Goal: Task Accomplishment & Management: Complete application form

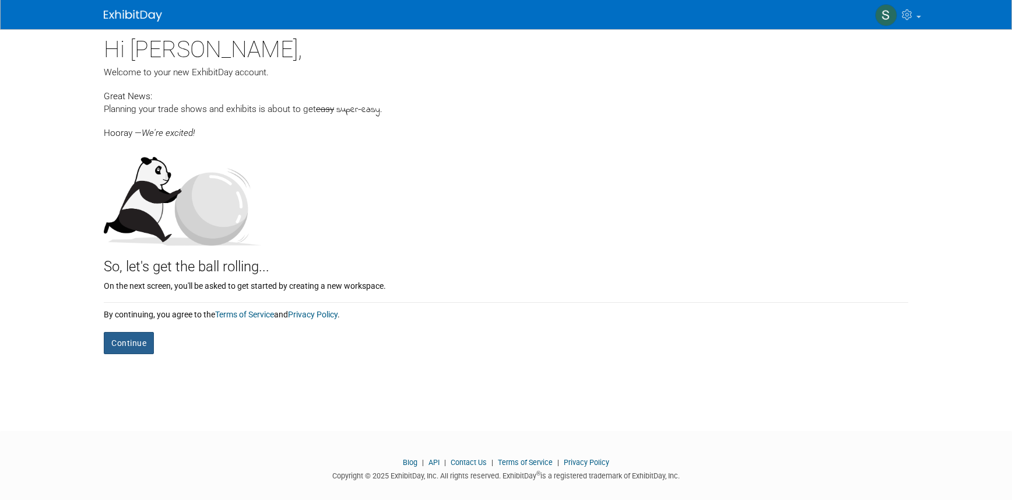
scroll to position [1, 0]
click at [120, 339] on button "Continue" at bounding box center [129, 343] width 50 height 22
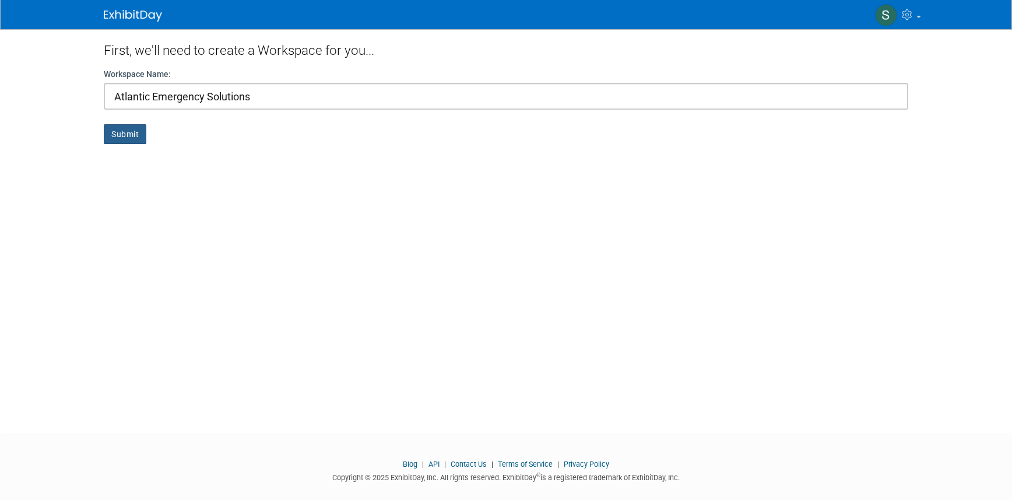
type input "Atlantic Emergency Solutions"
click at [132, 132] on button "Submit" at bounding box center [125, 134] width 43 height 20
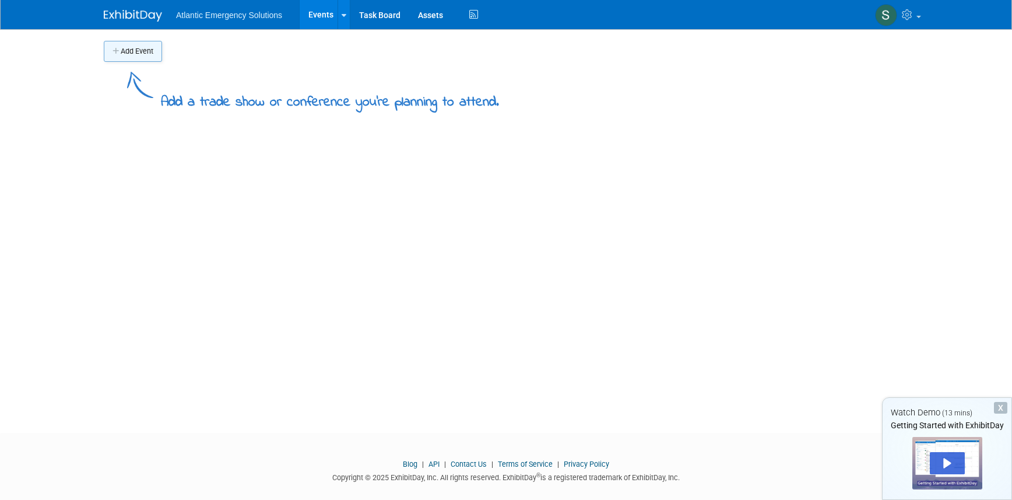
click at [141, 51] on button "Add Event" at bounding box center [133, 51] width 58 height 21
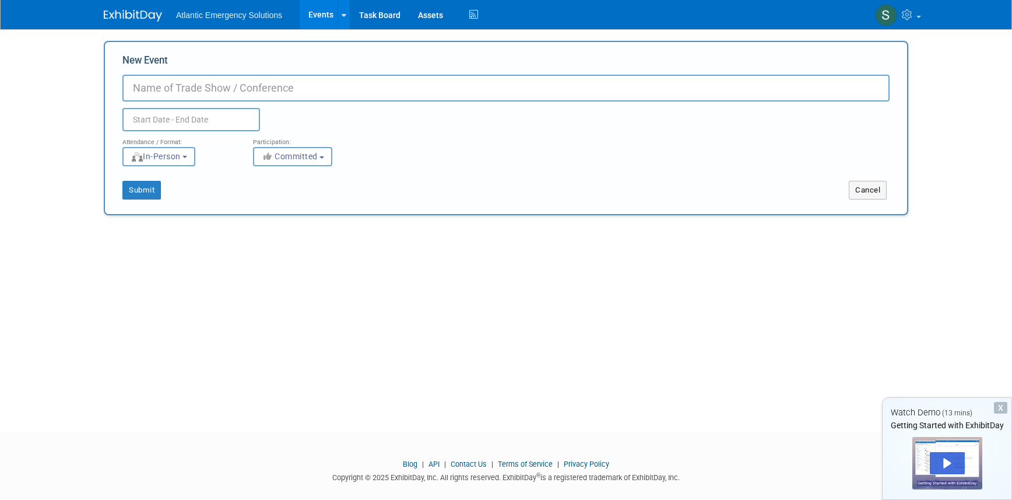
click at [177, 90] on input "New Event" at bounding box center [505, 88] width 767 height 27
type input "2025 [US_STATE] Emergency Services Conference"
click at [145, 118] on input "text" at bounding box center [191, 119] width 138 height 23
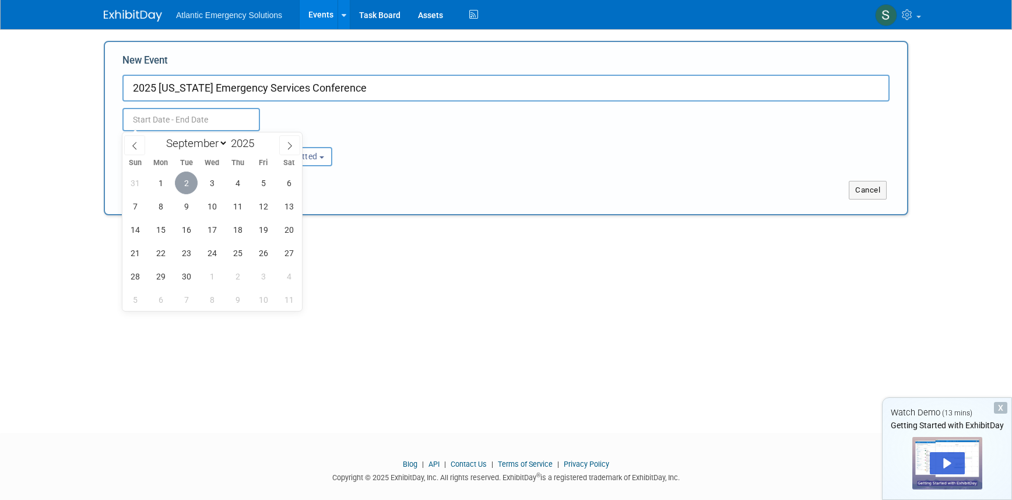
click at [186, 180] on span "2" at bounding box center [186, 182] width 23 height 23
click at [240, 183] on span "4" at bounding box center [237, 182] width 23 height 23
type input "[DATE] to [DATE]"
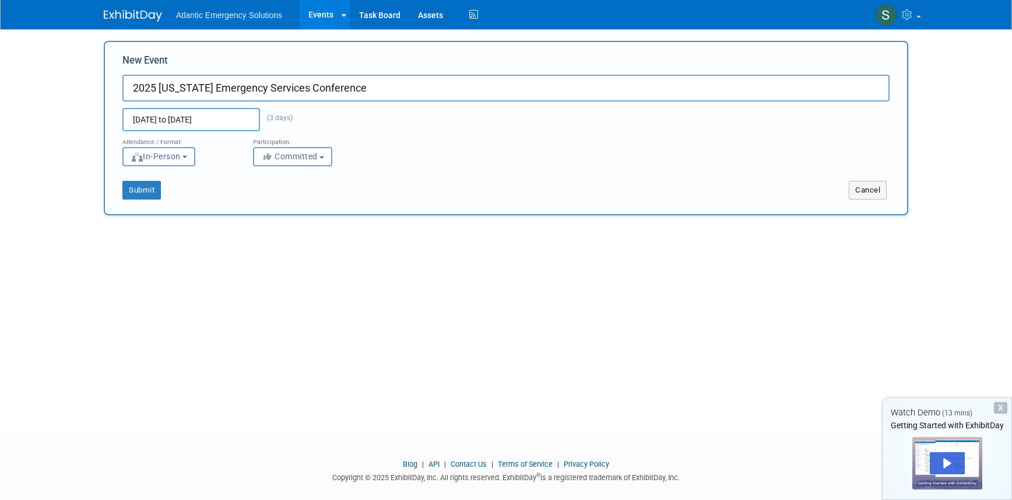
click at [181, 160] on span "In-Person" at bounding box center [156, 156] width 50 height 9
click at [302, 161] on button "Committed" at bounding box center [292, 156] width 79 height 19
click at [304, 180] on label "Committed" at bounding box center [297, 180] width 77 height 15
click at [264, 180] on input "Committed" at bounding box center [260, 181] width 8 height 8
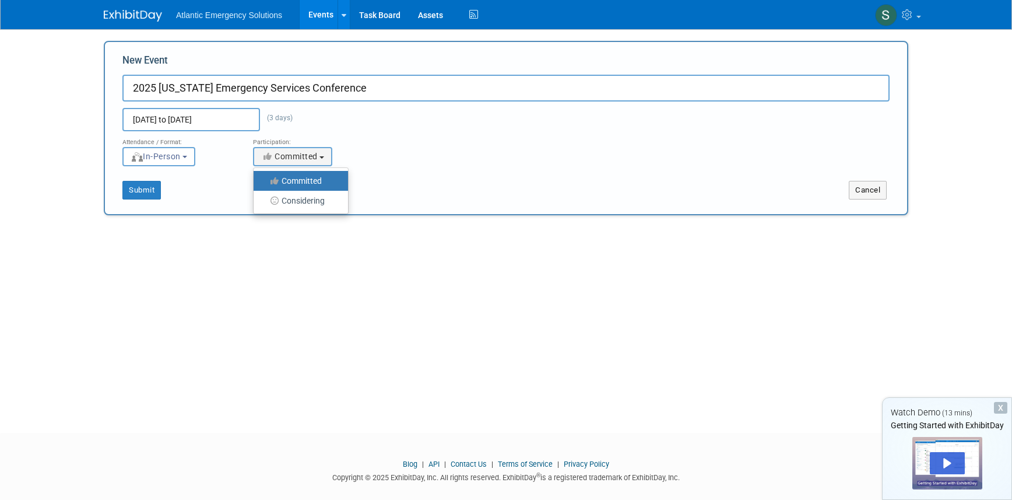
click at [489, 174] on div "Submit Cancel" at bounding box center [506, 182] width 785 height 33
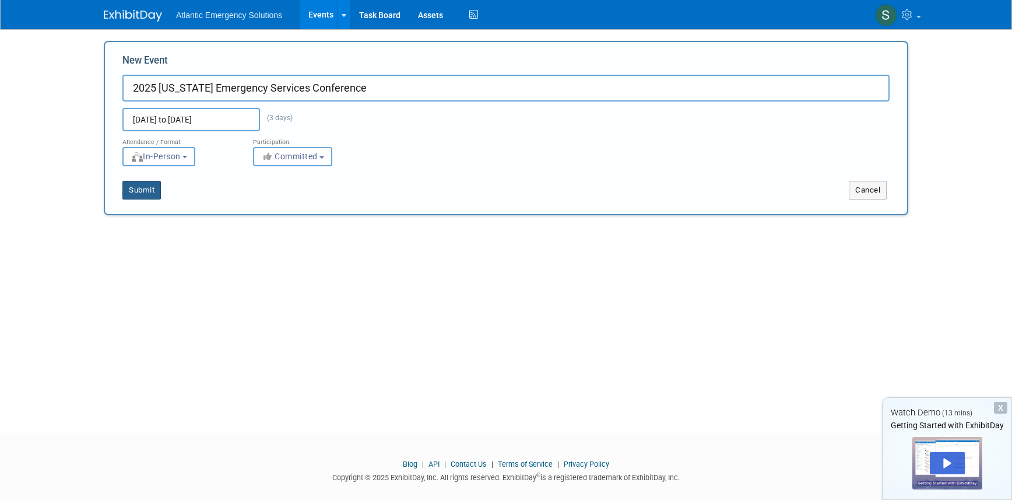
click at [138, 191] on button "Submit" at bounding box center [141, 190] width 38 height 19
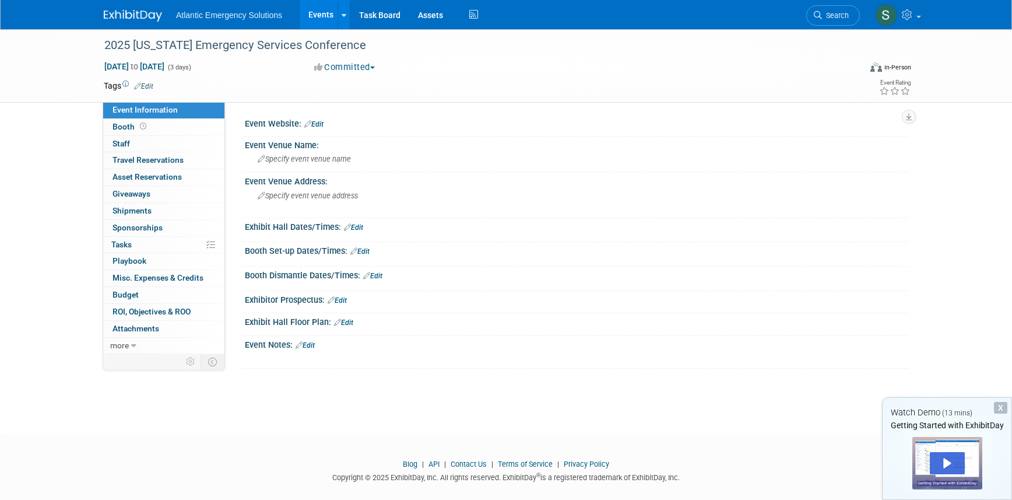
click at [322, 124] on link "Edit" at bounding box center [313, 124] width 19 height 8
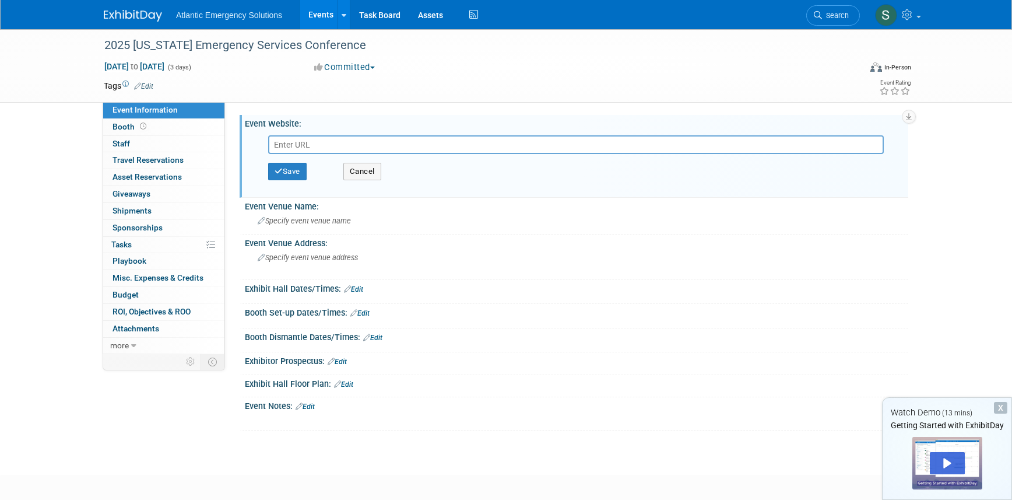
click at [318, 148] on input "text" at bounding box center [576, 144] width 616 height 19
type input "[URL][DOMAIN_NAME]"
click at [292, 174] on button "Save" at bounding box center [287, 171] width 38 height 17
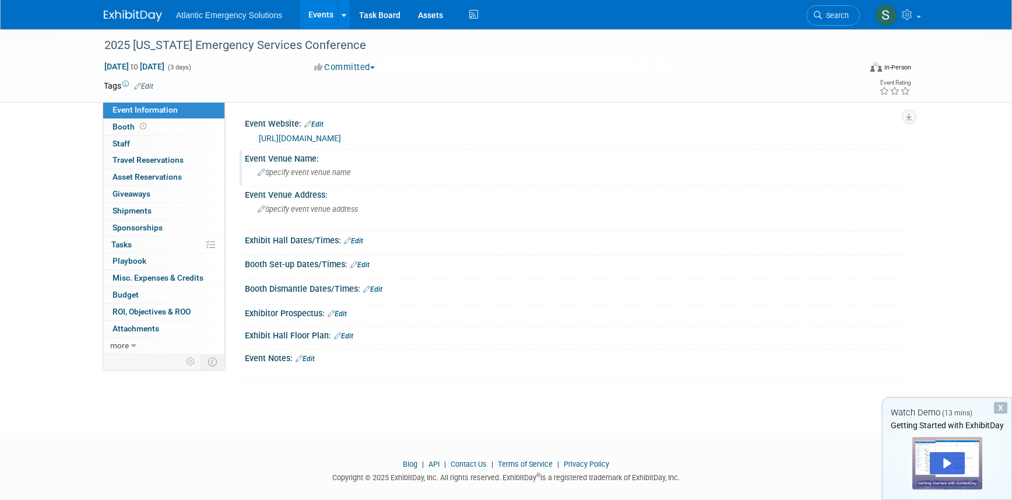
click at [330, 175] on span "Specify event venue name" at bounding box center [304, 172] width 93 height 9
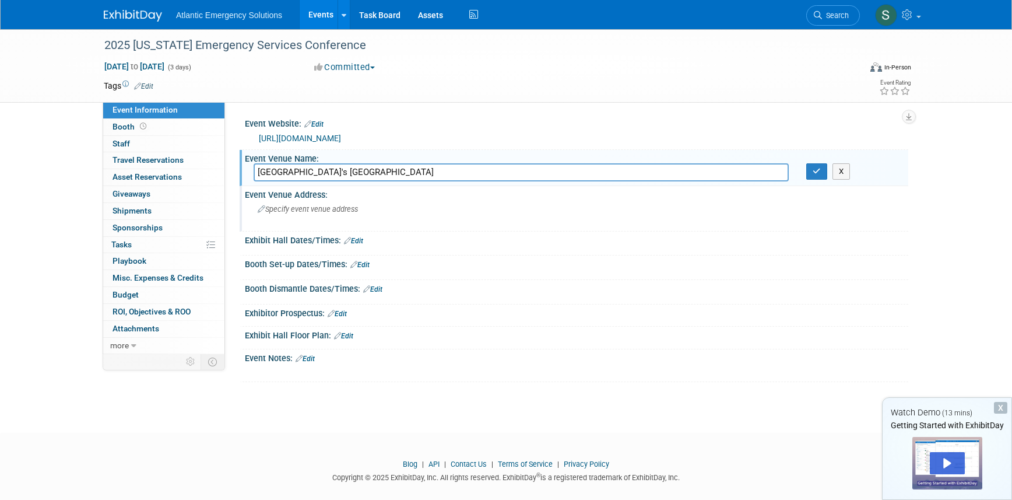
type input "[GEOGRAPHIC_DATA]'s [GEOGRAPHIC_DATA]"
click at [311, 207] on span "Specify event venue address" at bounding box center [308, 209] width 100 height 9
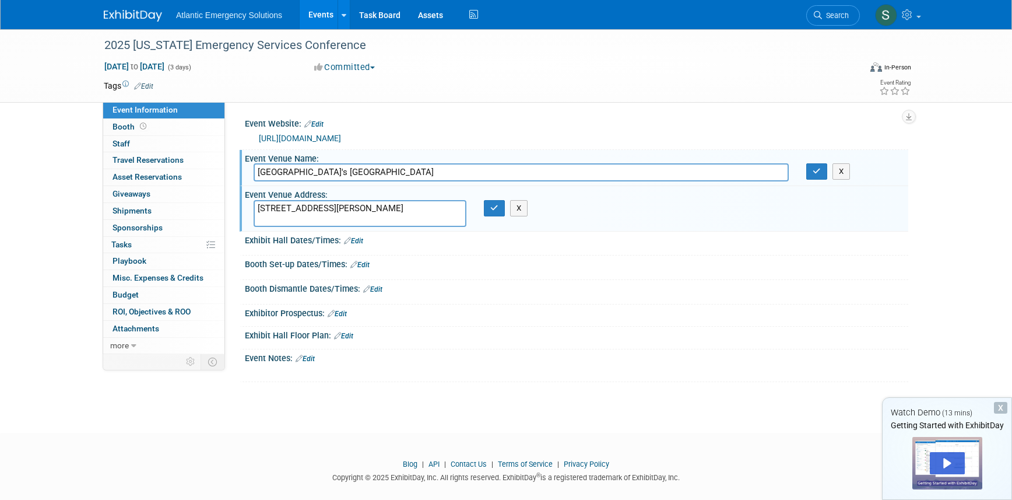
type textarea "[STREET_ADDRESS][PERSON_NAME]"
click at [297, 245] on div "Save Changes Cancel" at bounding box center [576, 248] width 663 height 7
click at [351, 239] on link "Edit" at bounding box center [353, 241] width 19 height 8
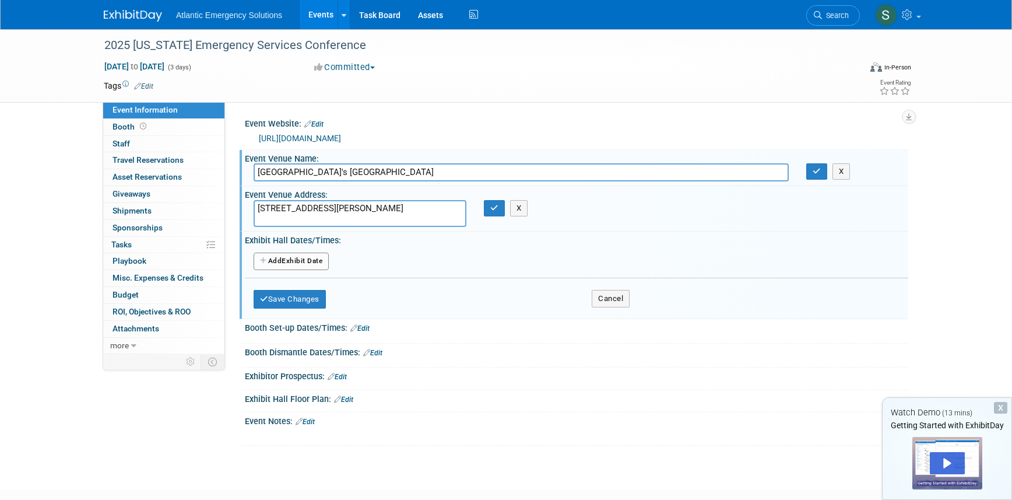
click at [277, 260] on button "Add Another Exhibit Date" at bounding box center [291, 260] width 75 height 17
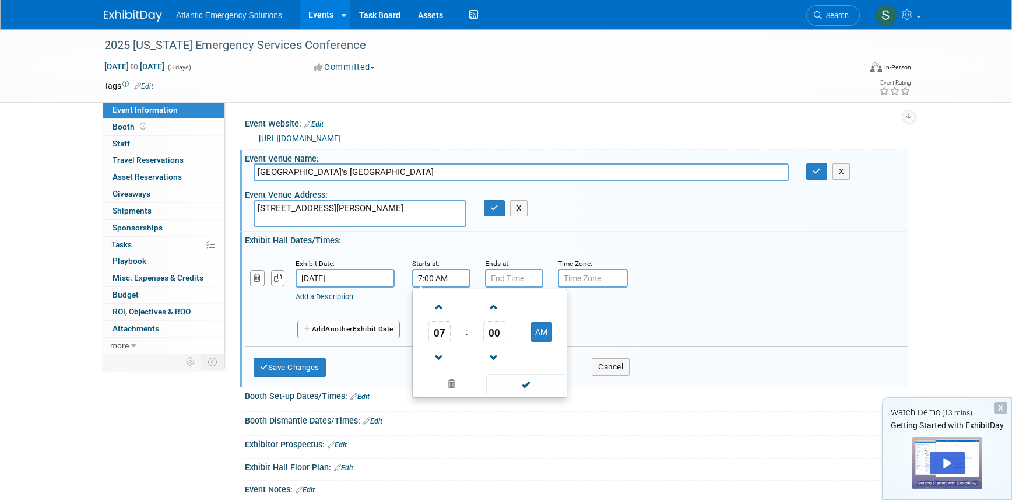
click at [445, 277] on input "7:00 AM" at bounding box center [441, 278] width 58 height 19
click at [440, 310] on span at bounding box center [439, 307] width 20 height 20
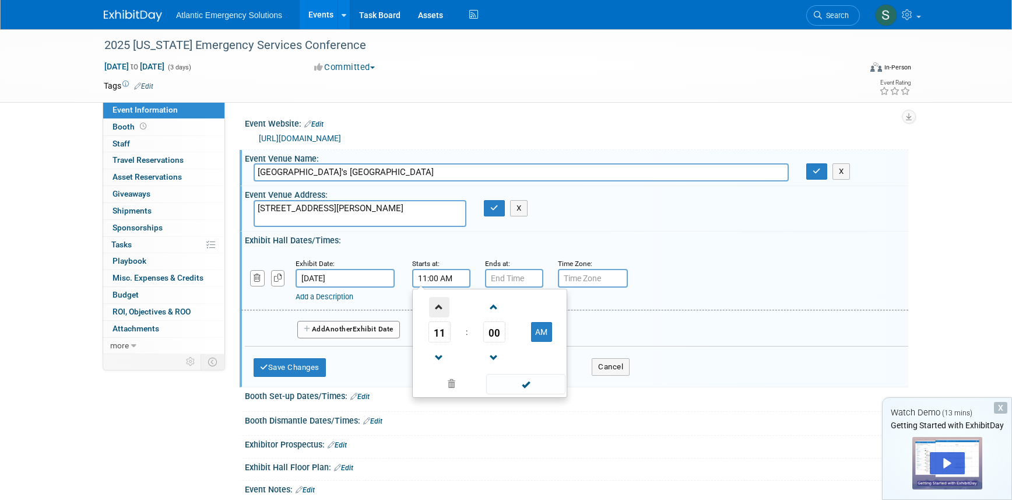
click at [440, 310] on span at bounding box center [439, 307] width 20 height 20
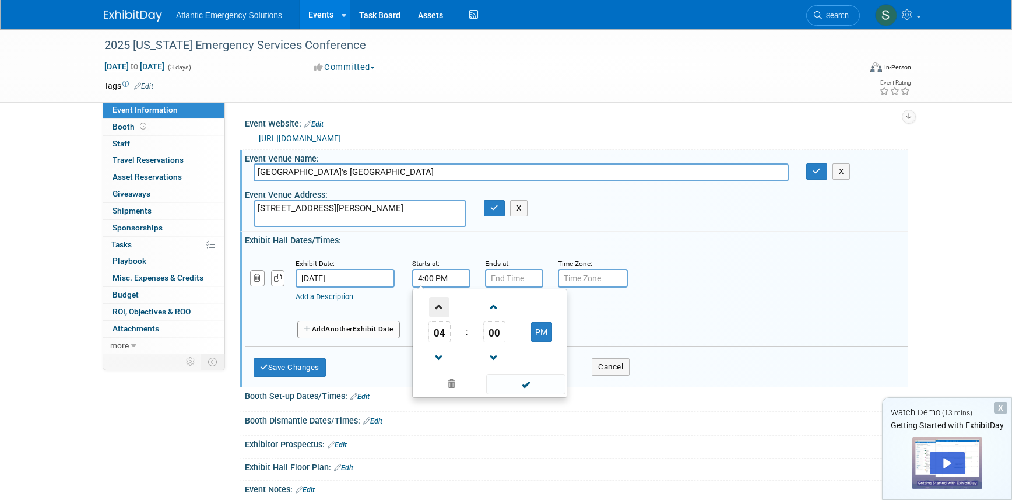
click at [440, 310] on span at bounding box center [439, 307] width 20 height 20
click at [495, 308] on span at bounding box center [494, 307] width 20 height 20
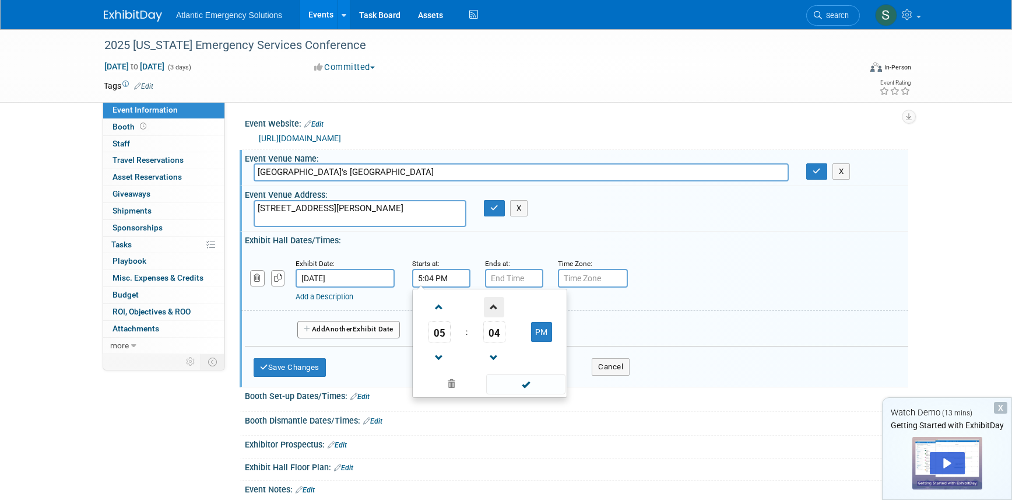
click at [495, 308] on span at bounding box center [494, 307] width 20 height 20
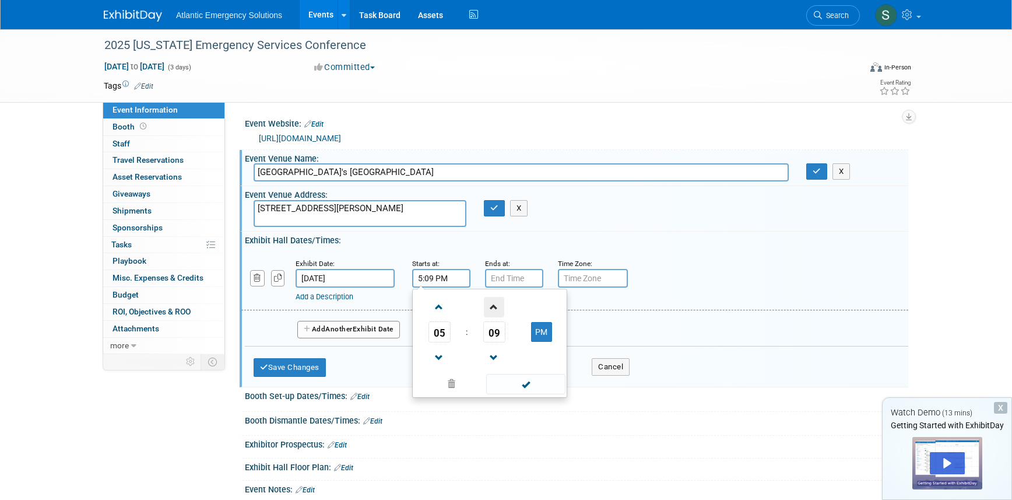
click at [495, 308] on span at bounding box center [494, 307] width 20 height 20
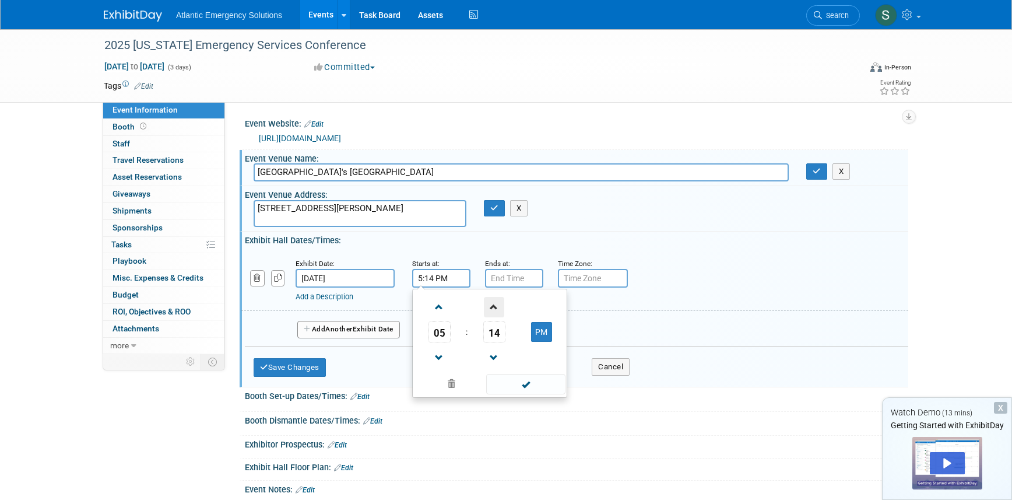
click at [495, 308] on span at bounding box center [494, 307] width 20 height 20
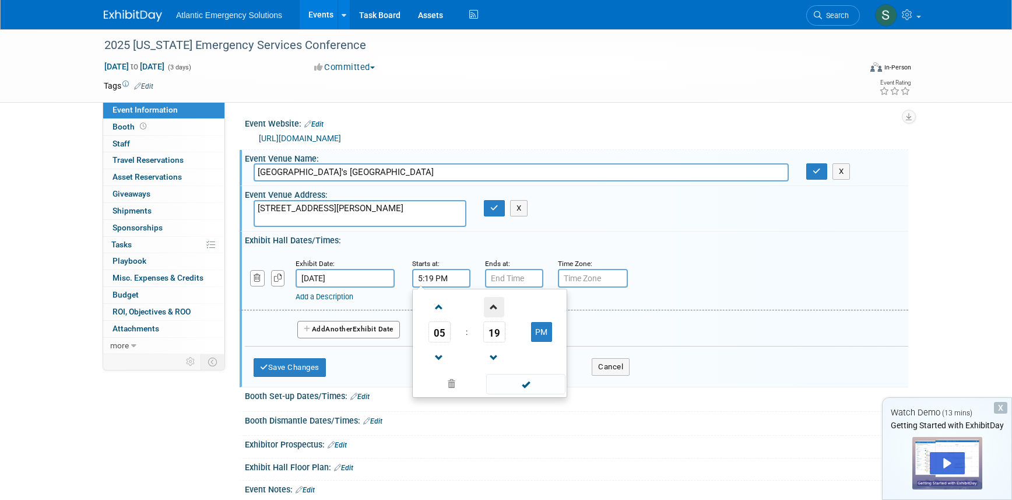
click at [495, 308] on span at bounding box center [494, 307] width 20 height 20
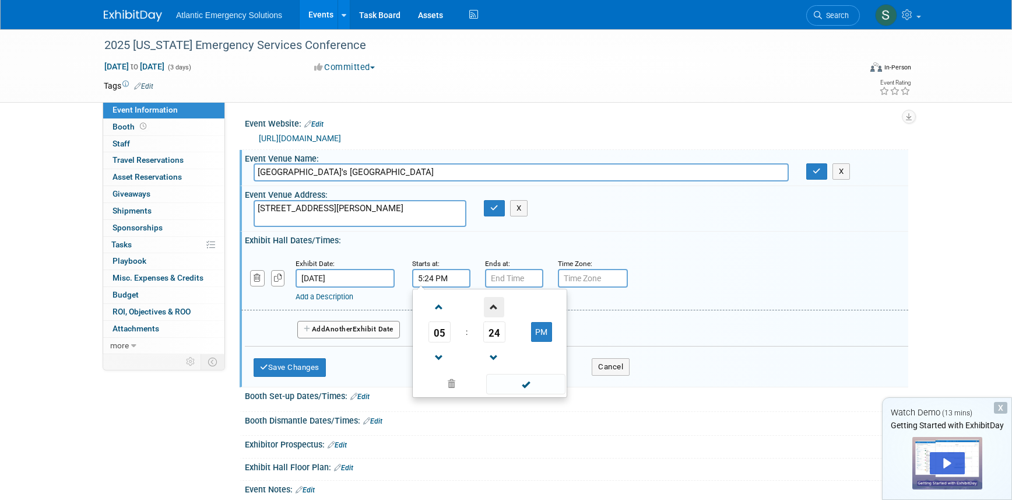
click at [495, 308] on span at bounding box center [494, 307] width 20 height 20
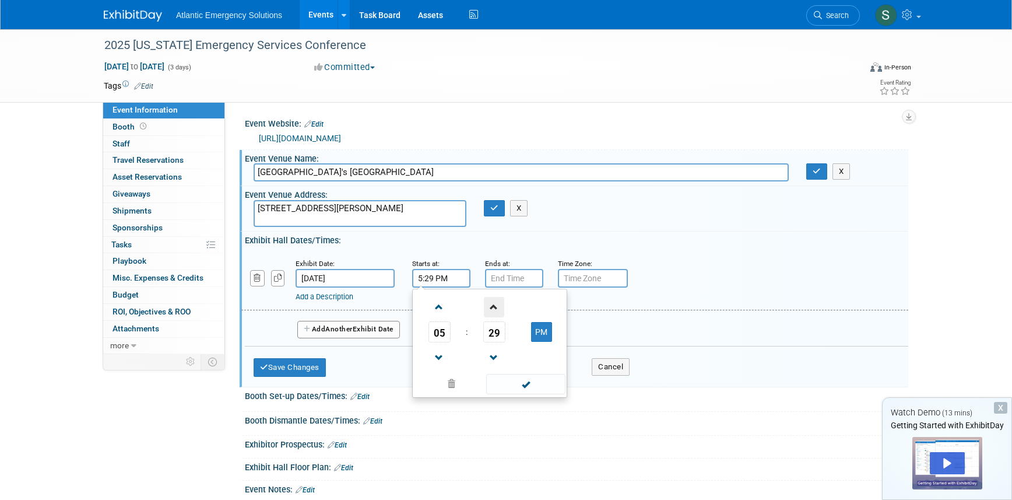
click at [495, 308] on span at bounding box center [494, 307] width 20 height 20
click at [536, 335] on button "PM" at bounding box center [541, 332] width 21 height 20
click at [536, 335] on button "AM" at bounding box center [541, 332] width 21 height 20
type input "5:30 PM"
click at [685, 298] on div "Add a Description" at bounding box center [545, 296] width 498 height 10
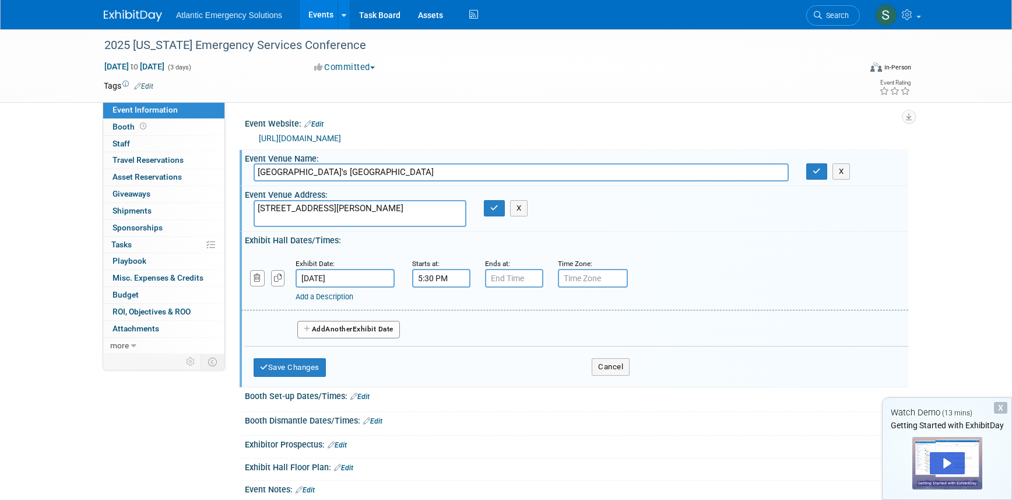
click at [353, 329] on span "Another" at bounding box center [338, 329] width 27 height 8
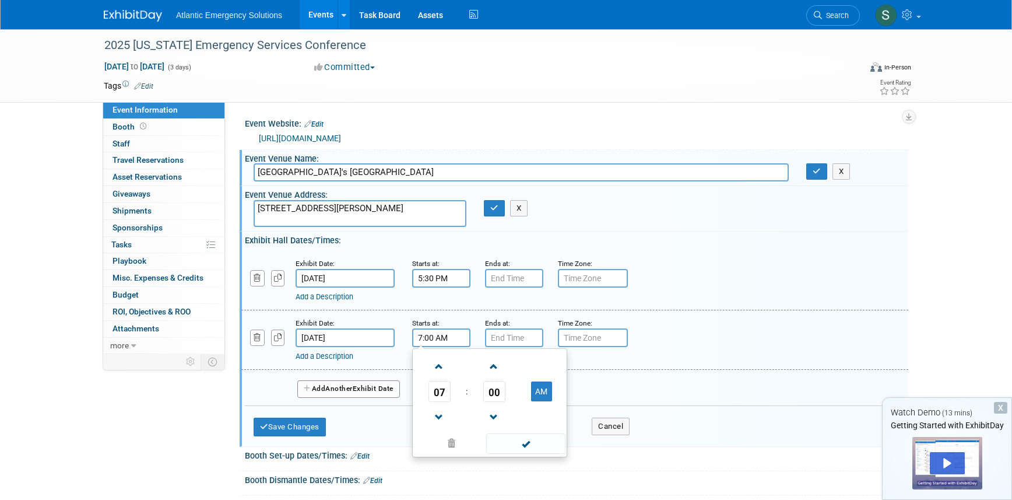
click at [451, 338] on input "7:00 AM" at bounding box center [441, 337] width 58 height 19
click at [497, 369] on span at bounding box center [494, 366] width 20 height 20
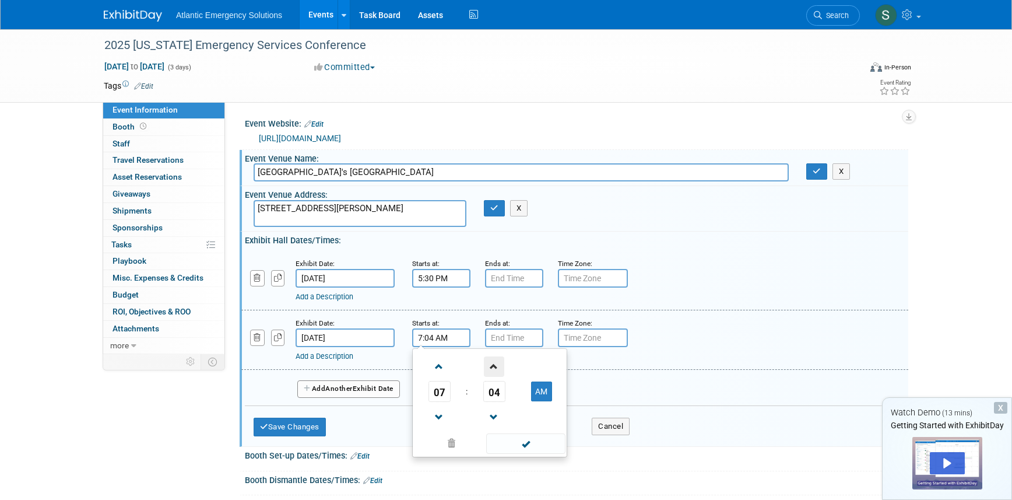
click at [497, 369] on span at bounding box center [494, 366] width 20 height 20
click at [499, 410] on span at bounding box center [494, 417] width 20 height 20
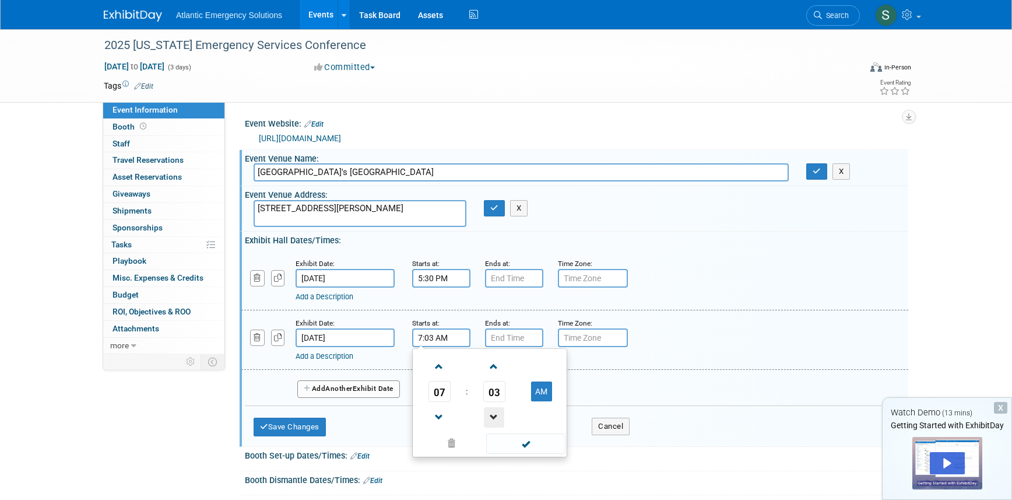
click at [499, 410] on span at bounding box center [494, 417] width 20 height 20
type input "7:00 AM"
click at [512, 338] on input "7:00 PM" at bounding box center [514, 337] width 58 height 19
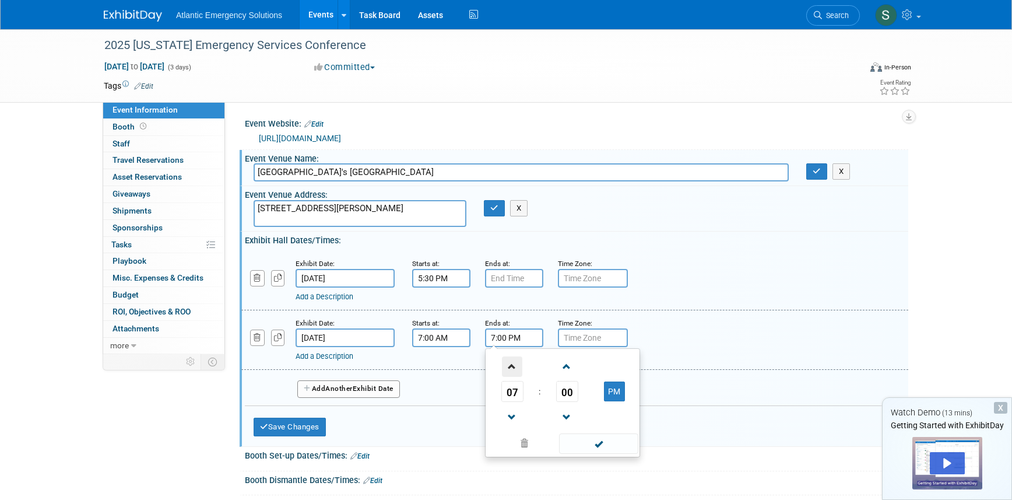
click at [516, 371] on span at bounding box center [512, 366] width 20 height 20
click at [565, 367] on span at bounding box center [567, 366] width 20 height 20
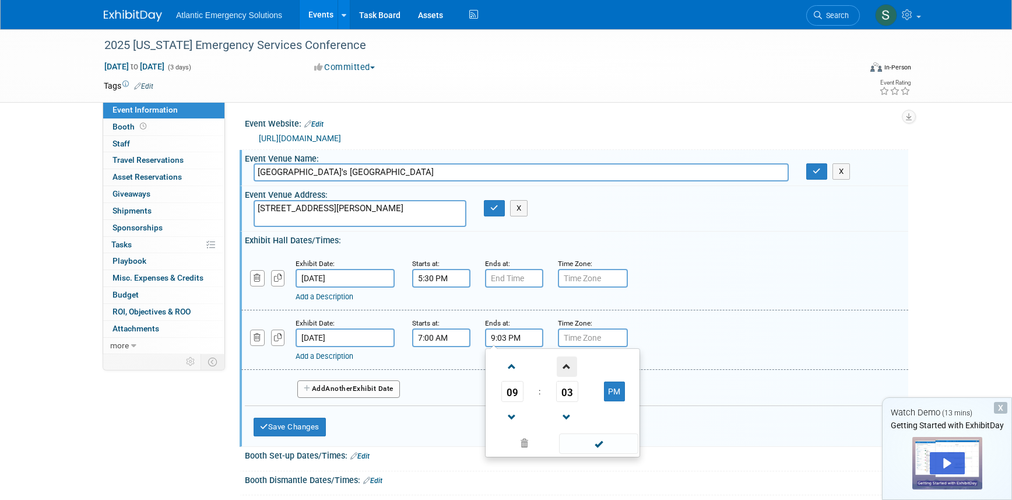
click at [565, 367] on span at bounding box center [567, 366] width 20 height 20
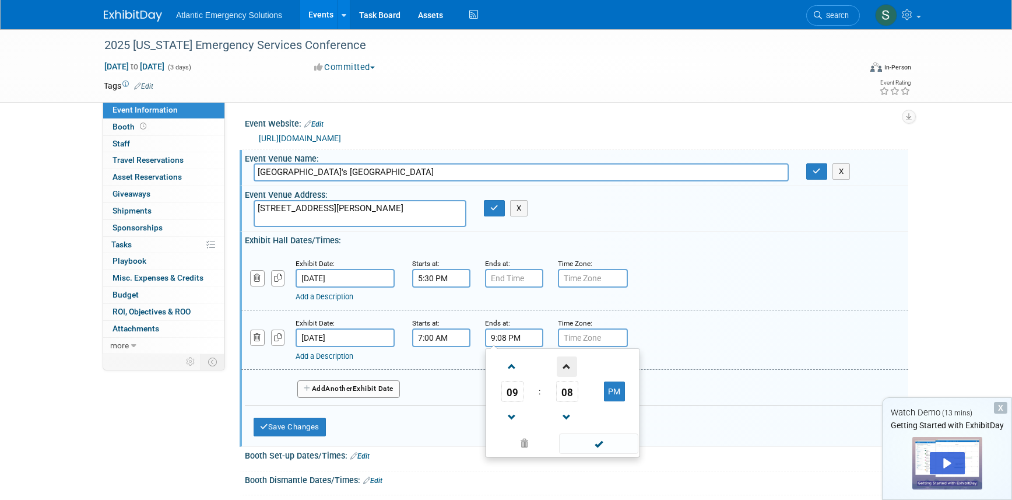
click at [565, 367] on span at bounding box center [567, 366] width 20 height 20
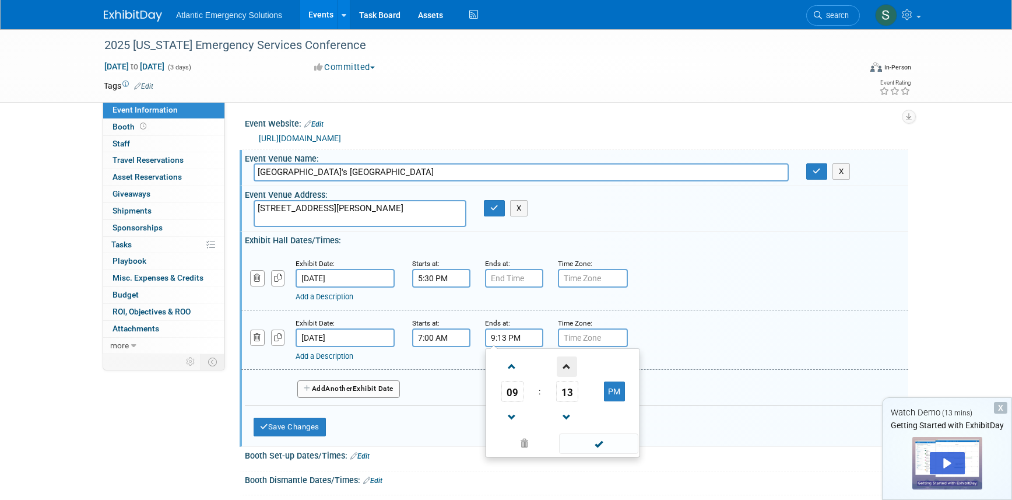
click at [565, 367] on span at bounding box center [567, 366] width 20 height 20
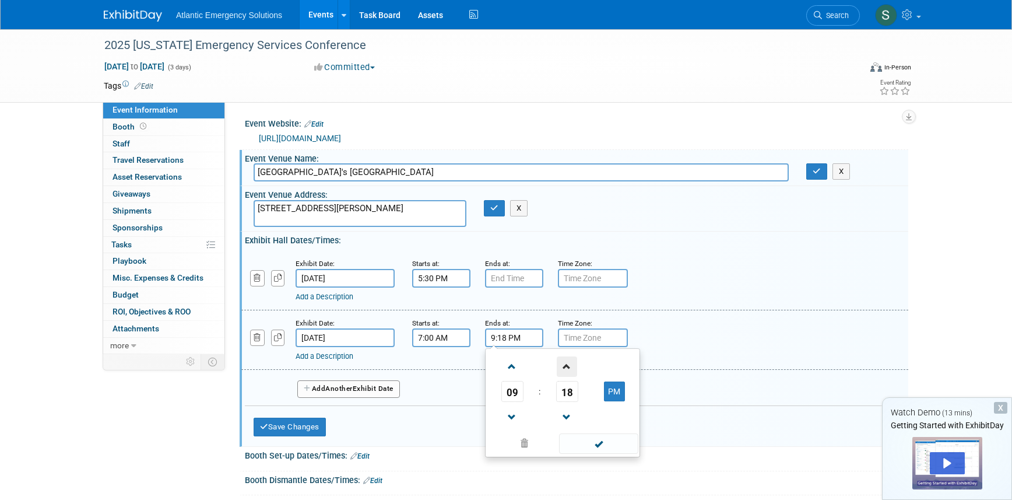
click at [565, 367] on span at bounding box center [567, 366] width 20 height 20
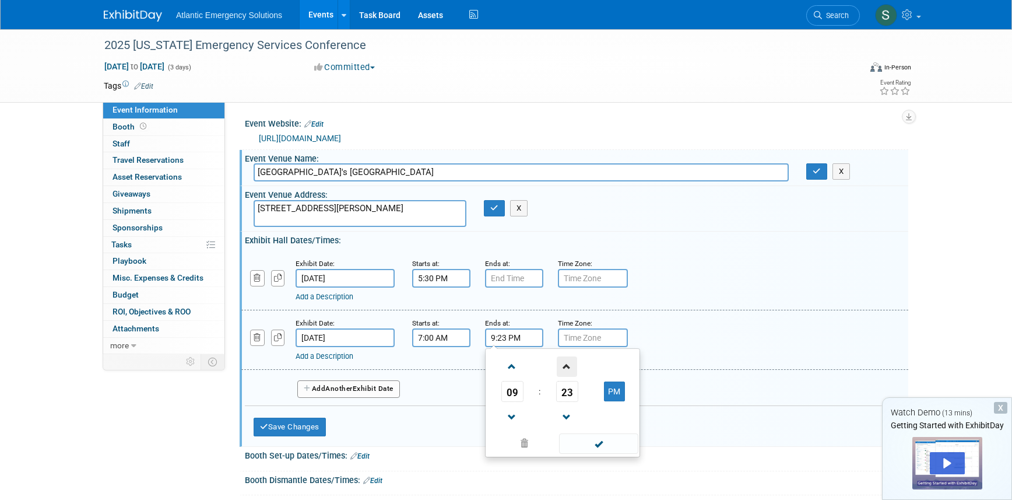
click at [565, 367] on span at bounding box center [567, 366] width 20 height 20
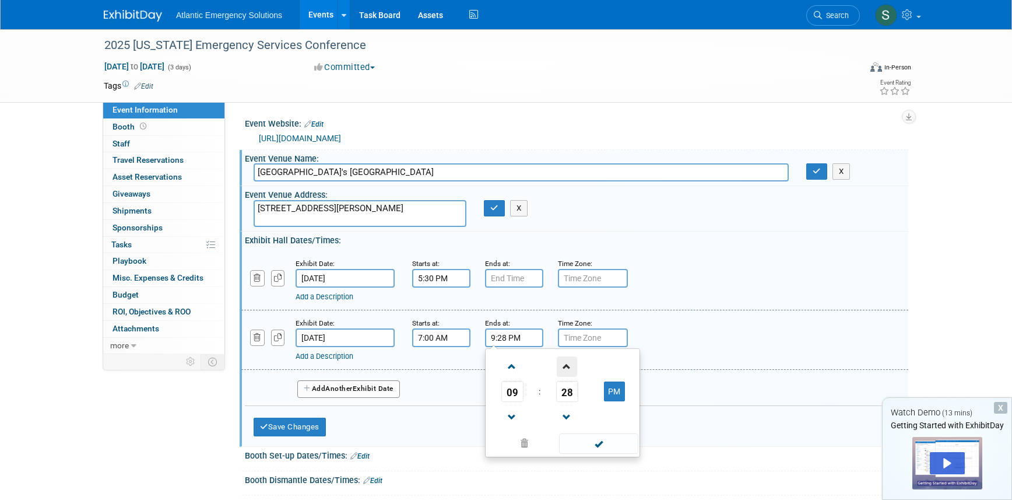
click at [565, 367] on span at bounding box center [567, 366] width 20 height 20
type input "9:30 PM"
click at [789, 324] on div "Add a Description Description:" at bounding box center [575, 339] width 684 height 45
click at [346, 356] on link "Add a Description" at bounding box center [325, 355] width 58 height 9
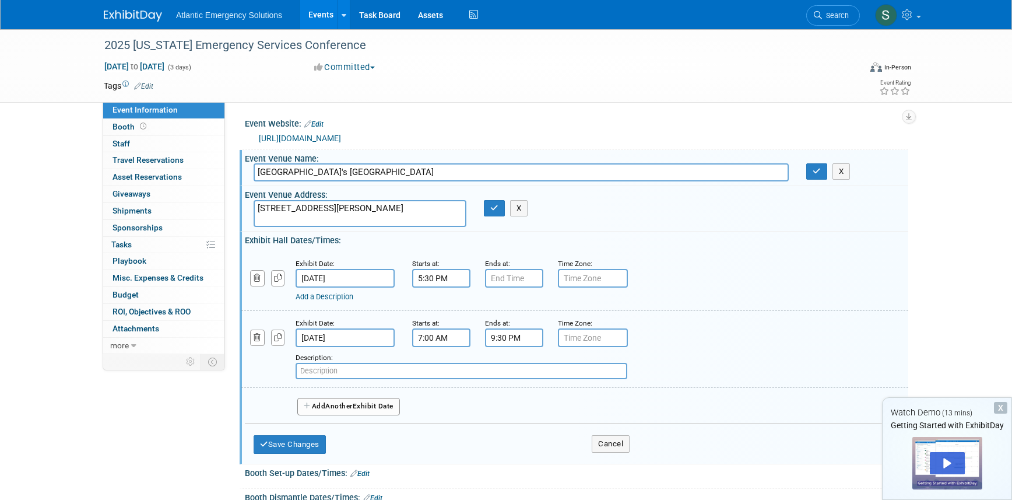
click at [353, 370] on input "text" at bounding box center [462, 371] width 332 height 16
type input "Additional Setup time if needed"
click at [322, 297] on link "Add a Description" at bounding box center [325, 296] width 58 height 9
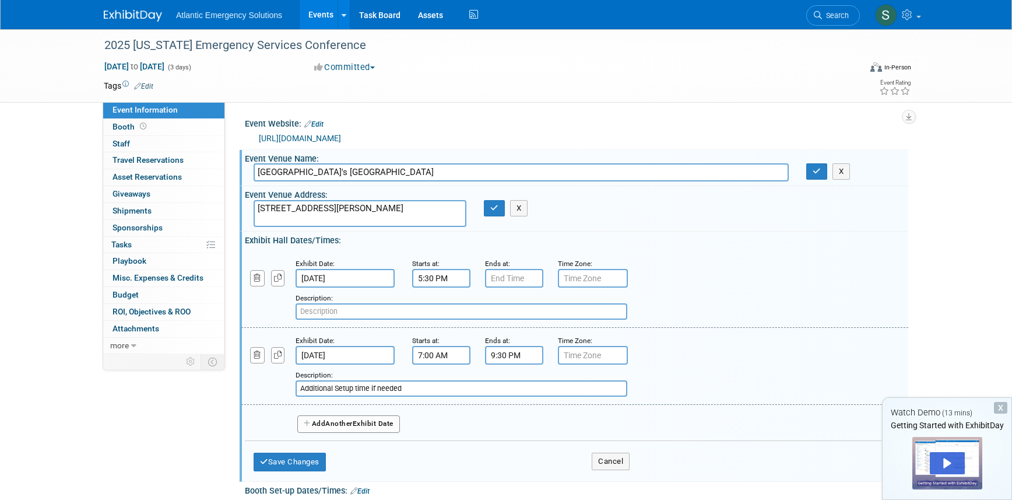
click at [335, 312] on input "text" at bounding box center [462, 311] width 332 height 16
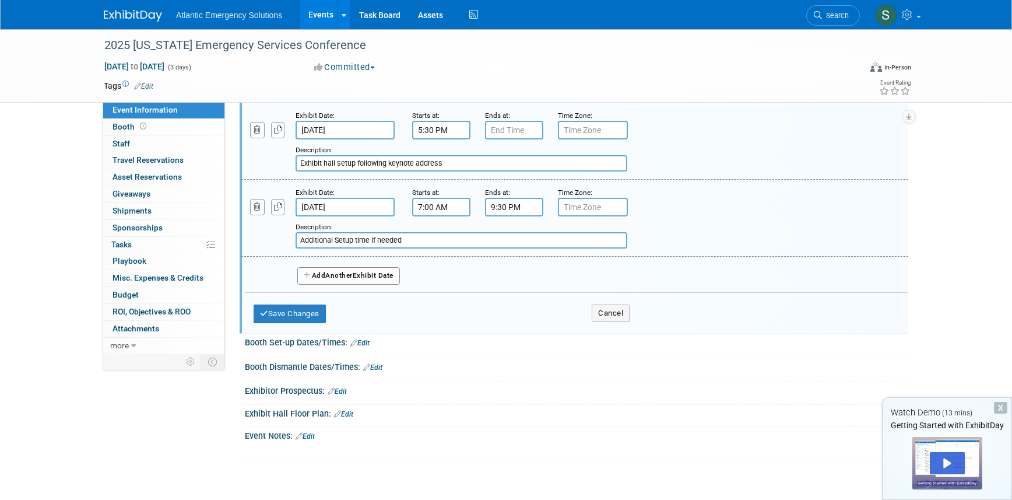
scroll to position [153, 0]
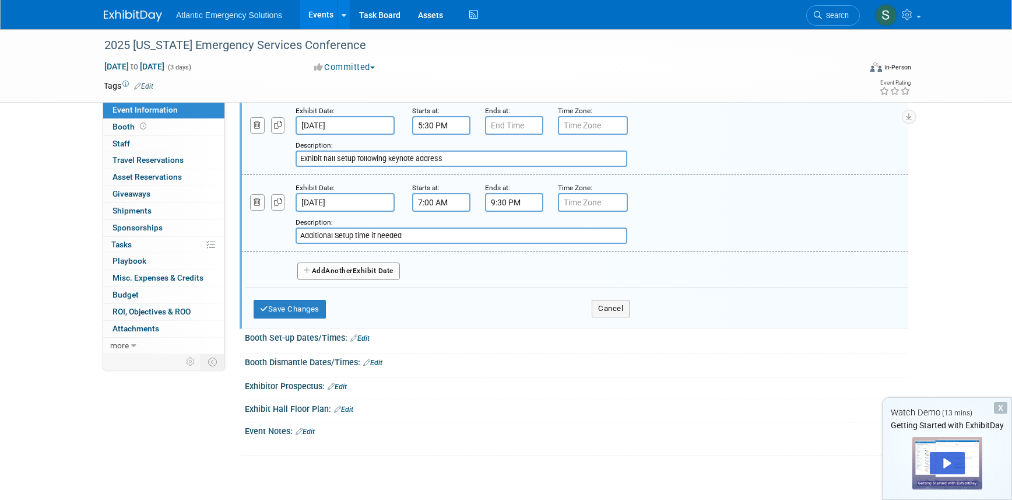
type input "Exhibit hall setup following keynote address"
click at [668, 229] on div "Description: Additional Setup time if needed" at bounding box center [545, 230] width 498 height 28
click at [278, 205] on icon "button" at bounding box center [278, 202] width 8 height 8
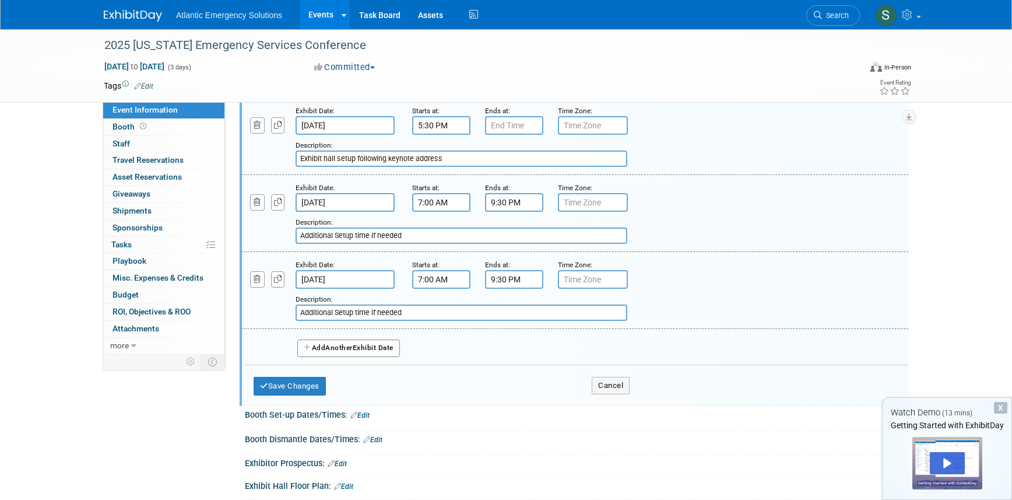
click at [415, 279] on input "7:00 AM" at bounding box center [441, 279] width 58 height 19
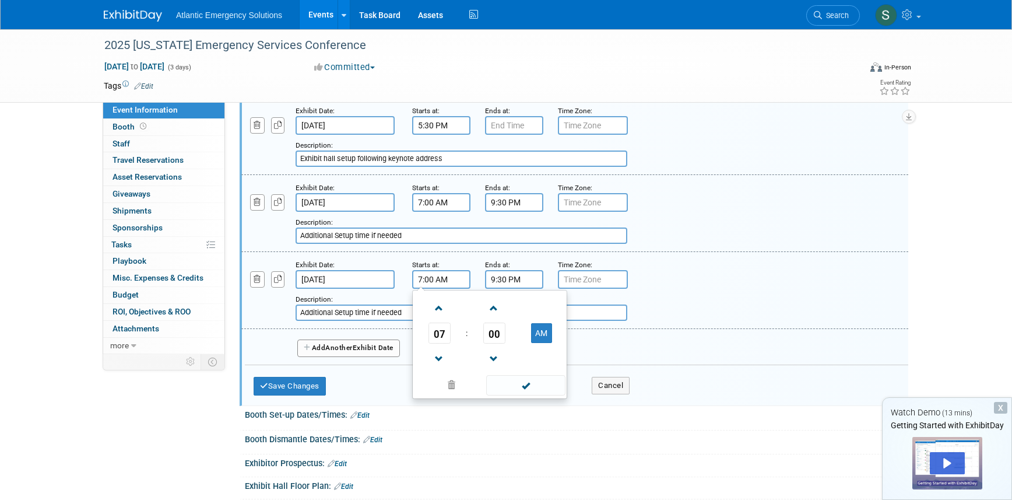
click at [421, 280] on input "7:00 AM" at bounding box center [441, 279] width 58 height 19
type input "10:00 AM"
click at [493, 278] on input "9:30 PM" at bounding box center [514, 279] width 58 height 19
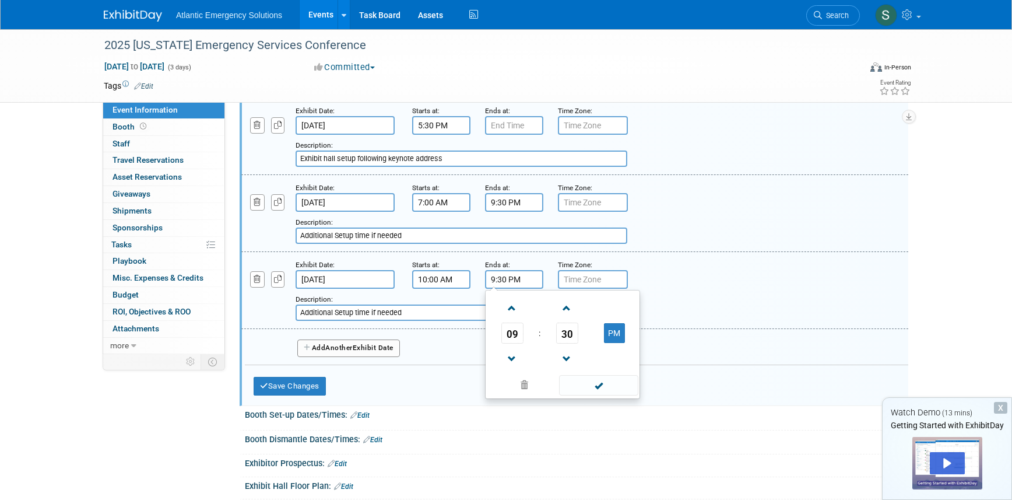
click at [493, 279] on input "9:30 PM" at bounding box center [514, 279] width 58 height 19
type input "2:30 PM"
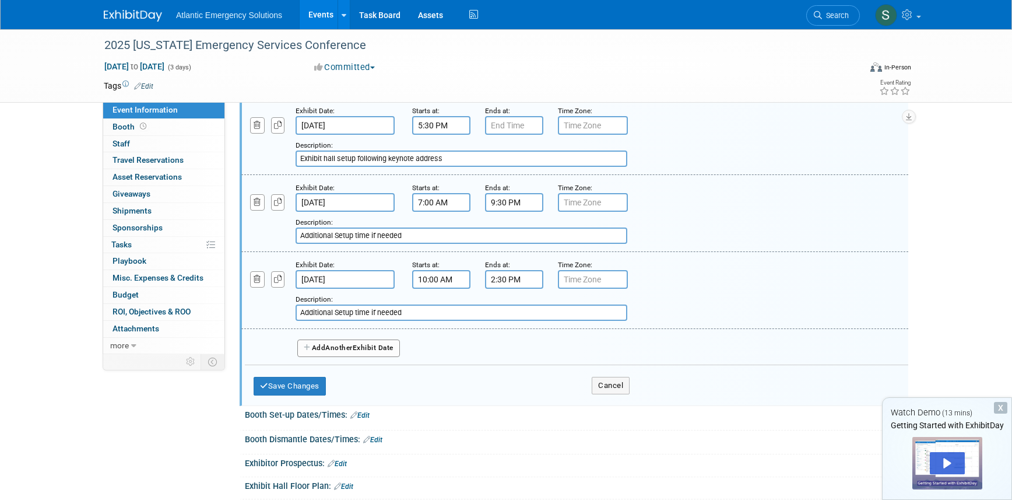
click at [596, 125] on input "text" at bounding box center [593, 125] width 70 height 19
type input "eas"
click at [611, 111] on link "Apply to all" at bounding box center [608, 111] width 31 height 8
type input "eas"
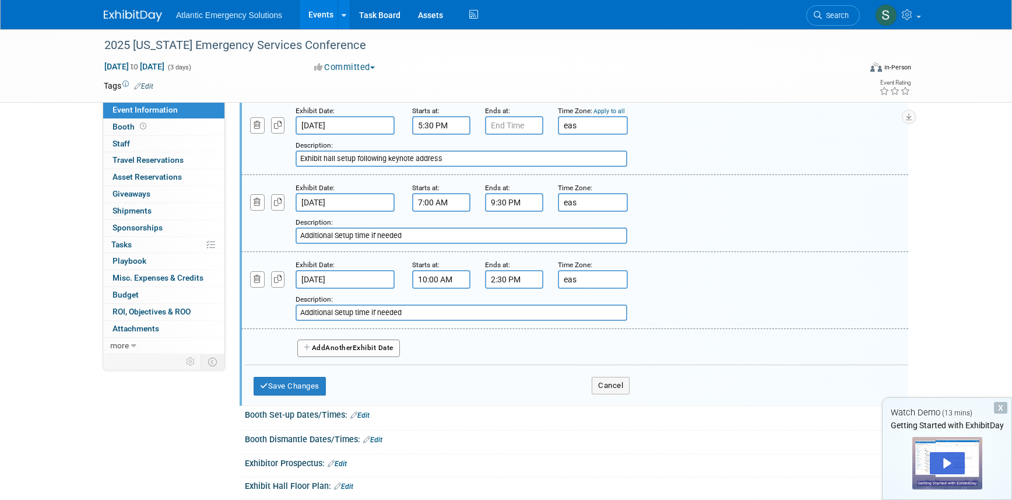
click at [596, 122] on input "eas" at bounding box center [593, 125] width 70 height 19
type input "e"
click at [512, 281] on input "2:30 PM" at bounding box center [514, 279] width 58 height 19
click at [586, 286] on input "eas" at bounding box center [593, 281] width 70 height 19
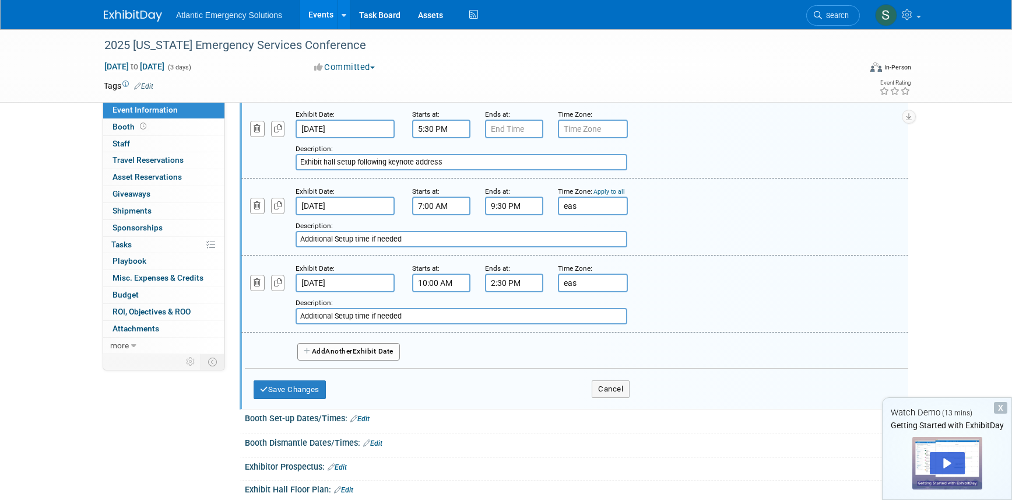
drag, startPoint x: 582, startPoint y: 206, endPoint x: 535, endPoint y: 207, distance: 47.2
click at [535, 207] on div "Exhibit Date: [DATE] Starts at: 7:00 AM Ends at: 9:30 PM Time Zone: Apply to al…" at bounding box center [574, 216] width 667 height 77
drag, startPoint x: 602, startPoint y: 286, endPoint x: 534, endPoint y: 284, distance: 68.2
click at [534, 284] on div "Exhibit Date: [DATE] Starts at: 10:00 AM Ends at: 2:30 PM Time Zone: Apply to a…" at bounding box center [574, 293] width 667 height 77
click at [512, 286] on input "2:30 PM" at bounding box center [514, 282] width 58 height 19
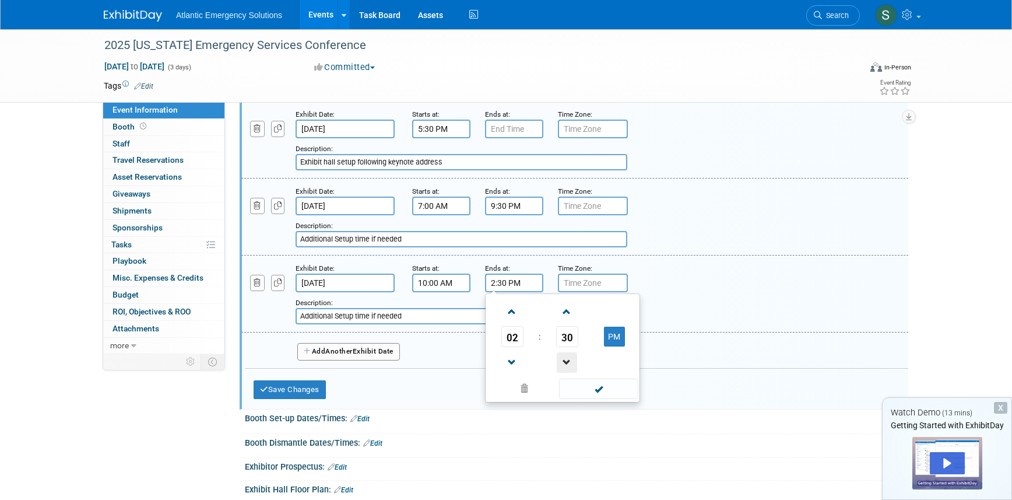
click at [566, 358] on span at bounding box center [567, 362] width 20 height 20
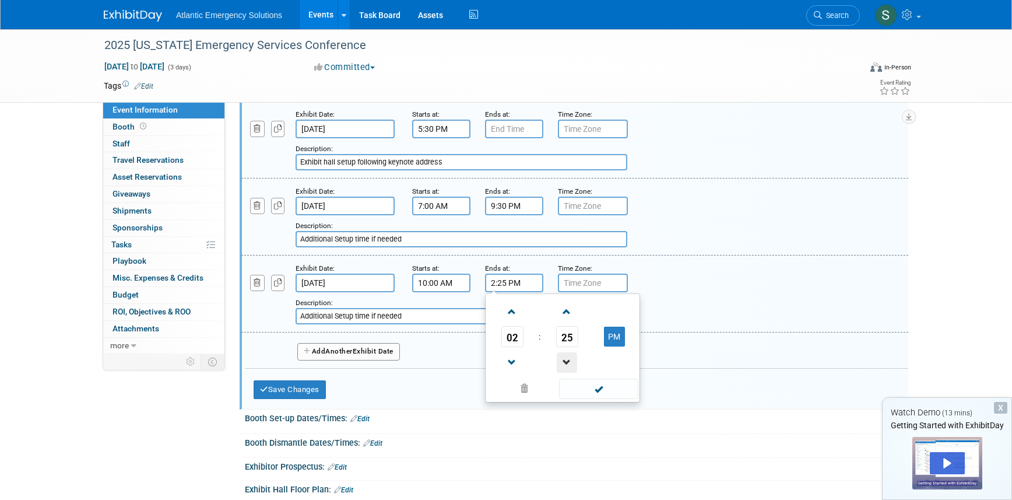
click at [566, 358] on span at bounding box center [567, 362] width 20 height 20
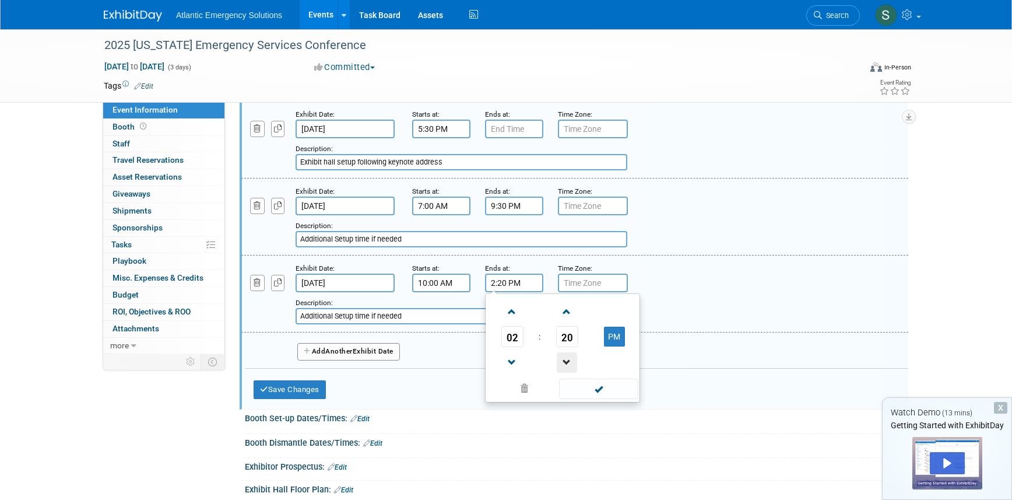
click at [566, 358] on span at bounding box center [567, 362] width 20 height 20
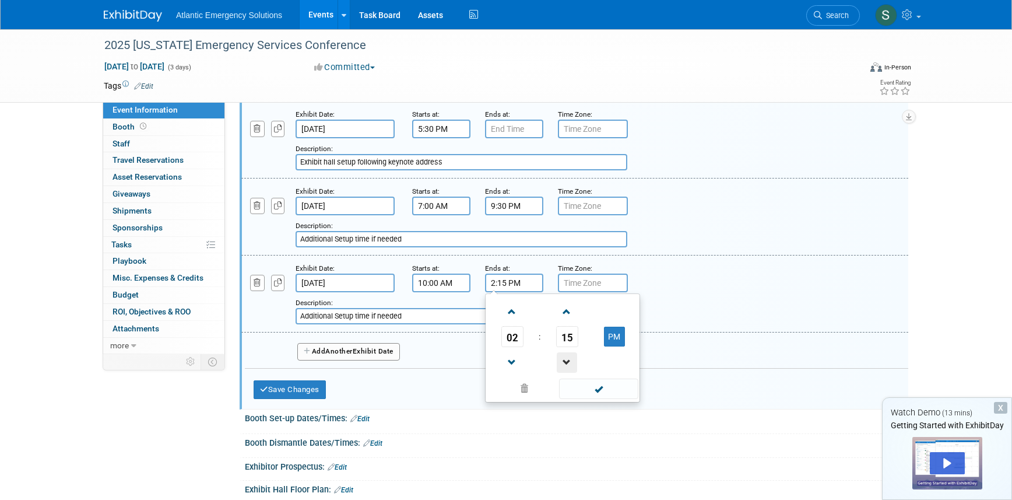
click at [566, 358] on span at bounding box center [567, 362] width 20 height 20
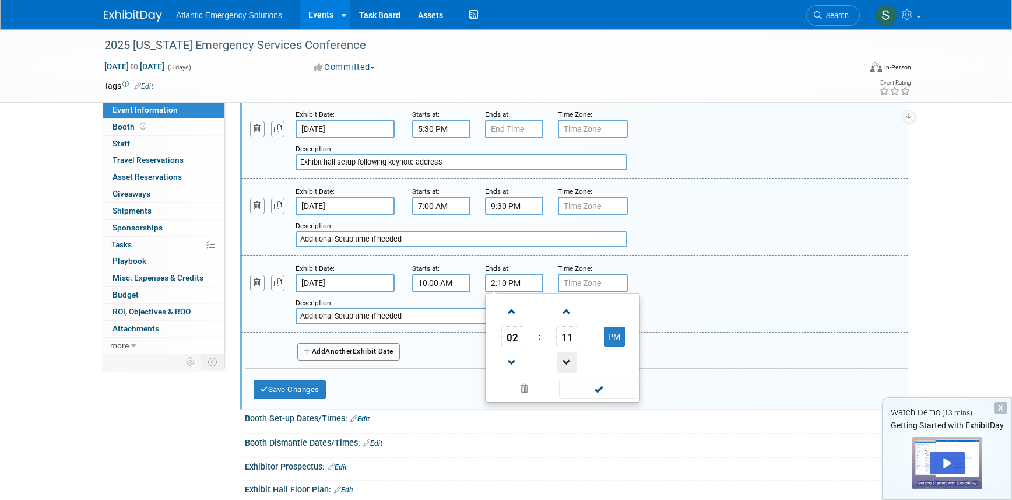
click at [566, 358] on span at bounding box center [567, 362] width 20 height 20
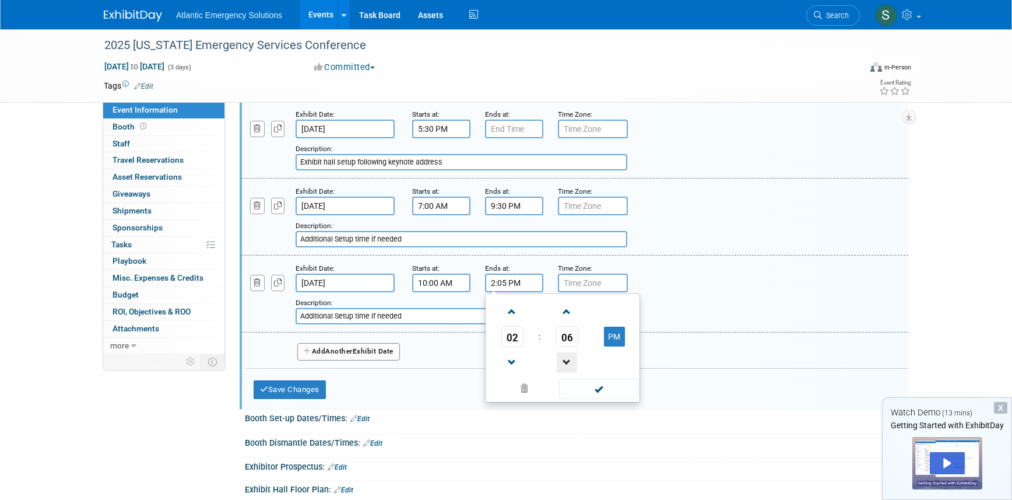
click at [566, 358] on span at bounding box center [567, 362] width 20 height 20
click at [566, 364] on span at bounding box center [567, 362] width 20 height 20
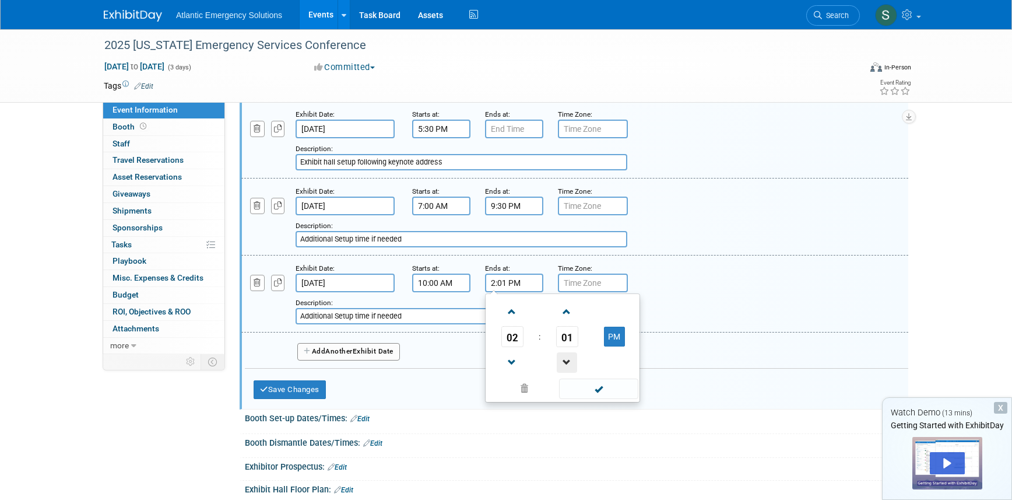
type input "2:00 PM"
click at [600, 391] on span at bounding box center [598, 388] width 79 height 20
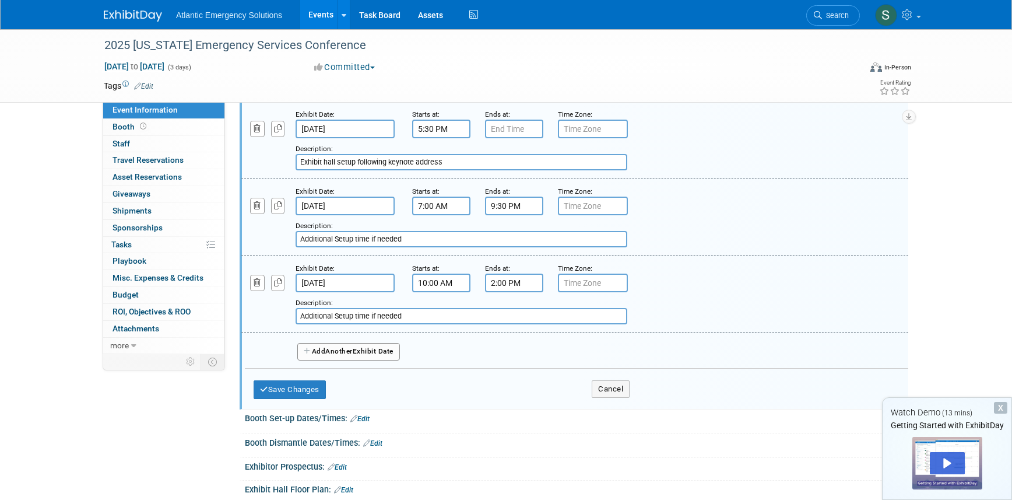
click at [361, 317] on input "Additional Setup time if needed" at bounding box center [462, 316] width 332 height 16
drag, startPoint x: 430, startPoint y: 317, endPoint x: 196, endPoint y: 304, distance: 234.1
click at [196, 304] on div "Event Information Event Info Booth Booth 0 Staff 0 Staff 0 Travel Reservations …" at bounding box center [506, 208] width 822 height 656
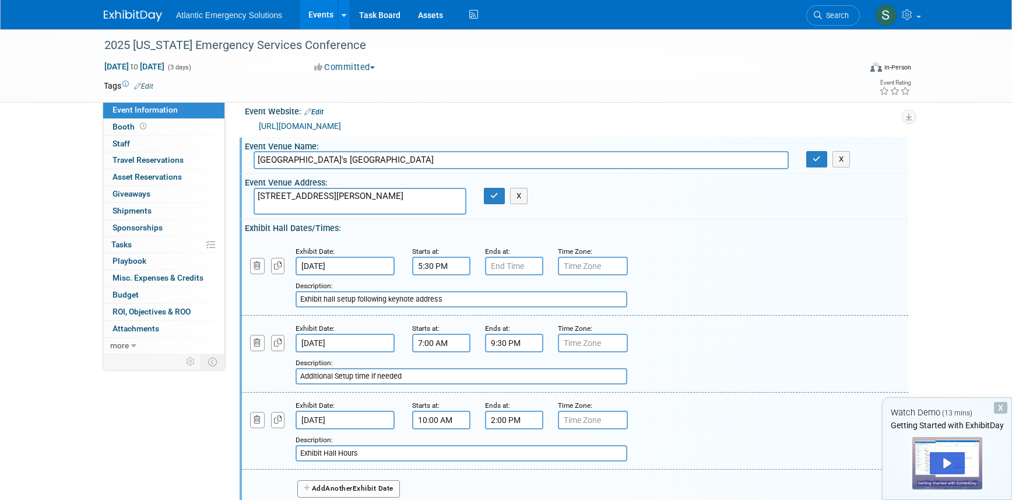
scroll to position [10, 0]
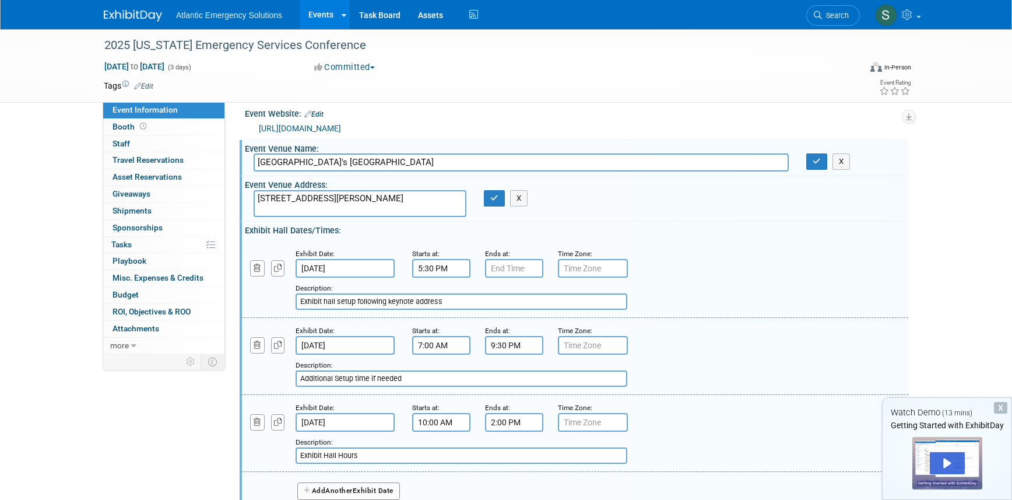
type input "Exhibit Hall Hours"
click at [368, 267] on input "[DATE]" at bounding box center [345, 268] width 99 height 19
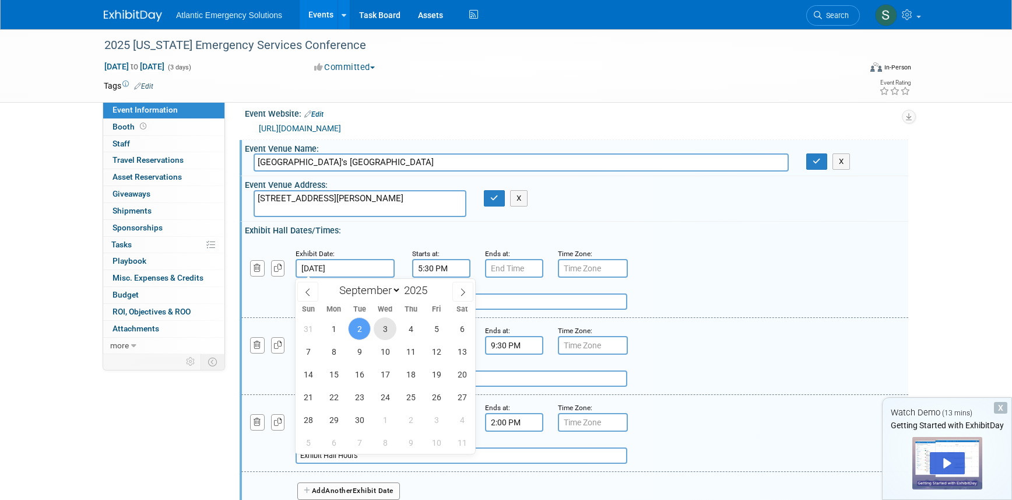
click at [388, 329] on span "3" at bounding box center [385, 328] width 23 height 23
type input "[DATE]"
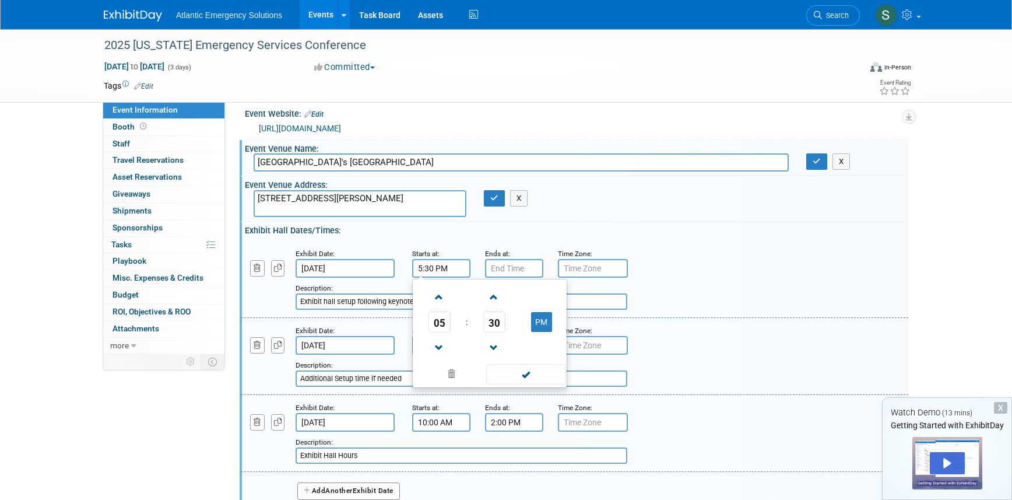
click at [452, 270] on input "5:30 PM" at bounding box center [441, 268] width 58 height 19
click at [440, 348] on span at bounding box center [439, 348] width 20 height 20
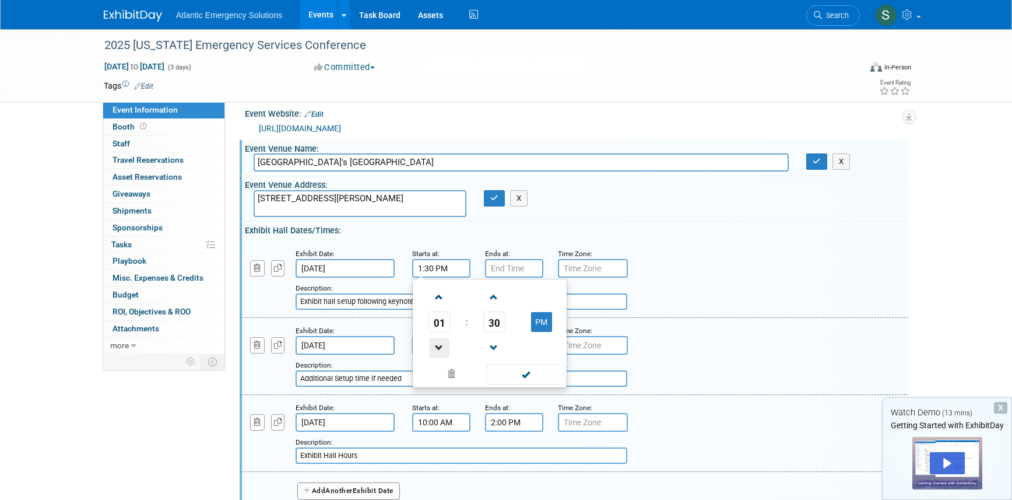
click at [440, 348] on span at bounding box center [439, 348] width 20 height 20
click at [442, 300] on span at bounding box center [439, 297] width 20 height 20
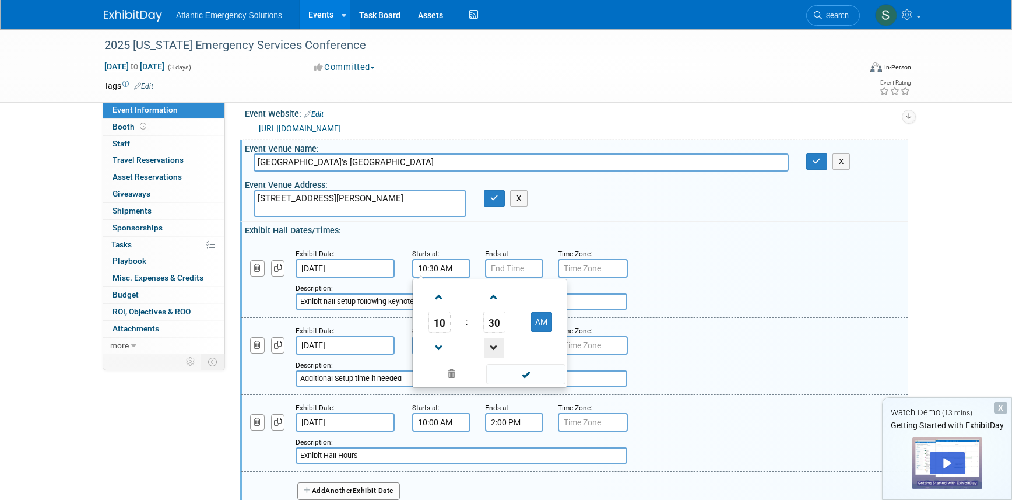
click at [497, 350] on span at bounding box center [494, 348] width 20 height 20
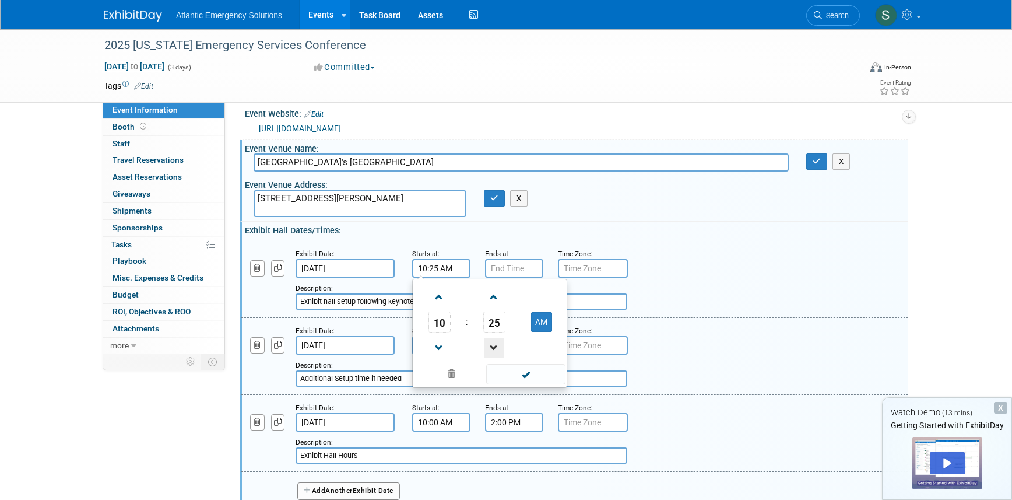
click at [497, 350] on span at bounding box center [494, 348] width 20 height 20
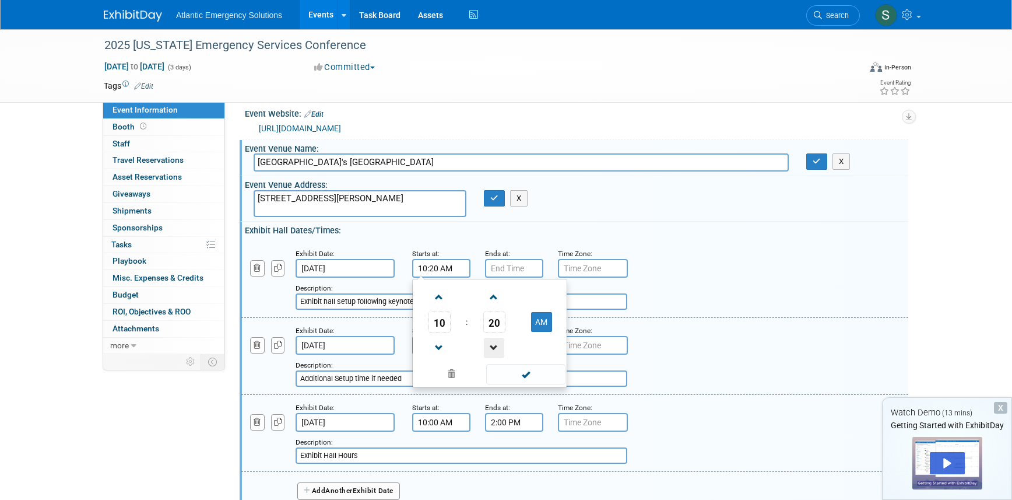
click at [497, 350] on span at bounding box center [494, 348] width 20 height 20
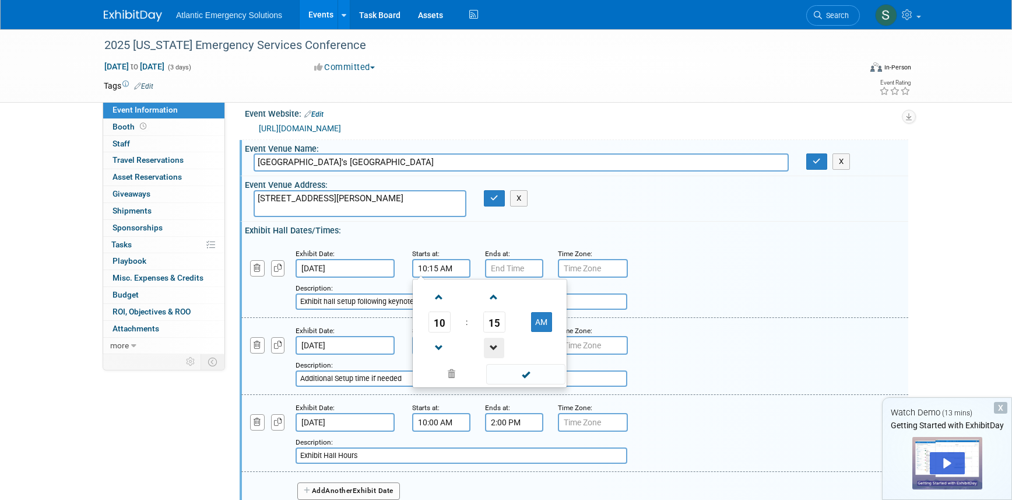
click at [497, 350] on span at bounding box center [494, 348] width 20 height 20
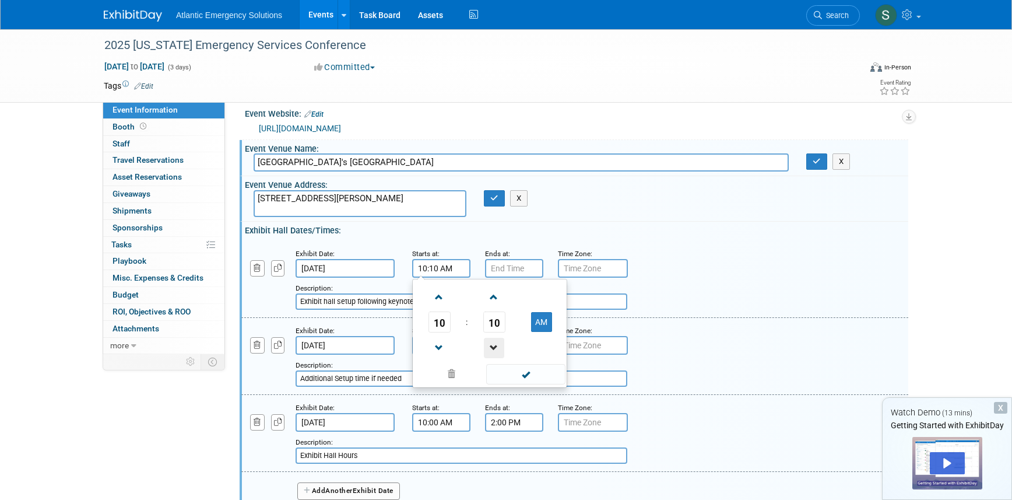
click at [497, 350] on span at bounding box center [494, 348] width 20 height 20
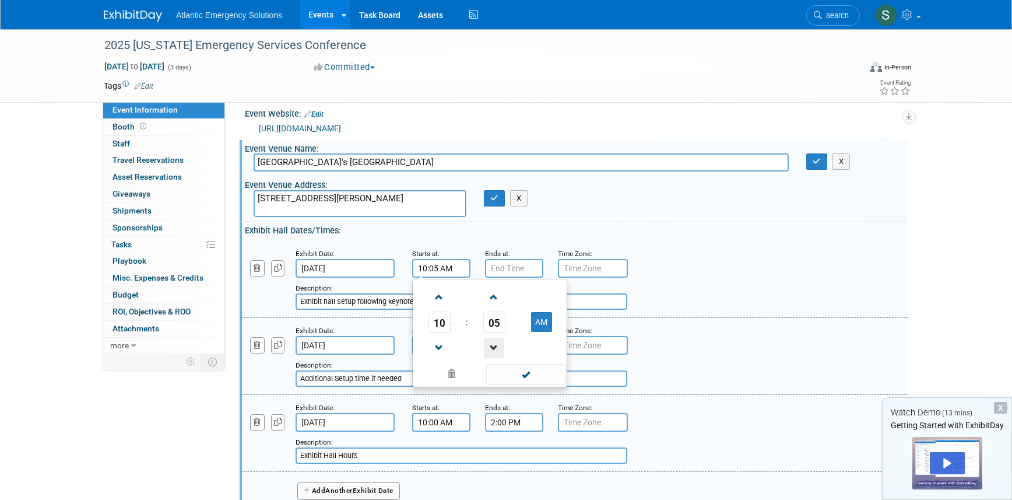
click at [497, 350] on span at bounding box center [494, 348] width 20 height 20
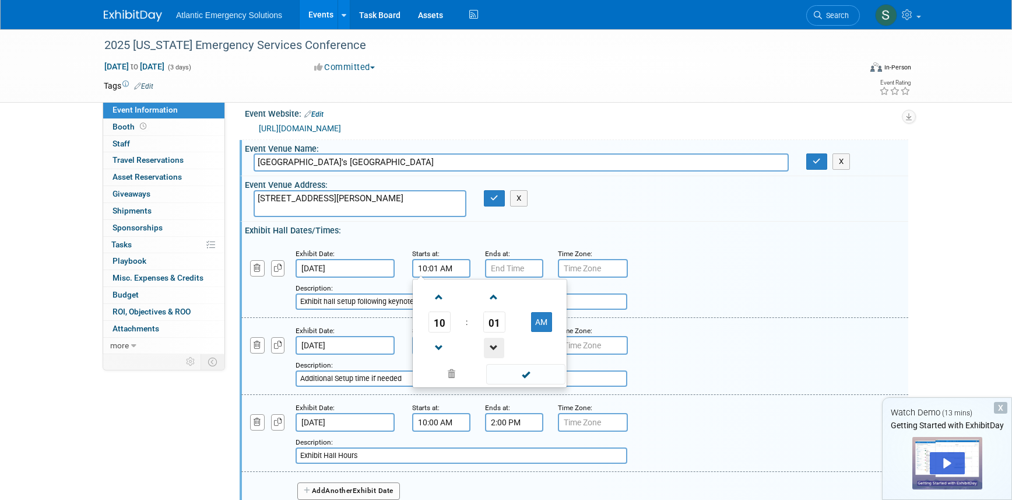
type input "10:00 AM"
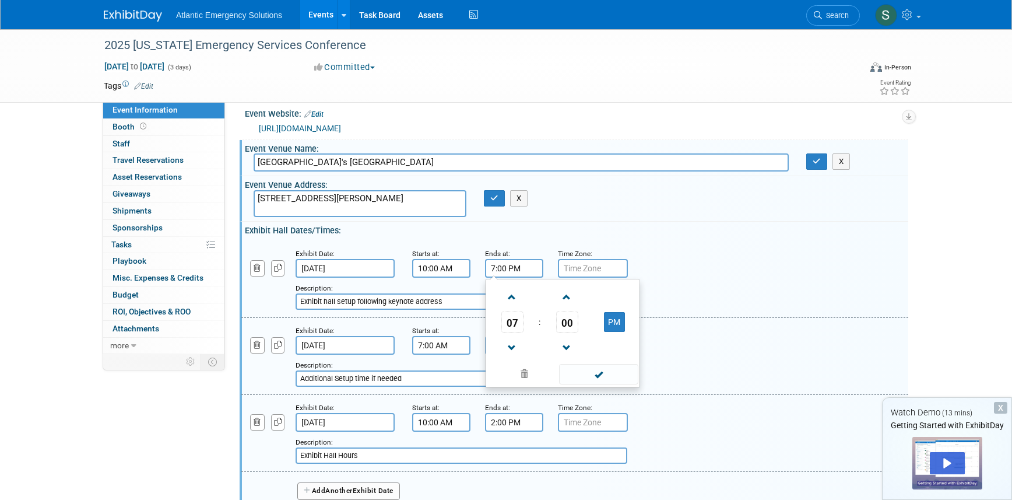
click at [516, 266] on input "7:00 PM" at bounding box center [514, 268] width 58 height 19
click at [512, 303] on span at bounding box center [512, 297] width 20 height 20
click at [514, 344] on span at bounding box center [512, 348] width 20 height 20
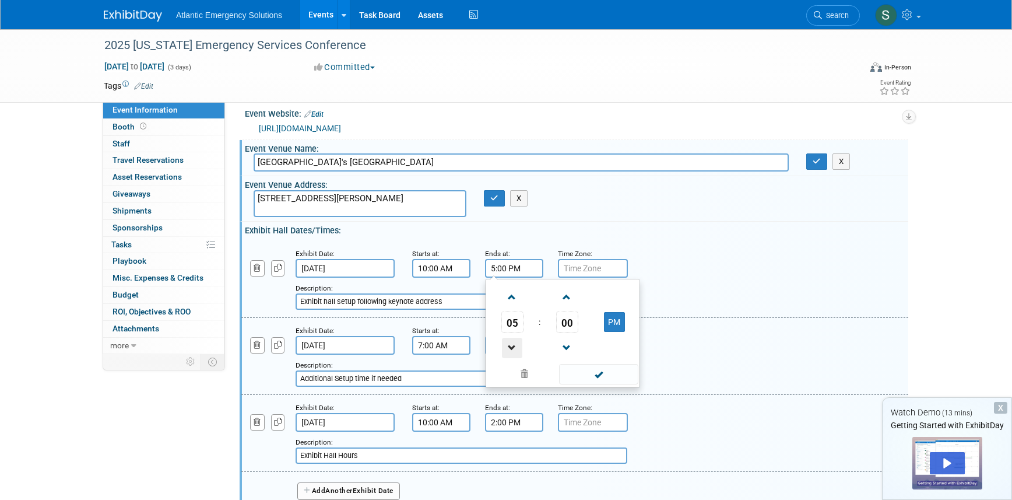
click at [514, 344] on span at bounding box center [512, 348] width 20 height 20
type input "2:00 PM"
click at [686, 276] on div "Add a Description Description: Exhibit hall setup following keynote address" at bounding box center [575, 278] width 684 height 62
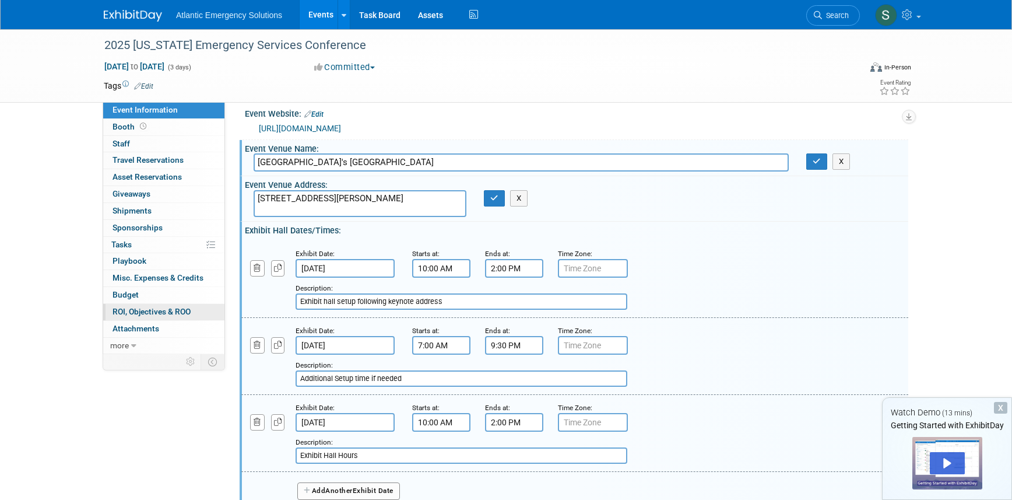
drag, startPoint x: 450, startPoint y: 299, endPoint x: 115, endPoint y: 303, distance: 334.6
click at [115, 303] on div "Event Information Event Info Booth Booth 0 Staff 0 Staff 0 Travel Reservations …" at bounding box center [506, 347] width 822 height 656
type input "Exhibit Hall Hours"
click at [689, 286] on div "Description: Exhibit Hall Hours" at bounding box center [545, 296] width 498 height 28
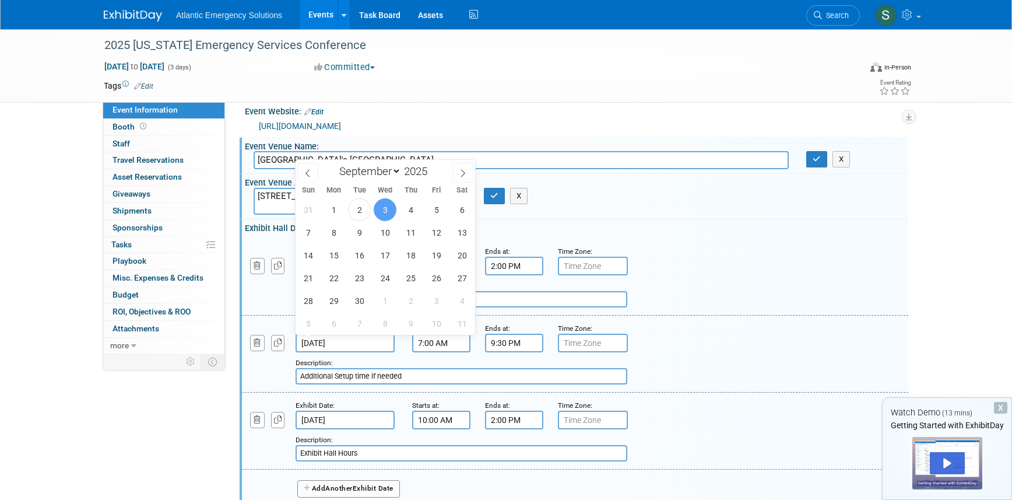
click at [368, 349] on input "[DATE]" at bounding box center [345, 342] width 99 height 19
click at [412, 207] on span "4" at bounding box center [410, 209] width 23 height 23
type input "[DATE]"
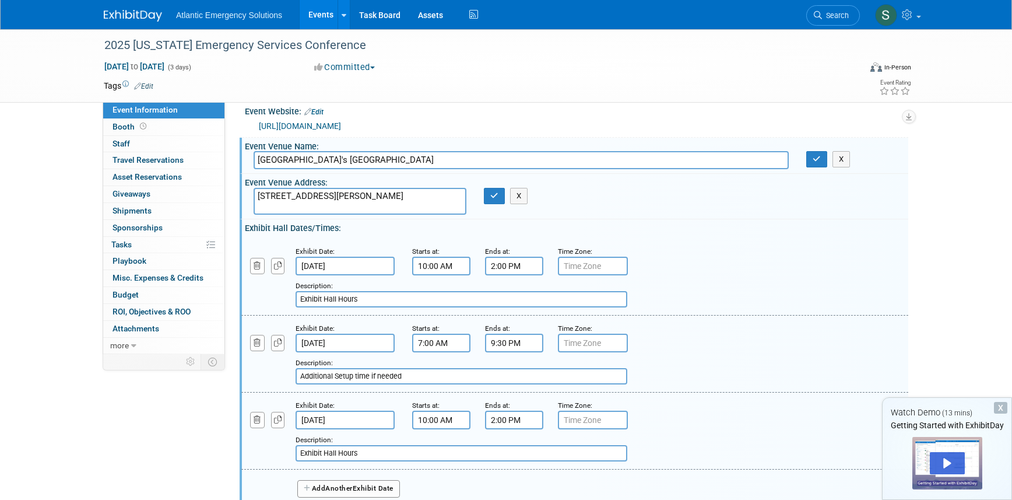
click at [463, 346] on input "7:00 AM" at bounding box center [441, 342] width 58 height 19
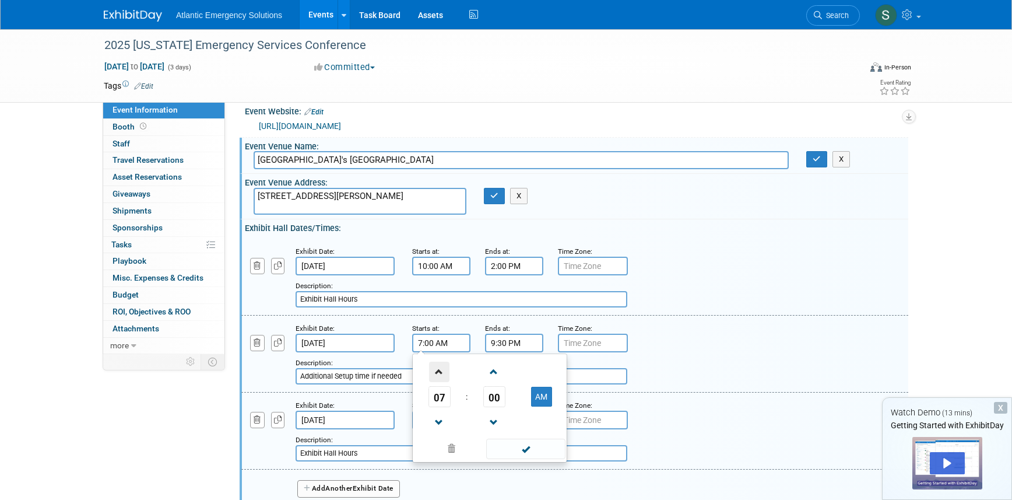
click at [441, 374] on span at bounding box center [439, 371] width 20 height 20
drag, startPoint x: 441, startPoint y: 420, endPoint x: 476, endPoint y: 403, distance: 38.8
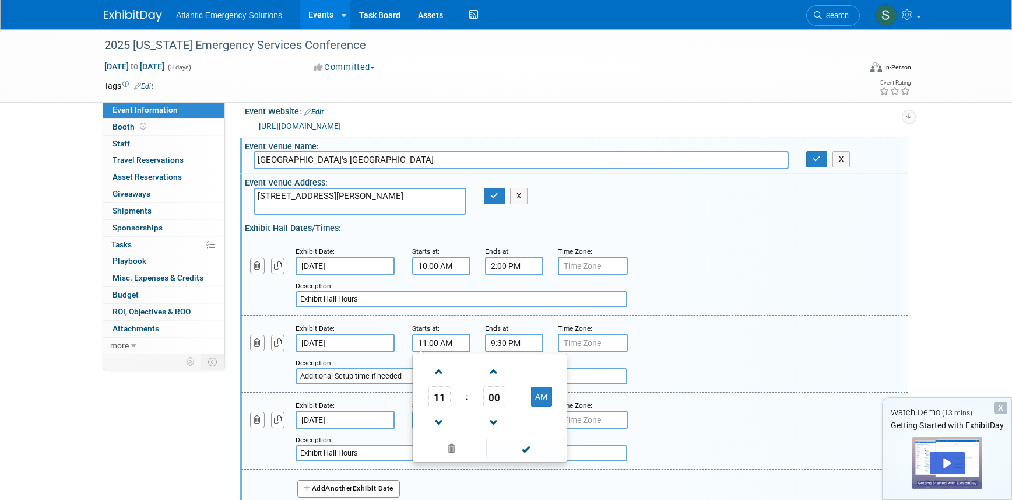
click at [441, 420] on span at bounding box center [439, 422] width 20 height 20
type input "10:00 AM"
click at [521, 335] on input "9:30 PM" at bounding box center [514, 342] width 58 height 19
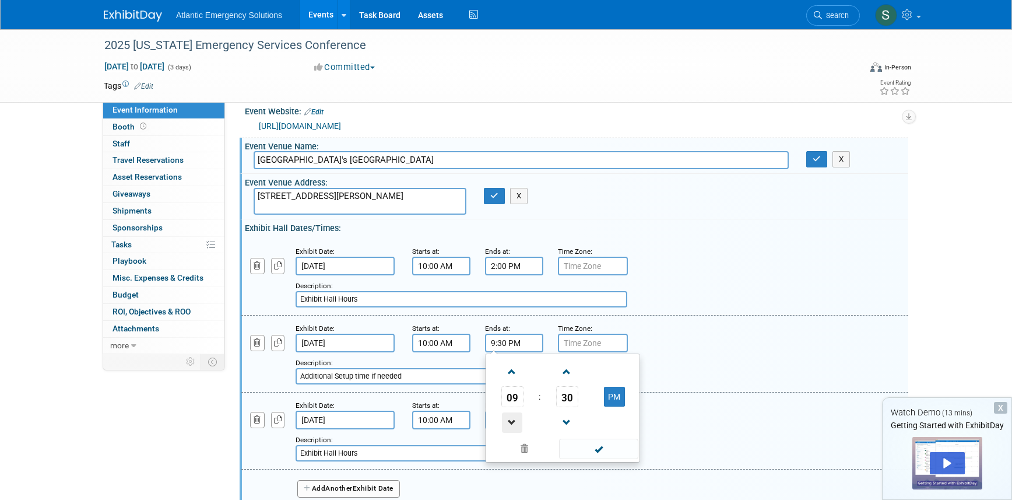
click at [508, 418] on span at bounding box center [512, 422] width 20 height 20
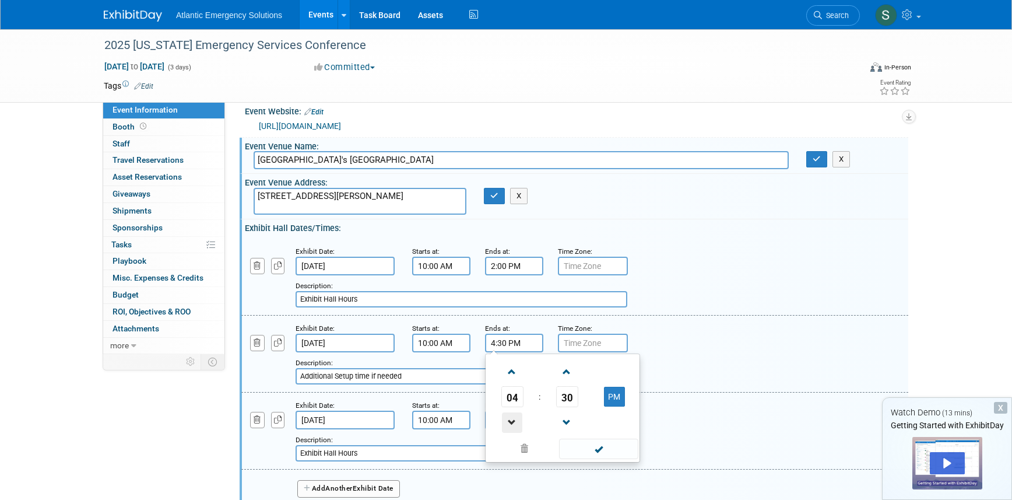
click at [508, 418] on span at bounding box center [512, 422] width 20 height 20
click at [511, 373] on span at bounding box center [512, 371] width 20 height 20
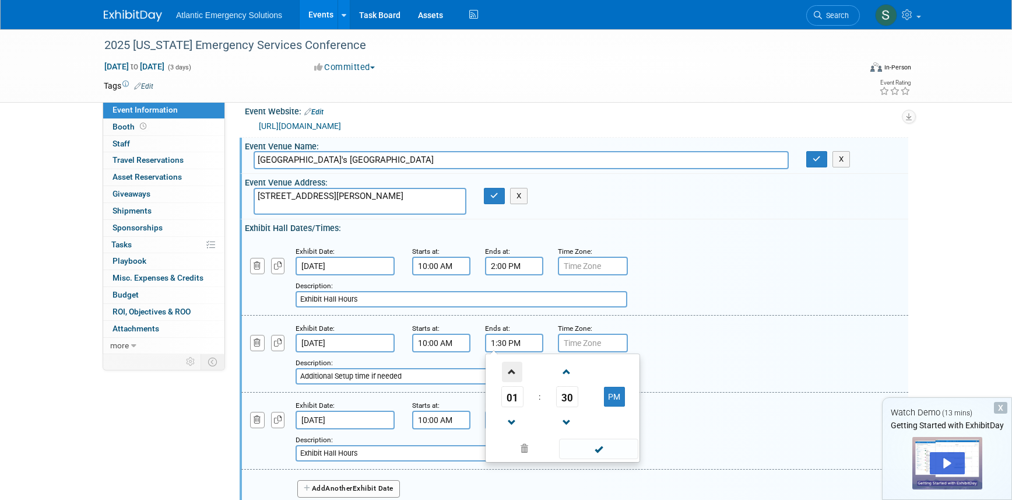
click at [511, 373] on span at bounding box center [512, 371] width 20 height 20
click at [567, 420] on span at bounding box center [567, 422] width 20 height 20
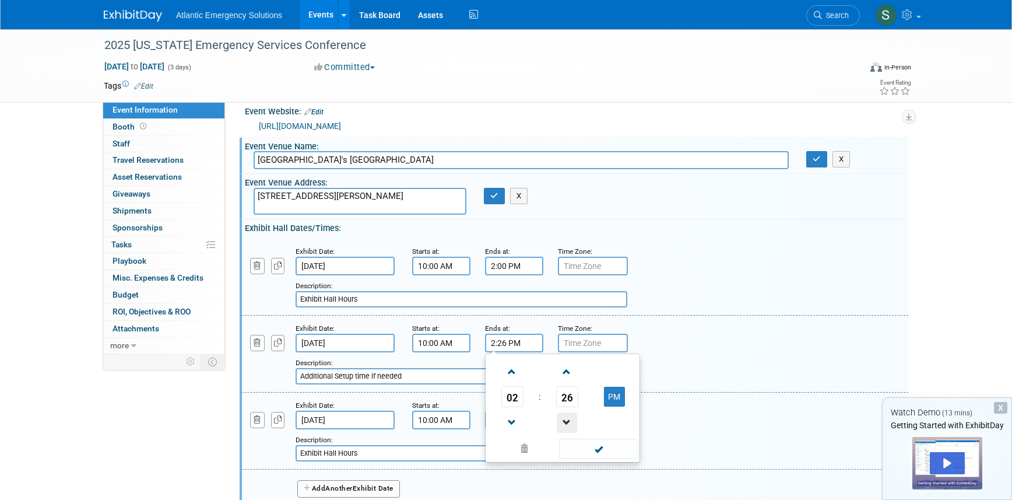
click at [567, 420] on span at bounding box center [567, 422] width 20 height 20
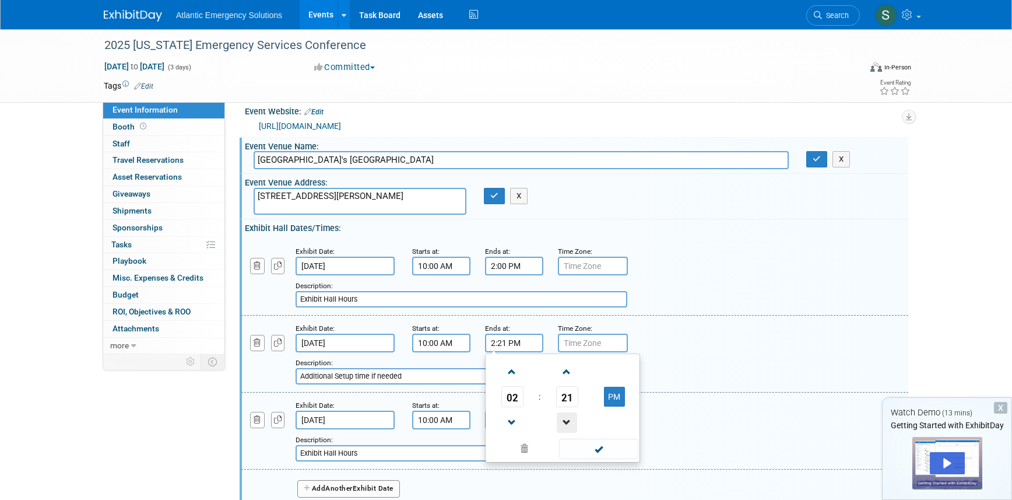
click at [567, 420] on span at bounding box center [567, 422] width 20 height 20
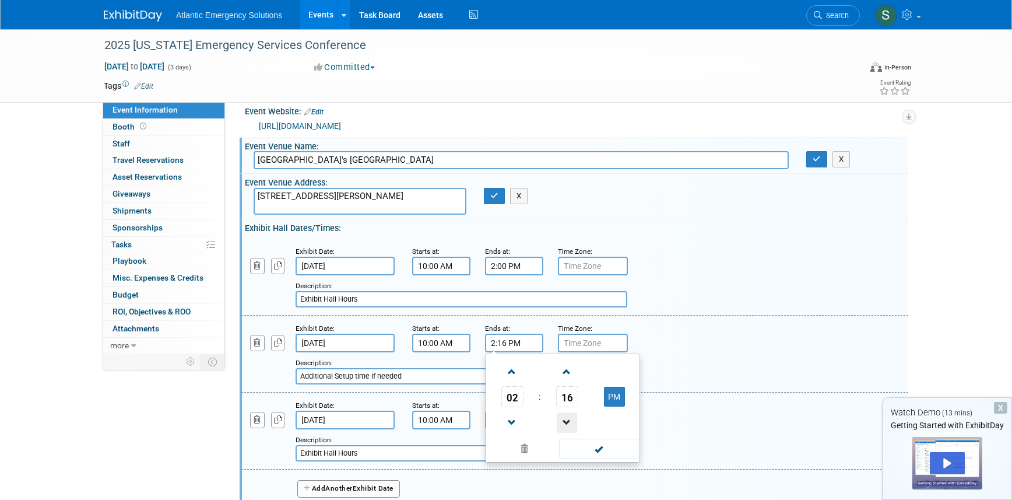
click at [567, 420] on span at bounding box center [567, 422] width 20 height 20
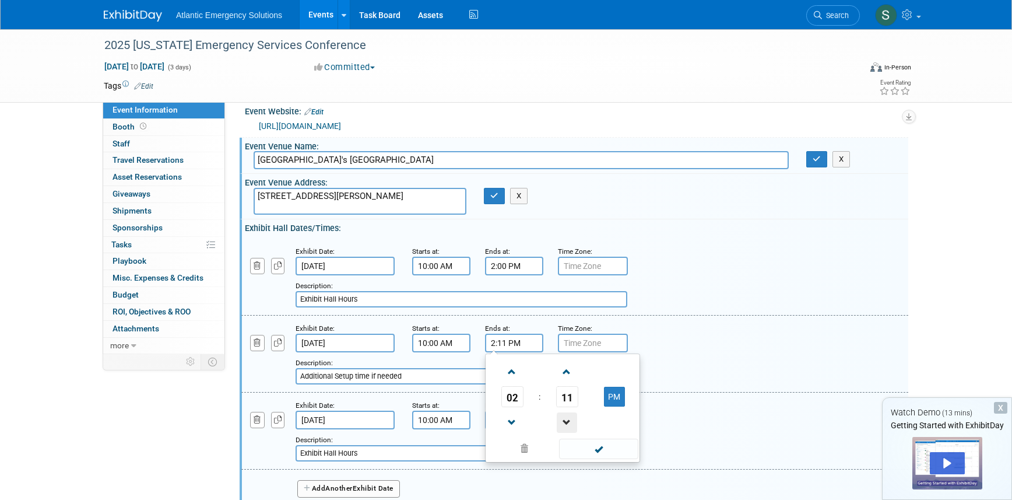
click at [567, 420] on span at bounding box center [567, 422] width 20 height 20
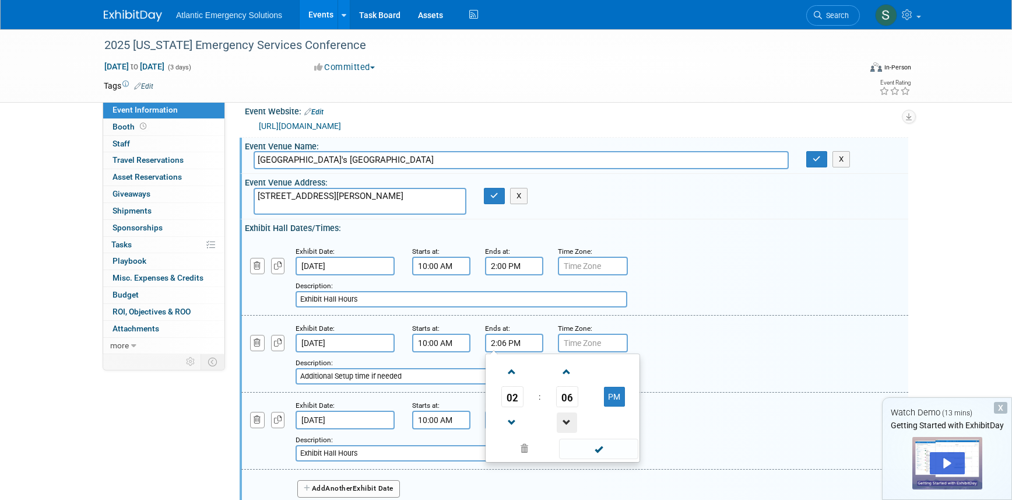
click at [567, 420] on span at bounding box center [567, 422] width 20 height 20
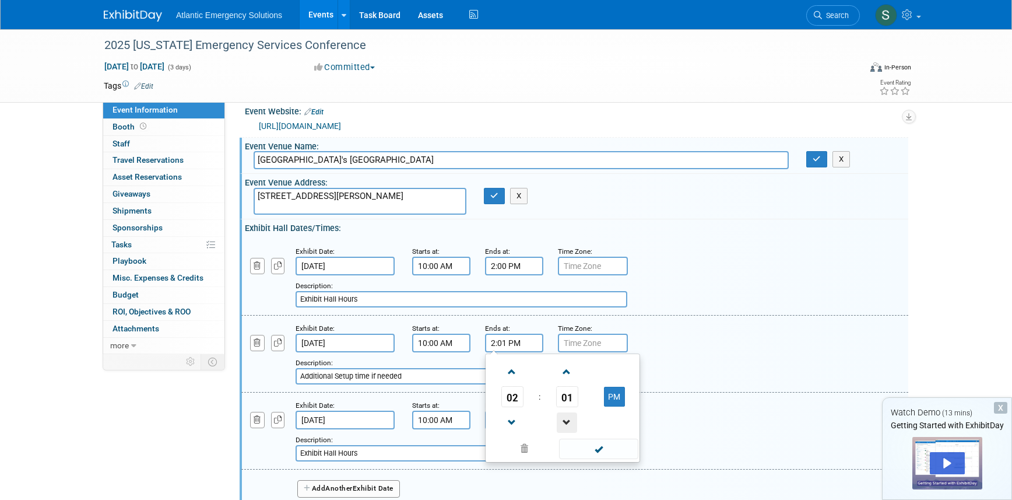
click at [567, 420] on span at bounding box center [567, 422] width 20 height 20
type input "2:00 PM"
click at [649, 332] on div "Add a Description Description: Additional Setup time if needed" at bounding box center [575, 353] width 684 height 62
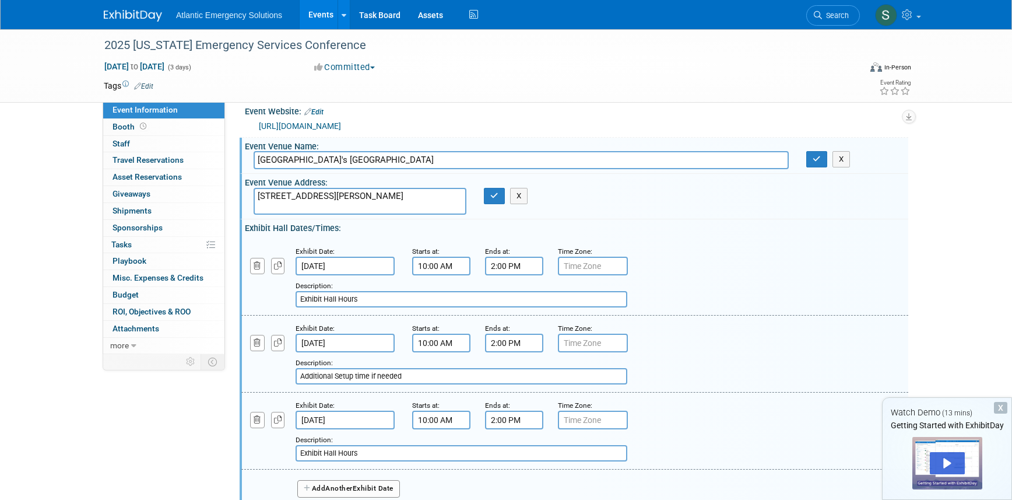
click at [413, 379] on input "Additional Setup time if needed" at bounding box center [462, 376] width 332 height 16
drag, startPoint x: 413, startPoint y: 379, endPoint x: 205, endPoint y: 368, distance: 208.4
click at [205, 368] on div "Event Information Event Info Booth Booth 0 Staff 0 Staff 0 Travel Reservations …" at bounding box center [506, 345] width 822 height 656
type input "Exhibit Hall Hours"
click at [706, 340] on div "Add a Description Description: Exhibit Hall Hours" at bounding box center [575, 353] width 684 height 62
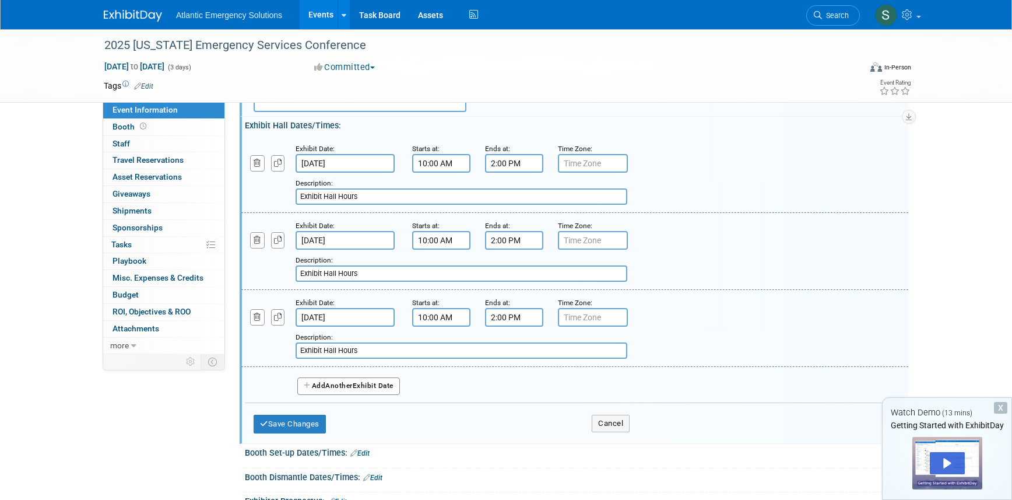
scroll to position [124, 0]
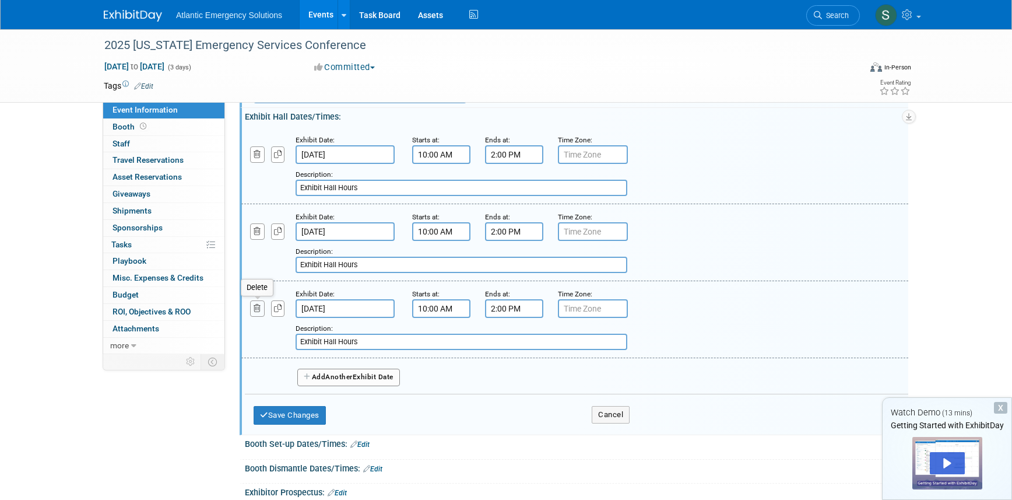
click at [255, 307] on icon "button" at bounding box center [258, 308] width 8 height 8
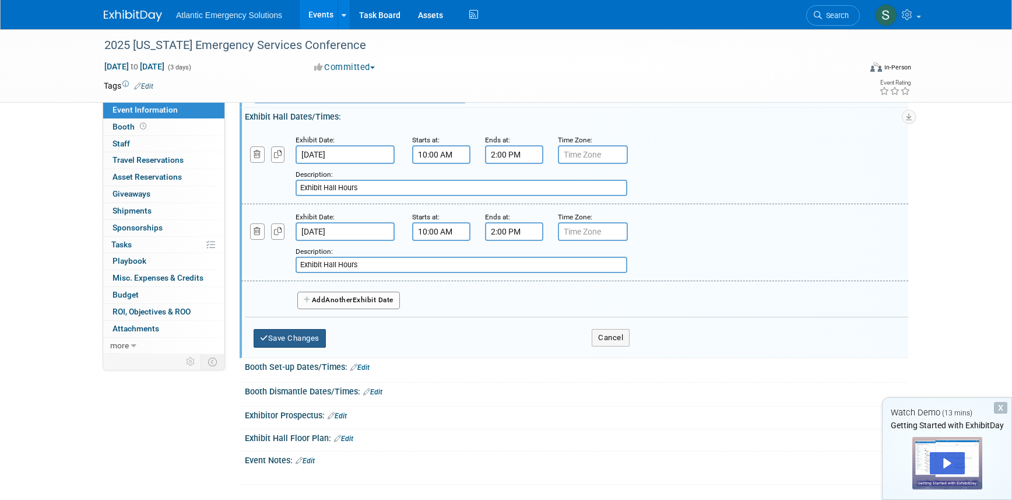
click at [295, 339] on button "Save Changes" at bounding box center [290, 338] width 72 height 19
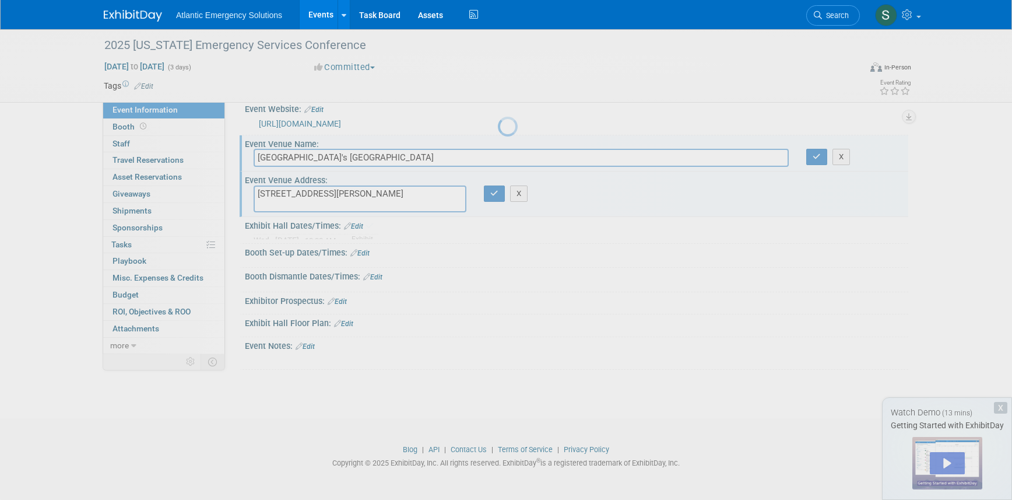
scroll to position [15, 0]
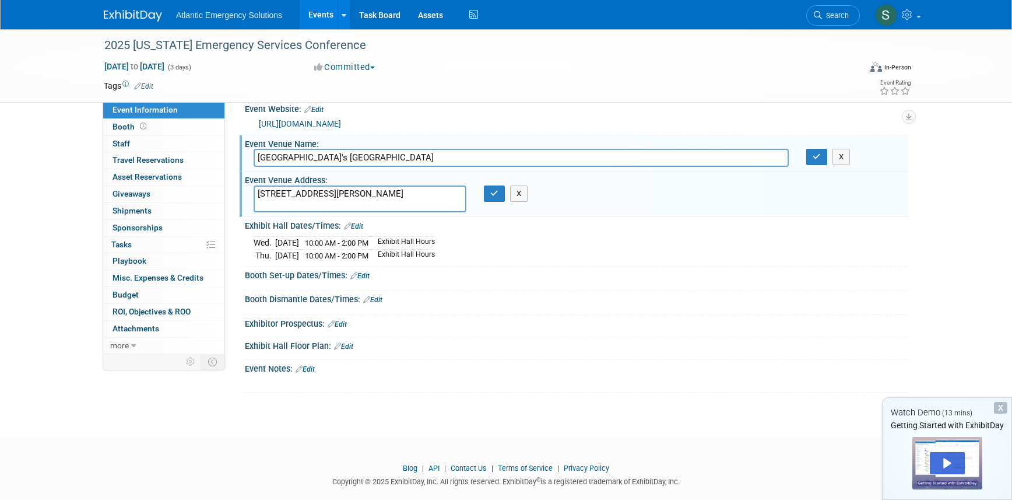
click at [358, 224] on link "Edit" at bounding box center [353, 226] width 19 height 8
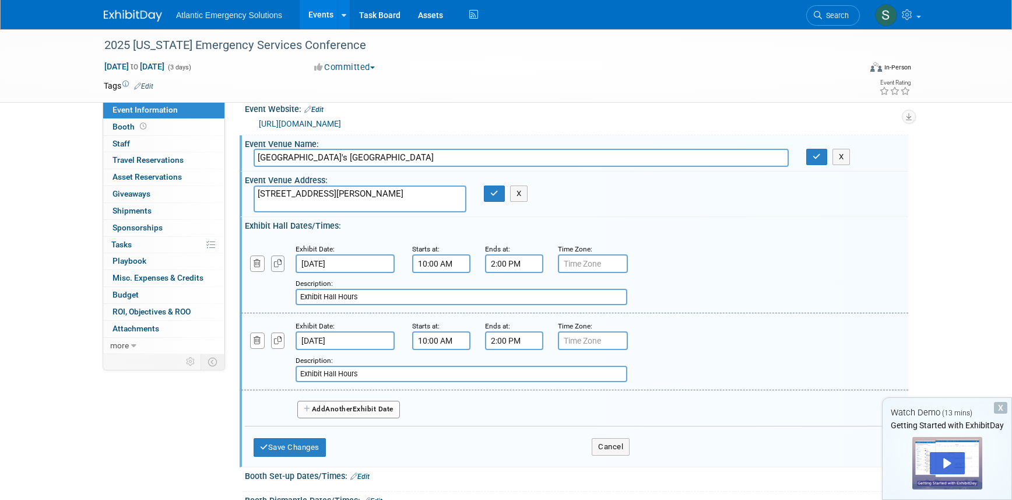
click at [278, 264] on icon "button" at bounding box center [278, 263] width 8 height 8
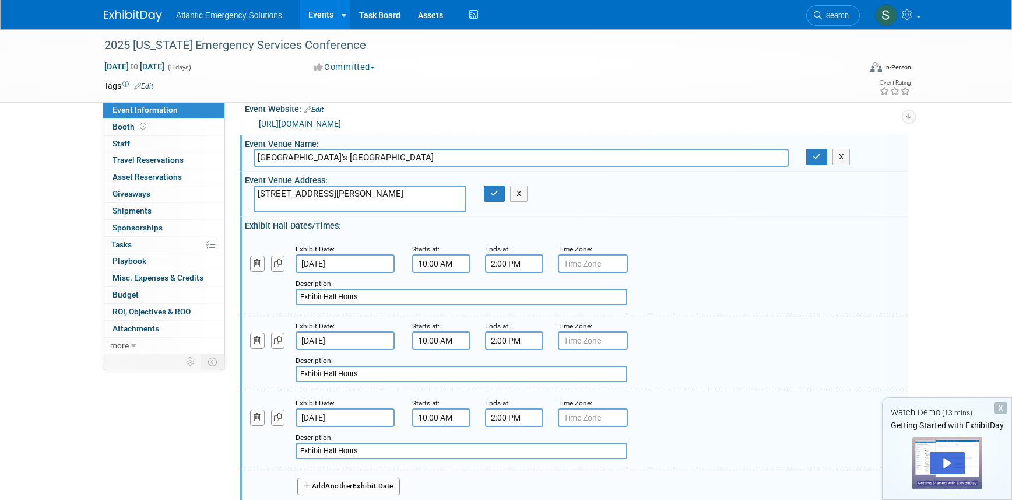
click at [453, 343] on input "10:00 AM" at bounding box center [441, 340] width 58 height 19
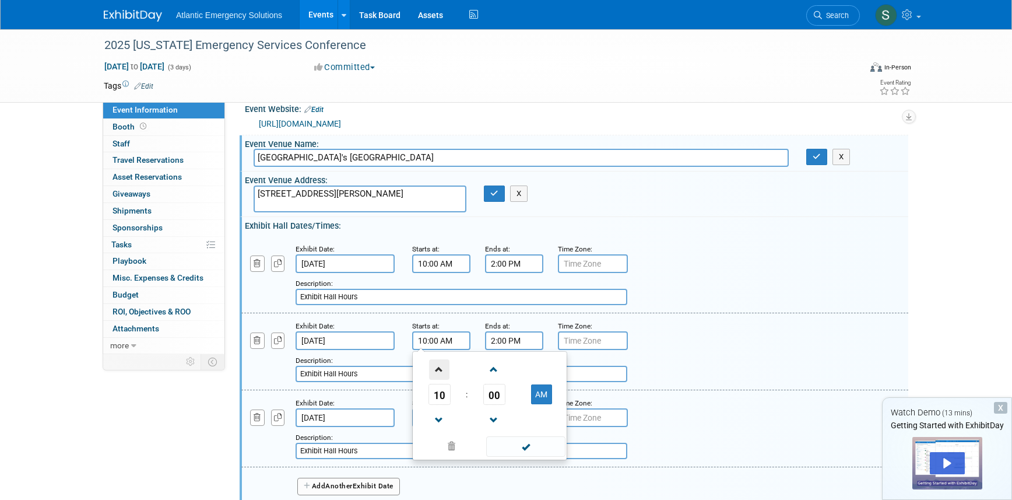
click at [437, 368] on span at bounding box center [439, 369] width 20 height 20
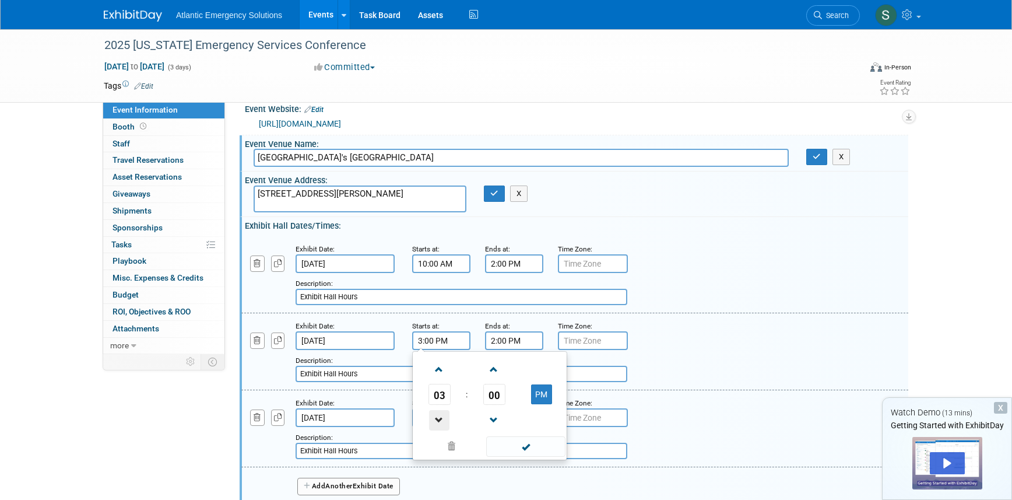
click at [439, 418] on span at bounding box center [439, 420] width 20 height 20
click at [497, 368] on span at bounding box center [494, 369] width 20 height 20
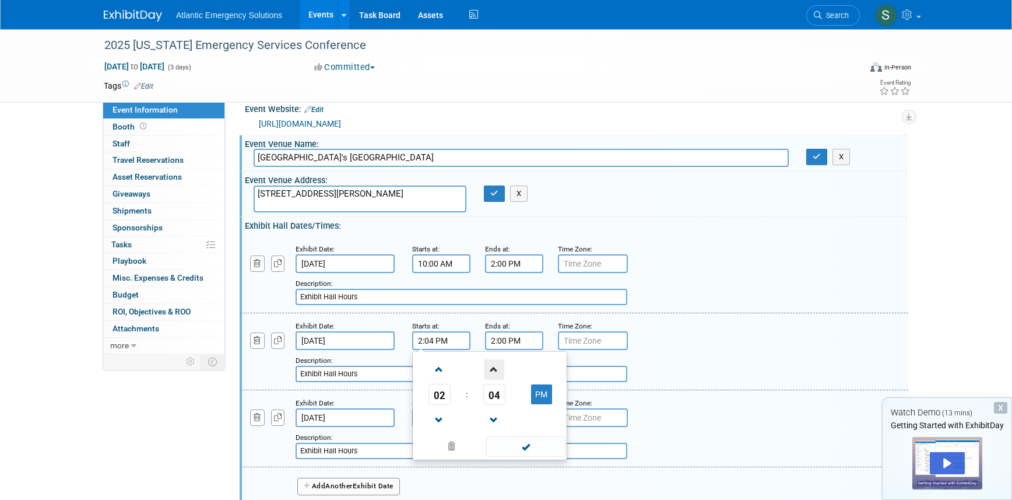
click at [497, 368] on span at bounding box center [494, 369] width 20 height 20
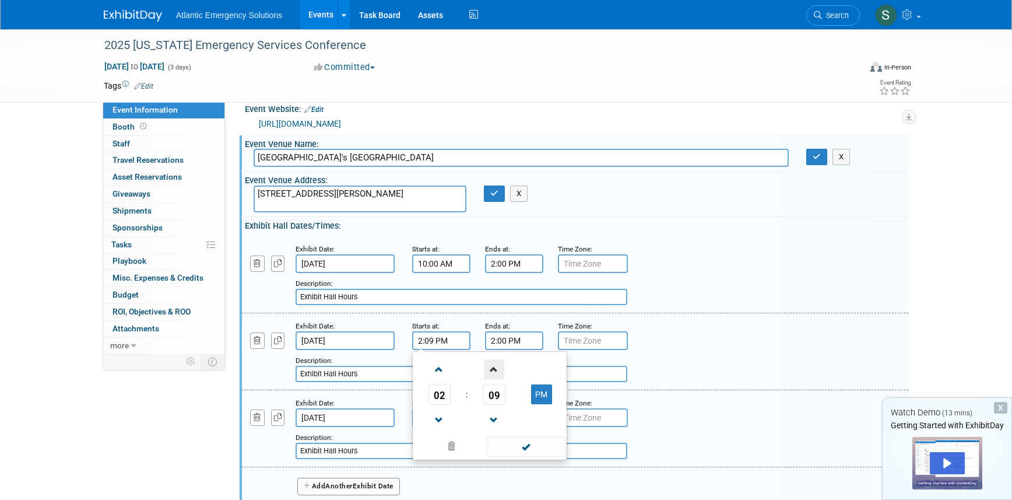
click at [497, 368] on span at bounding box center [494, 369] width 20 height 20
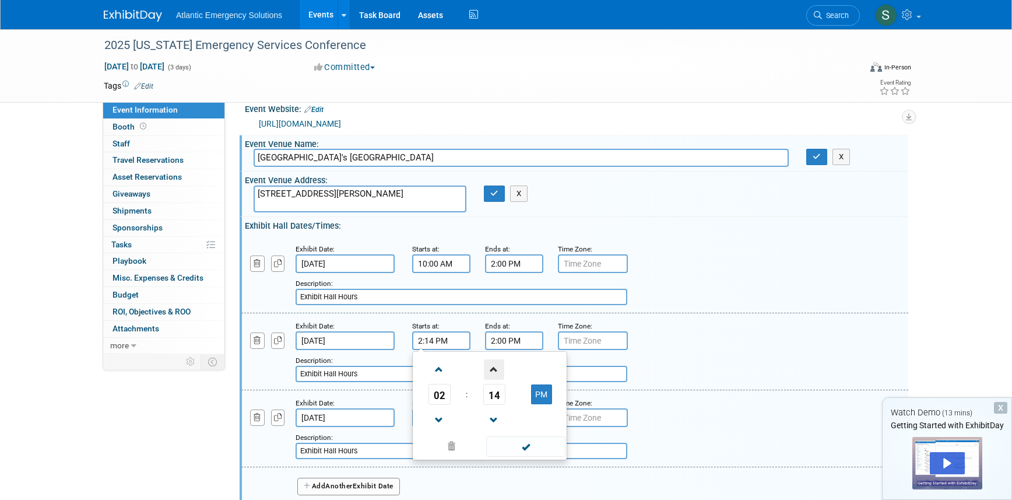
click at [497, 368] on span at bounding box center [494, 369] width 20 height 20
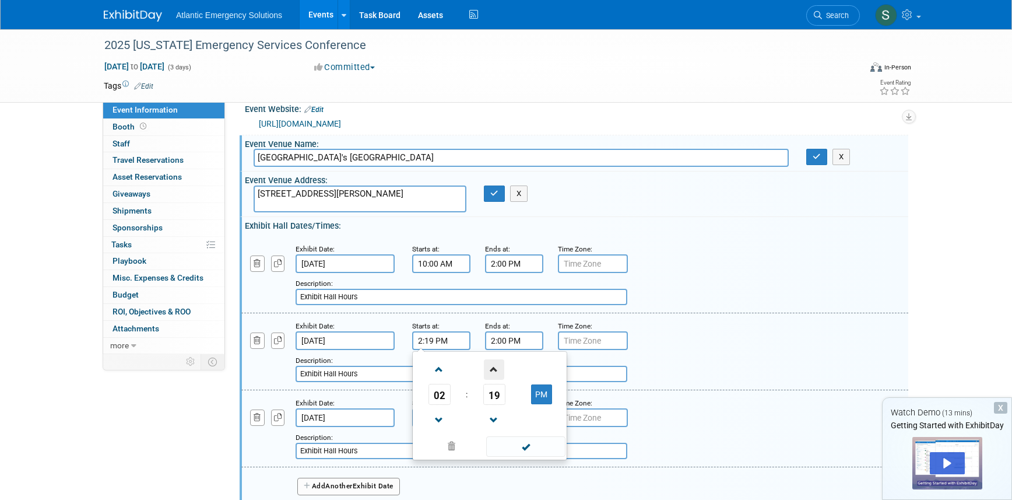
click at [497, 368] on span at bounding box center [494, 369] width 20 height 20
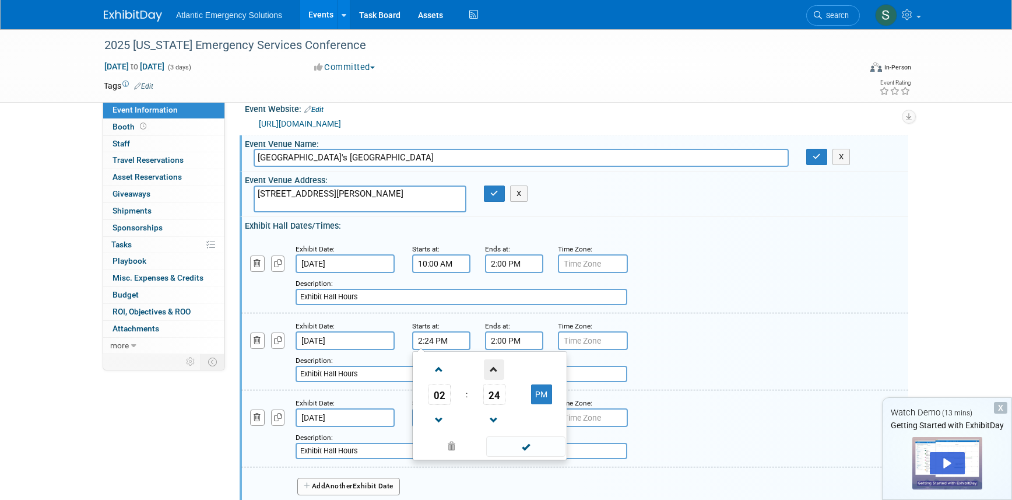
click at [497, 368] on span at bounding box center [494, 369] width 20 height 20
click at [496, 417] on span at bounding box center [494, 420] width 20 height 20
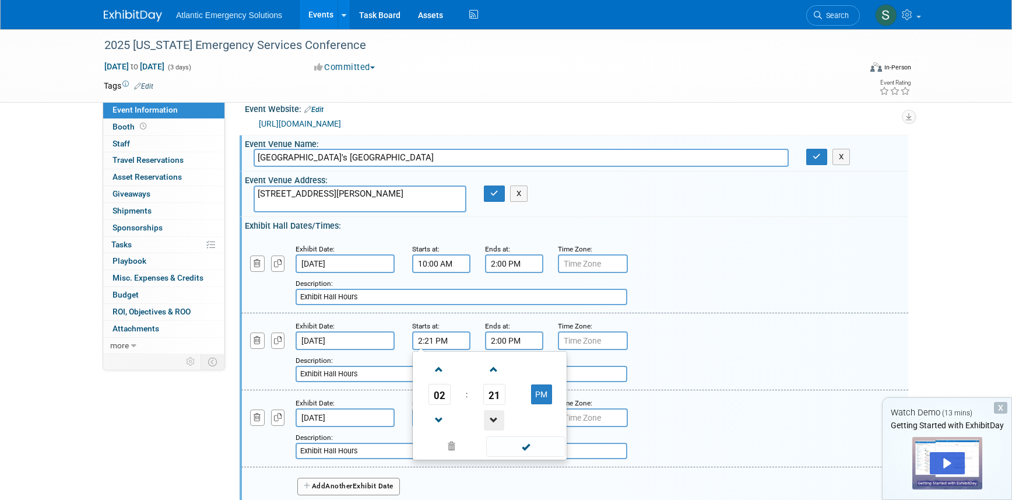
click at [496, 417] on span at bounding box center [494, 420] width 20 height 20
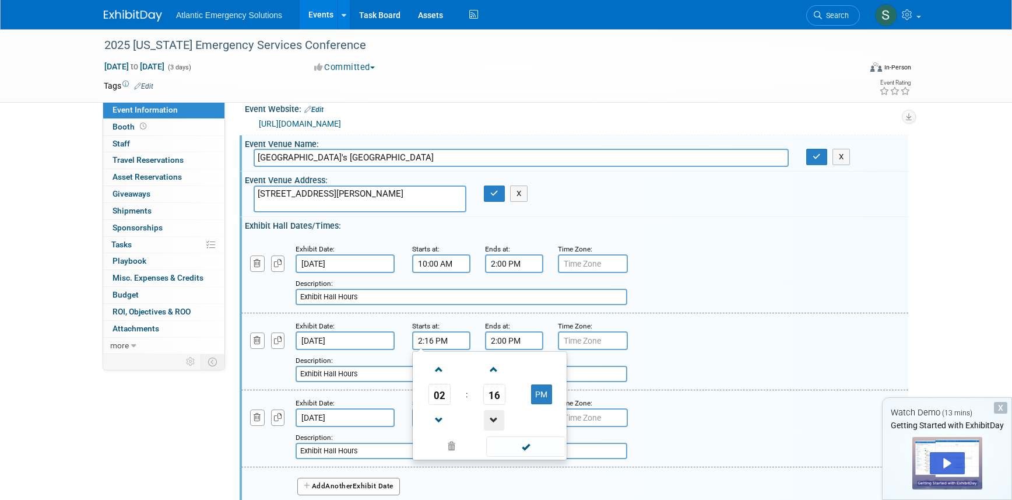
click at [496, 417] on span at bounding box center [494, 420] width 20 height 20
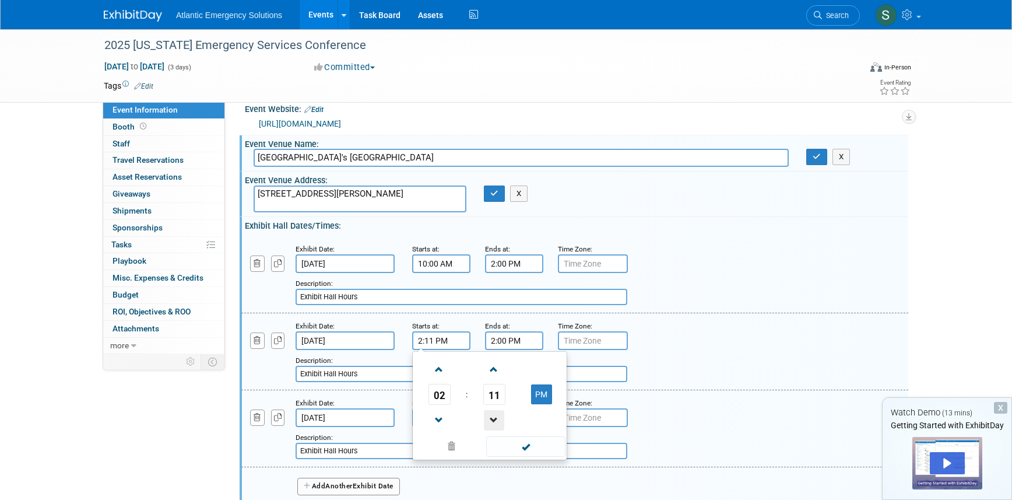
click at [496, 417] on span at bounding box center [494, 420] width 20 height 20
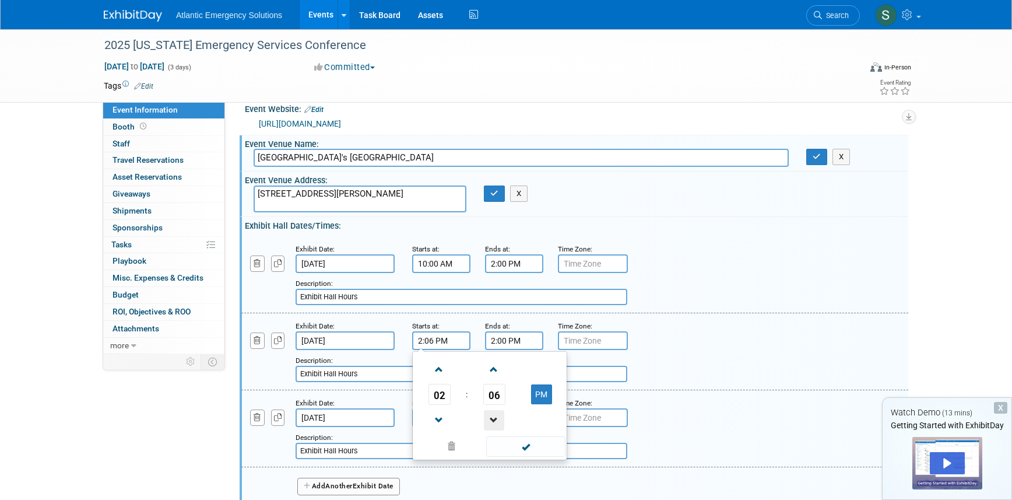
click at [496, 417] on span at bounding box center [494, 420] width 20 height 20
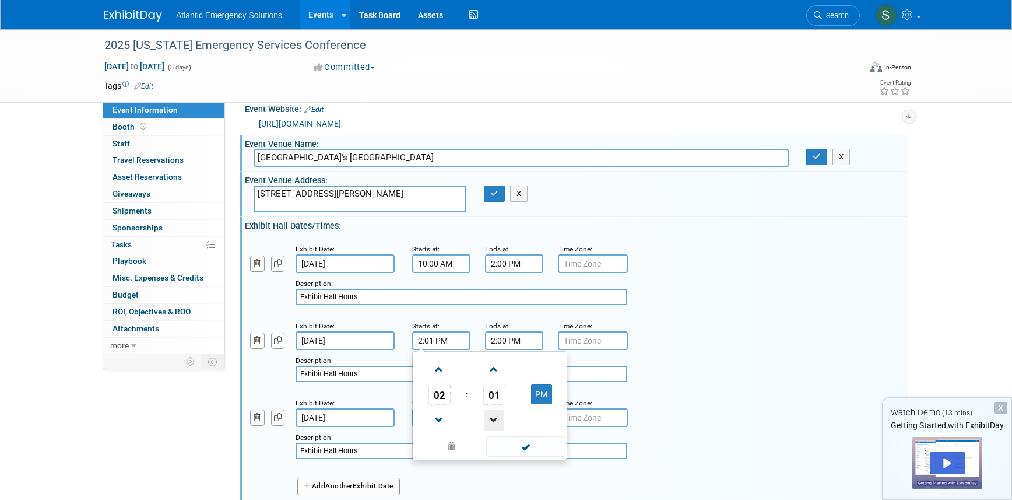
click at [496, 417] on span at bounding box center [494, 420] width 20 height 20
type input "2:00 PM"
click at [537, 451] on span at bounding box center [525, 446] width 79 height 20
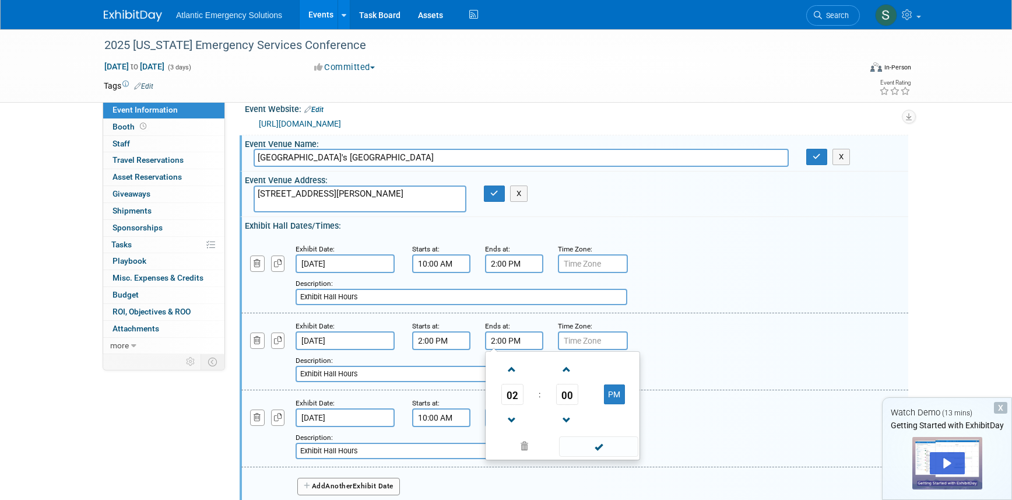
click at [516, 336] on input "2:00 PM" at bounding box center [514, 340] width 58 height 19
click at [514, 372] on span at bounding box center [512, 369] width 20 height 20
type input "5:00 PM"
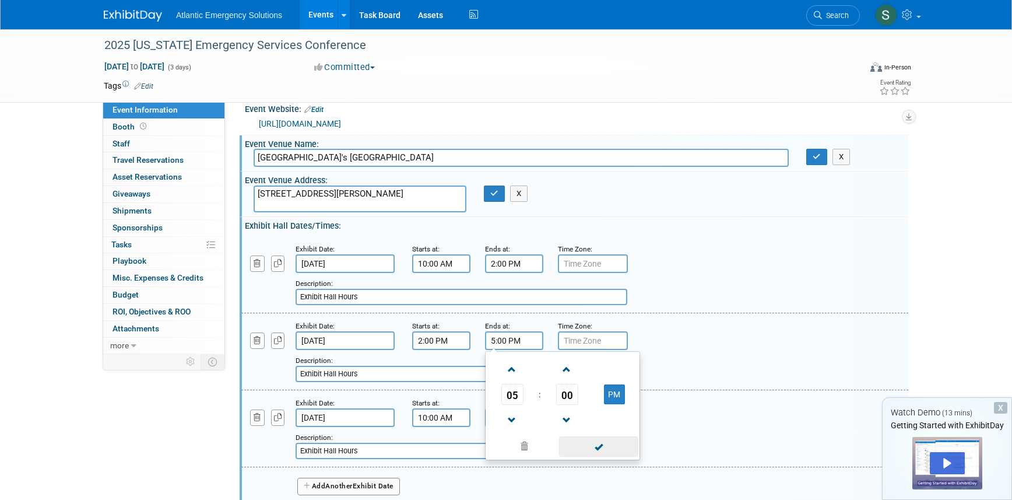
click at [590, 448] on span at bounding box center [598, 446] width 79 height 20
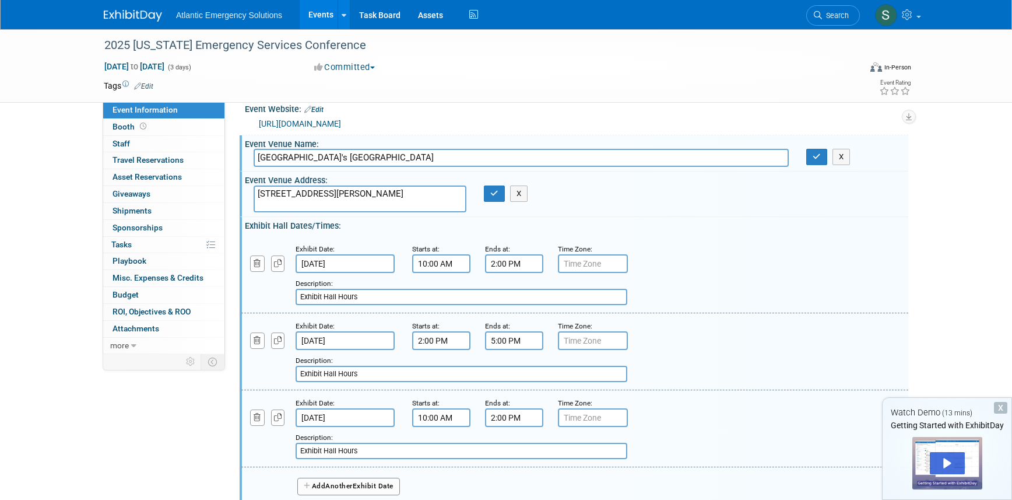
click at [362, 368] on input "Exhibit Hall Hours" at bounding box center [462, 373] width 332 height 16
drag, startPoint x: 371, startPoint y: 370, endPoint x: 296, endPoint y: 360, distance: 75.8
click at [296, 360] on div "Description: Exhibit Hall Hours" at bounding box center [545, 368] width 498 height 28
type input "Private Demos"
drag, startPoint x: 275, startPoint y: 365, endPoint x: 276, endPoint y: 353, distance: 12.9
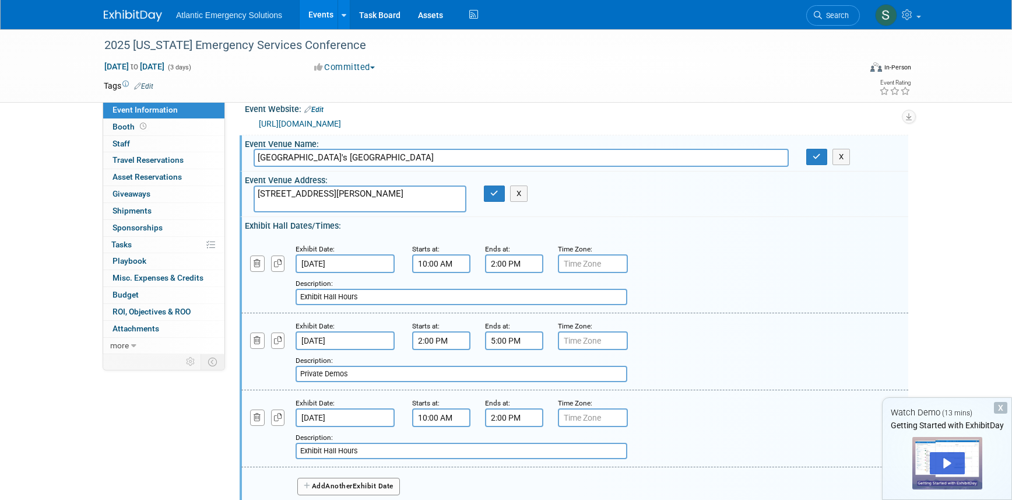
click at [275, 364] on div "Add a Description Description: Private Demos" at bounding box center [518, 366] width 570 height 32
click at [272, 338] on button "button" at bounding box center [278, 340] width 14 height 16
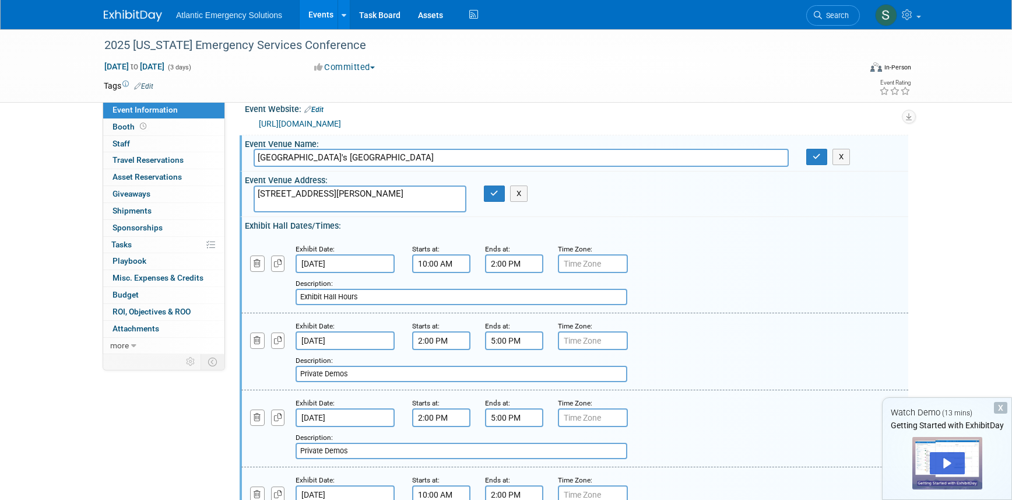
click at [452, 421] on input "2:00 PM" at bounding box center [441, 417] width 58 height 19
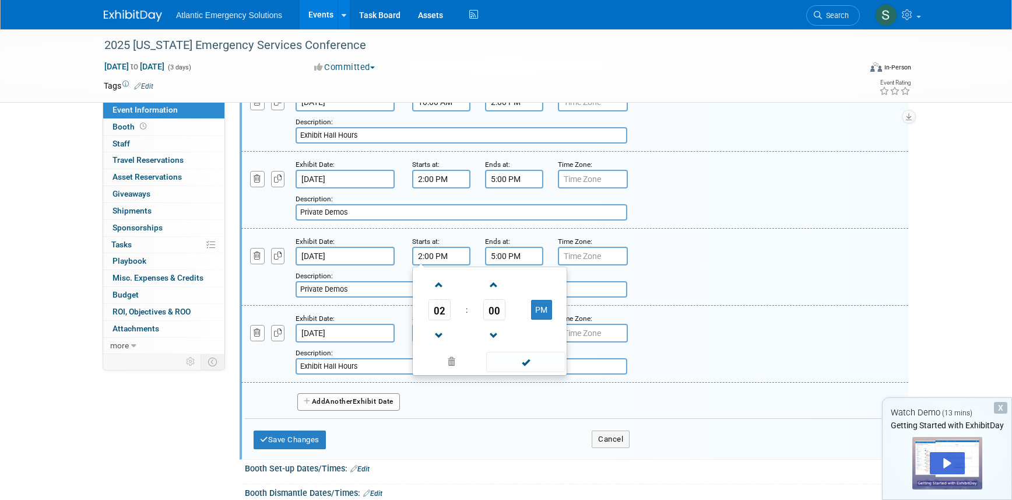
scroll to position [178, 0]
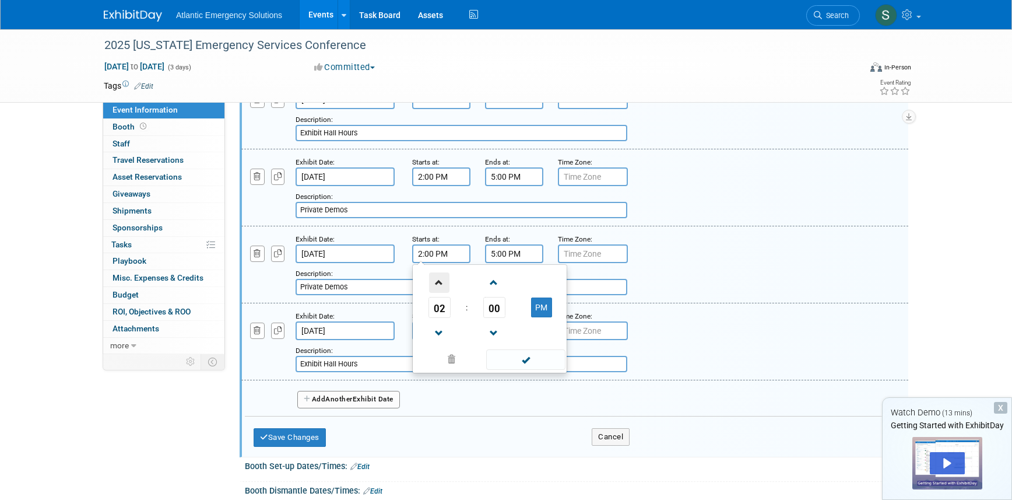
click at [441, 283] on span at bounding box center [439, 282] width 20 height 20
click at [438, 332] on span at bounding box center [439, 333] width 20 height 20
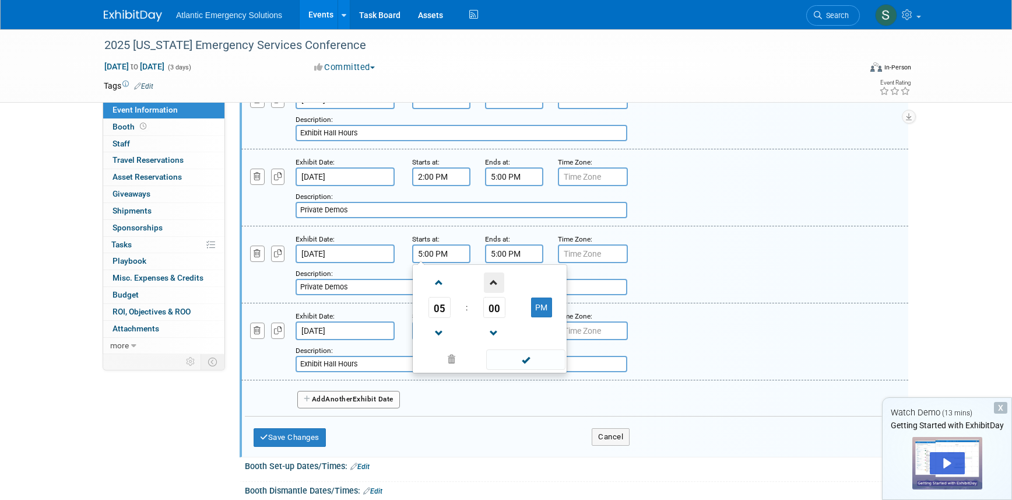
click at [493, 279] on span at bounding box center [494, 282] width 20 height 20
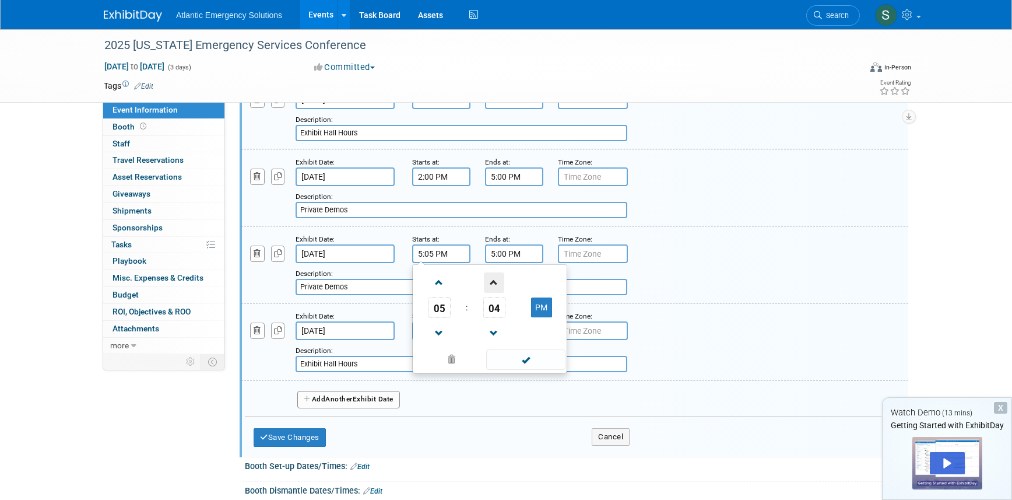
click at [493, 279] on span at bounding box center [494, 282] width 20 height 20
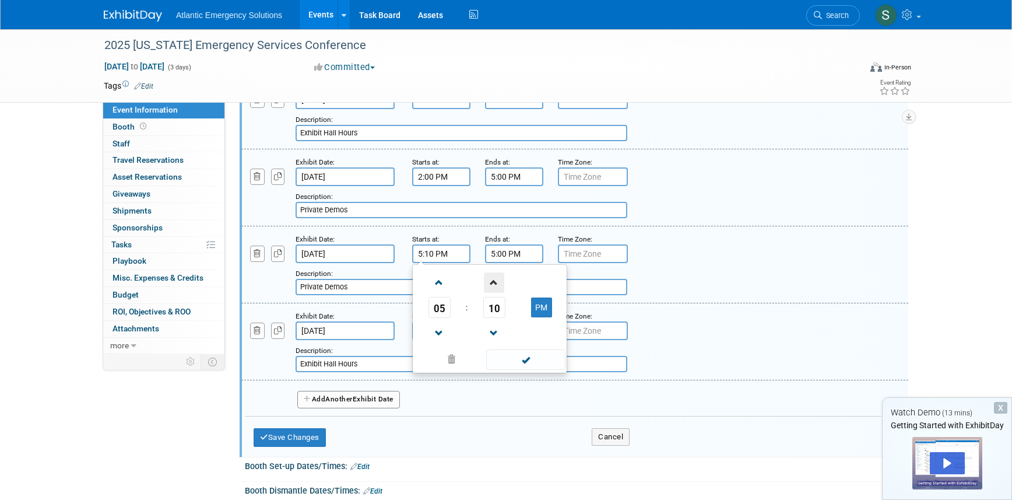
click at [493, 279] on span at bounding box center [494, 282] width 20 height 20
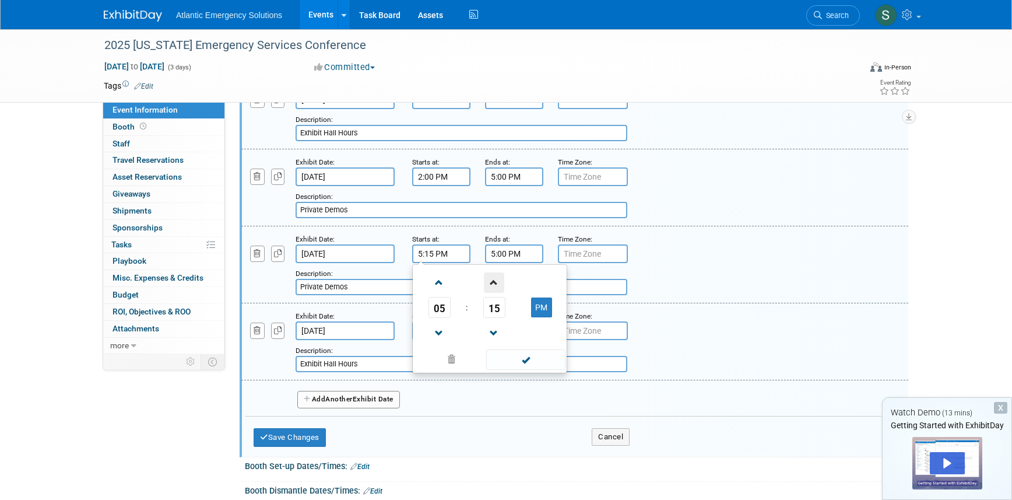
click at [493, 279] on span at bounding box center [494, 282] width 20 height 20
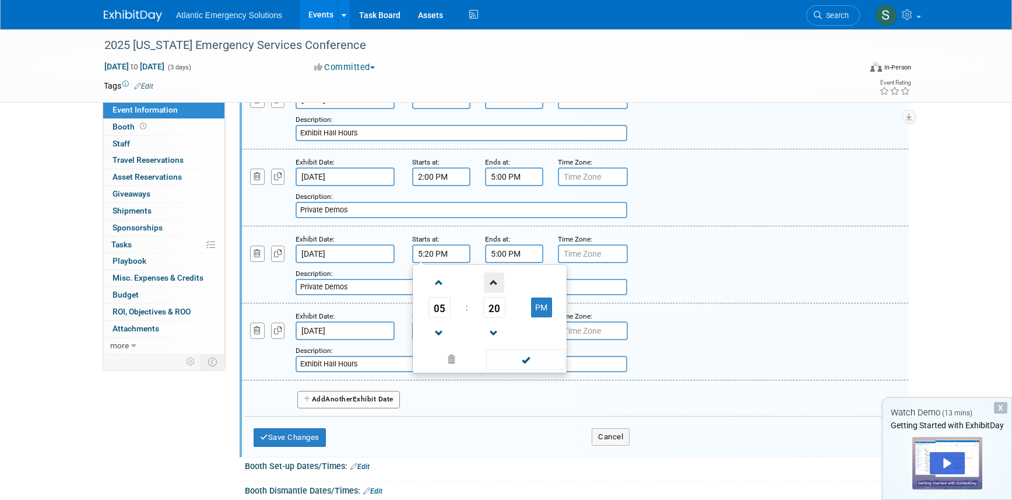
click at [493, 279] on span at bounding box center [494, 282] width 20 height 20
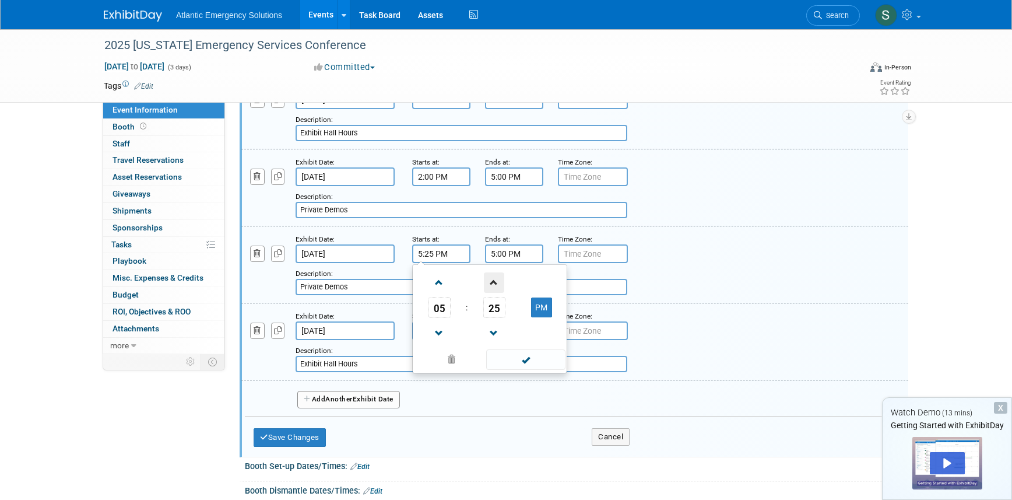
click at [493, 279] on span at bounding box center [494, 282] width 20 height 20
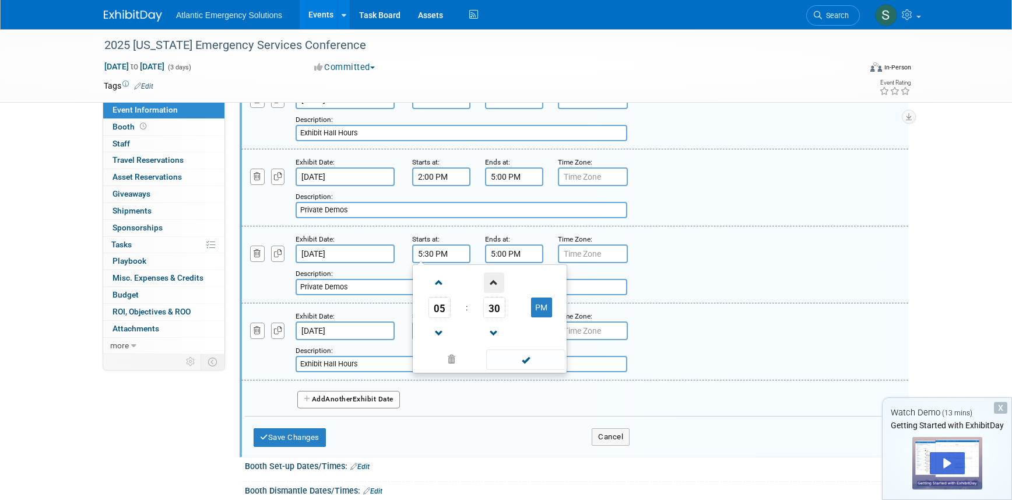
click at [493, 279] on span at bounding box center [494, 282] width 20 height 20
click at [486, 331] on span at bounding box center [494, 333] width 20 height 20
type input "5:30 PM"
click at [525, 251] on input "5:00 PM" at bounding box center [514, 253] width 58 height 19
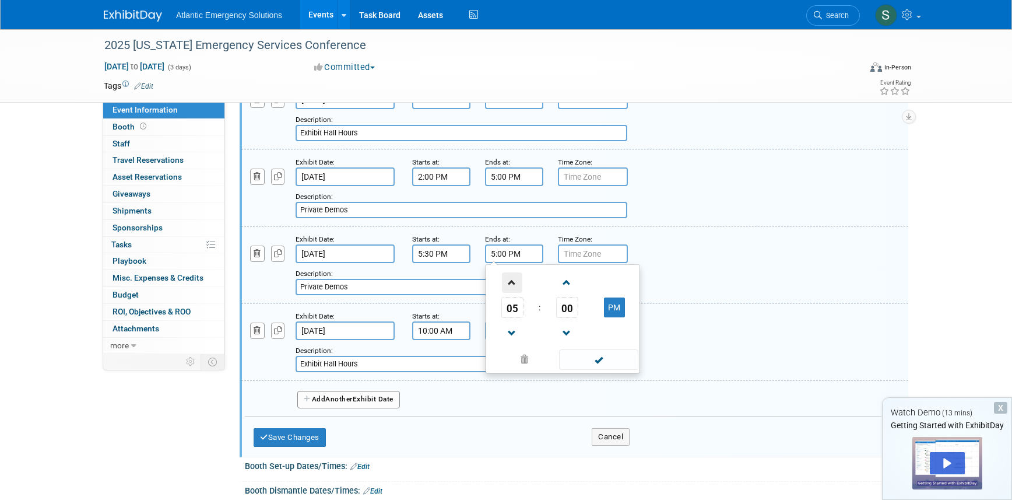
click at [513, 279] on span at bounding box center [512, 282] width 20 height 20
click at [569, 287] on span at bounding box center [567, 282] width 20 height 20
click at [568, 285] on span at bounding box center [567, 282] width 20 height 20
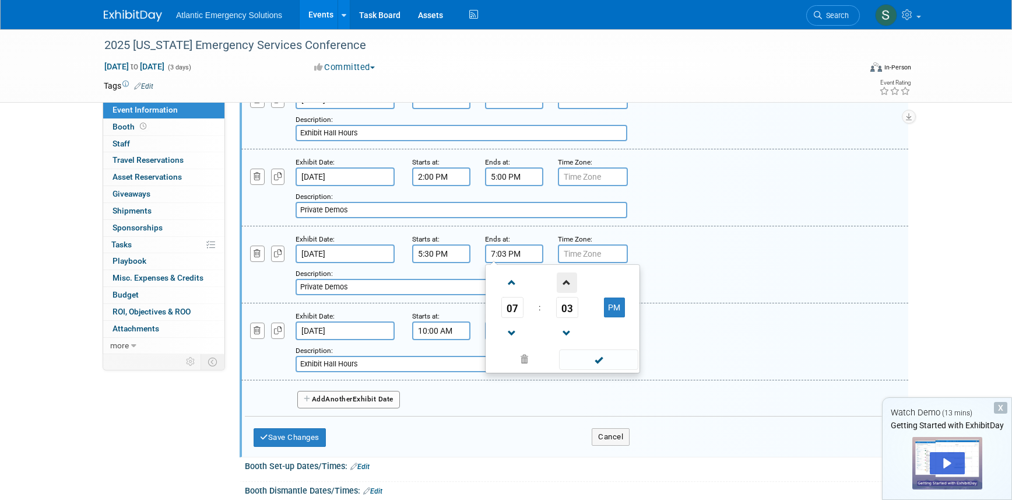
click at [568, 285] on span at bounding box center [567, 282] width 20 height 20
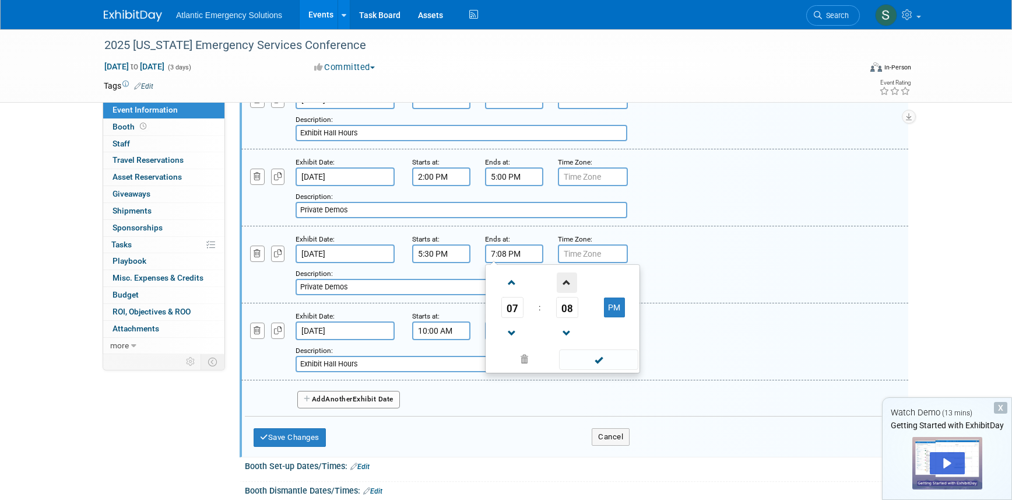
click at [568, 285] on span at bounding box center [567, 282] width 20 height 20
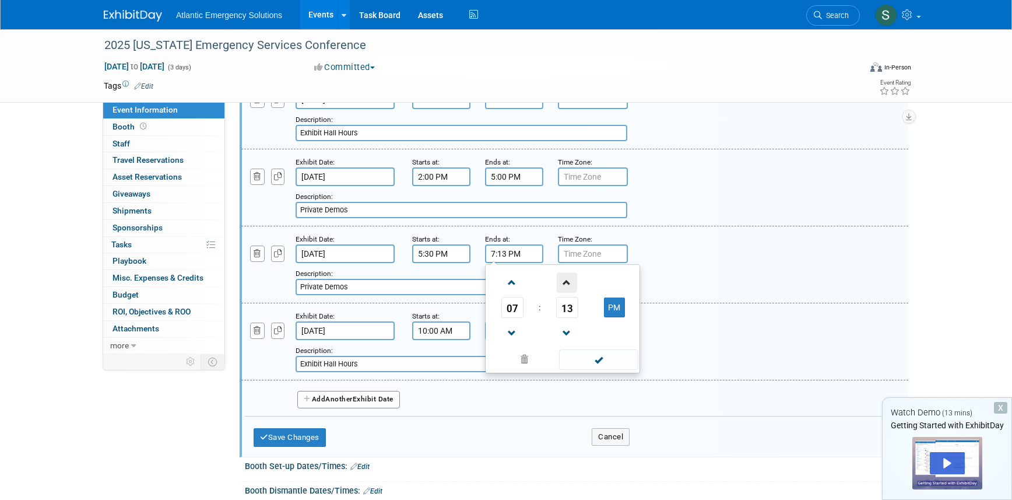
click at [568, 285] on span at bounding box center [567, 282] width 20 height 20
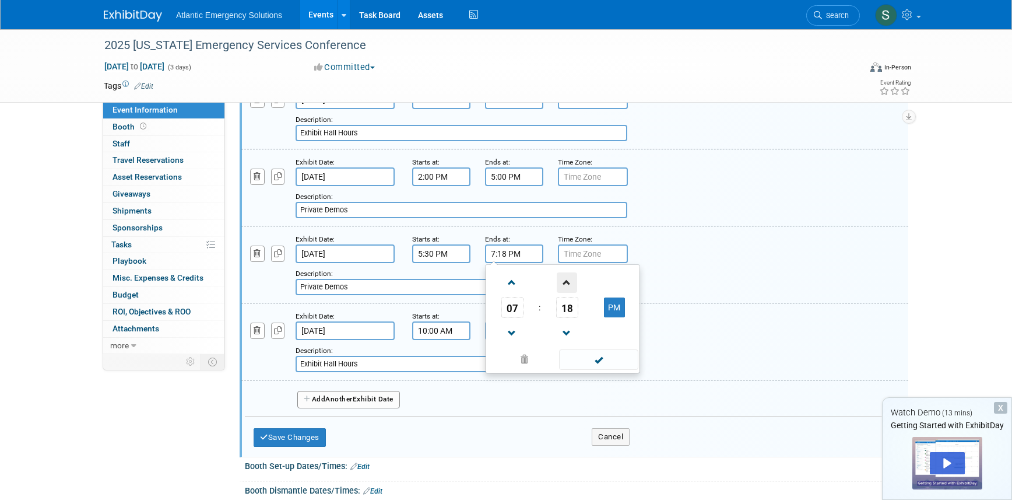
click at [568, 285] on span at bounding box center [567, 282] width 20 height 20
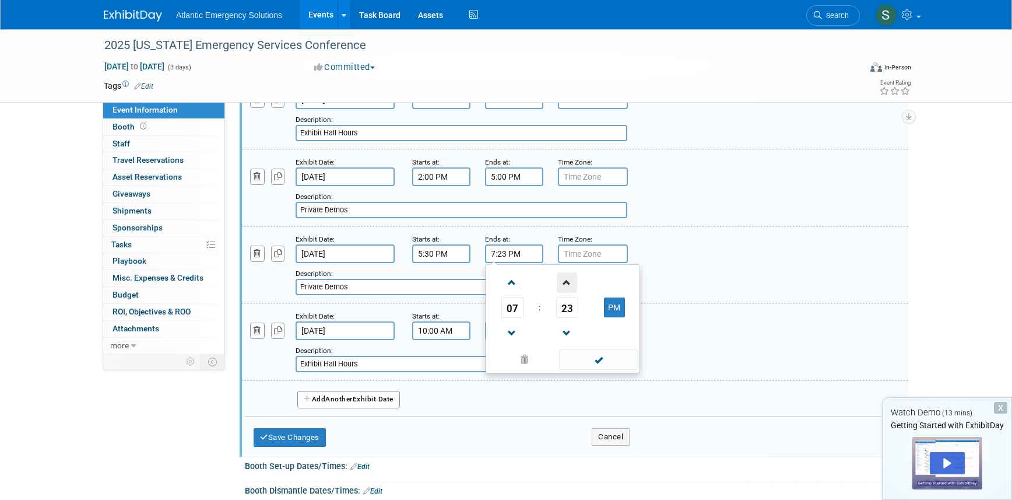
click at [568, 285] on span at bounding box center [567, 282] width 20 height 20
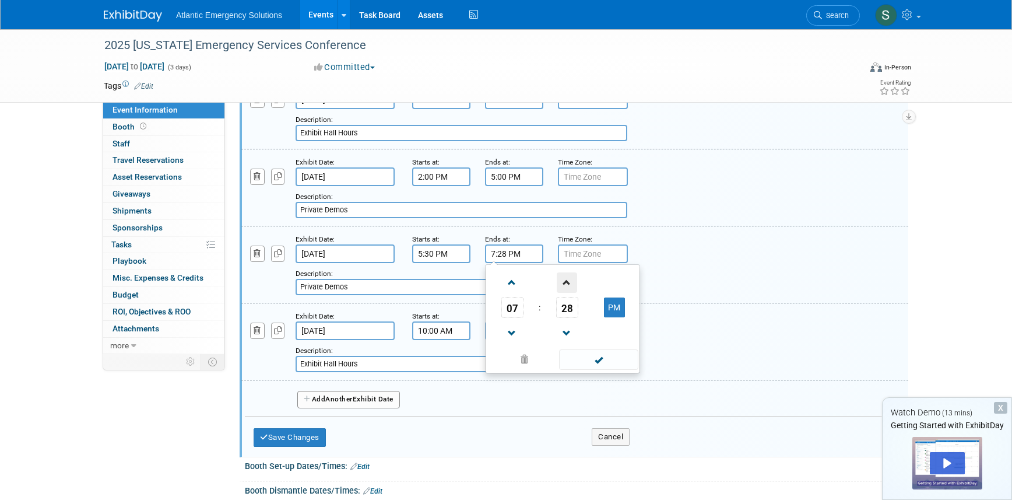
click at [568, 285] on span at bounding box center [567, 282] width 20 height 20
click at [562, 333] on span at bounding box center [567, 333] width 20 height 20
type input "7:30 PM"
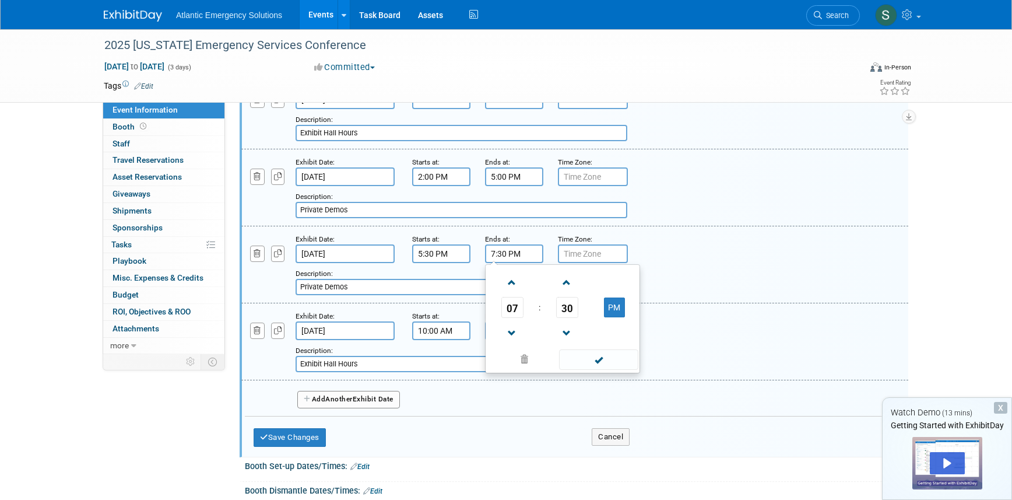
click at [682, 254] on div "Add a Description Description: Private Demos" at bounding box center [575, 264] width 684 height 62
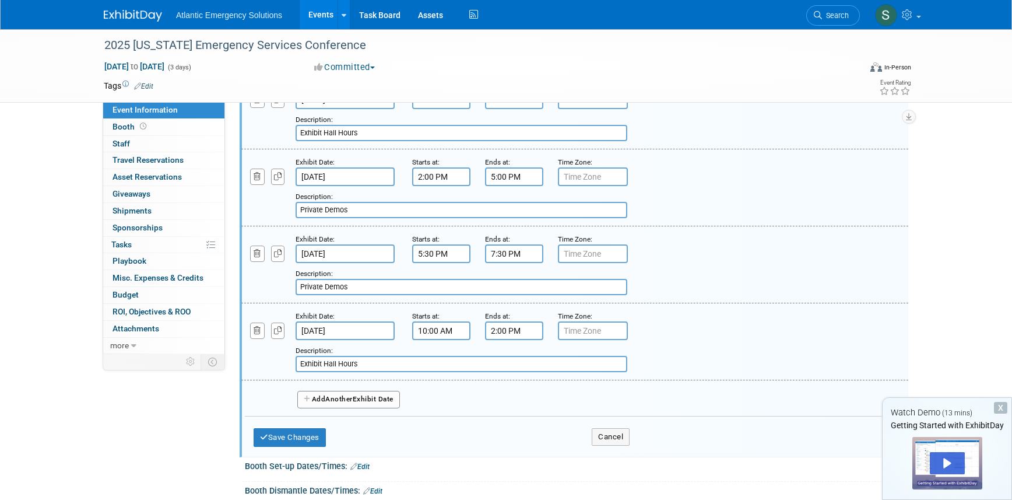
drag, startPoint x: 367, startPoint y: 290, endPoint x: 293, endPoint y: 291, distance: 74.0
click at [293, 291] on div "Add a Description Description: Private Demos" at bounding box center [518, 279] width 570 height 32
type input "Exhibitor Reception - Block party across the street"
click at [291, 442] on button "Save Changes" at bounding box center [290, 437] width 72 height 19
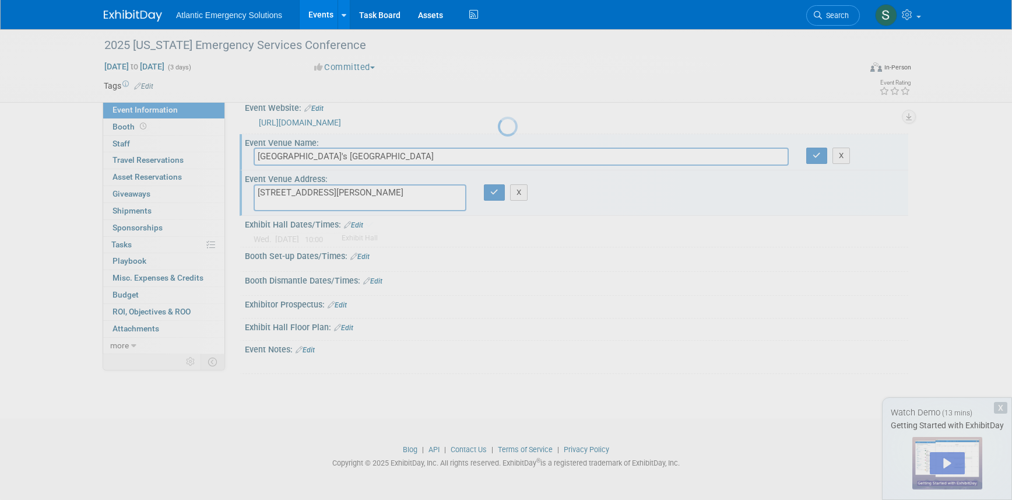
scroll to position [15, 0]
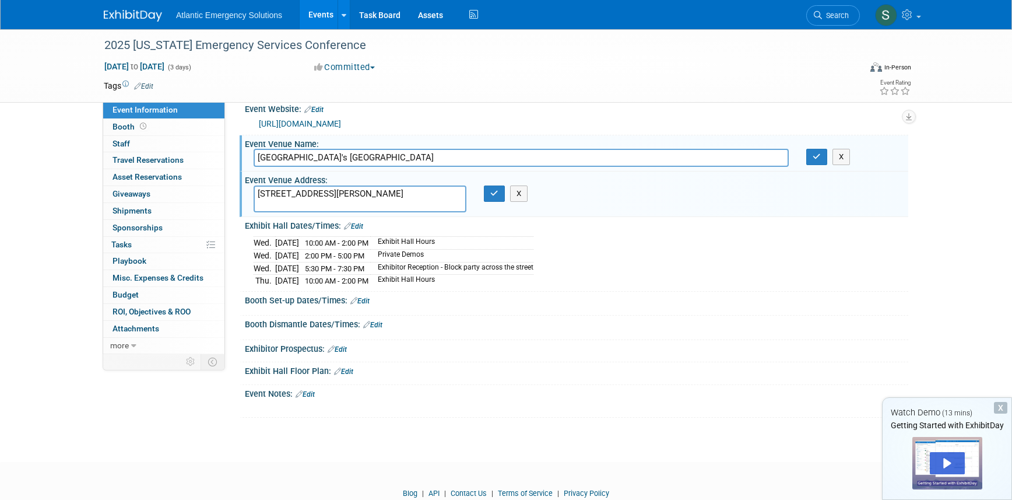
click at [365, 302] on link "Edit" at bounding box center [359, 301] width 19 height 8
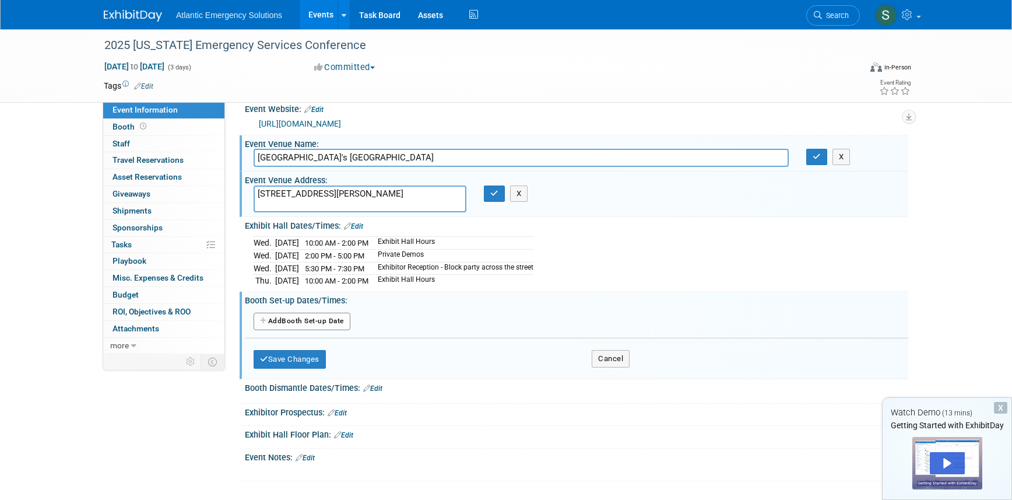
click at [303, 319] on button "Add Another Booth Set-up Date" at bounding box center [302, 320] width 97 height 17
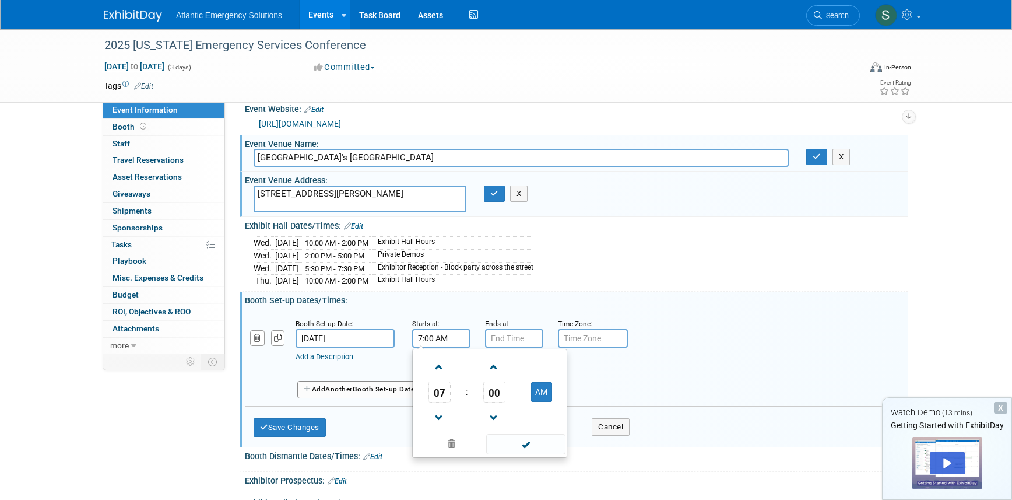
click at [446, 335] on input "7:00 AM" at bounding box center [441, 338] width 58 height 19
click at [445, 371] on span at bounding box center [439, 367] width 20 height 20
click at [444, 371] on span at bounding box center [439, 367] width 20 height 20
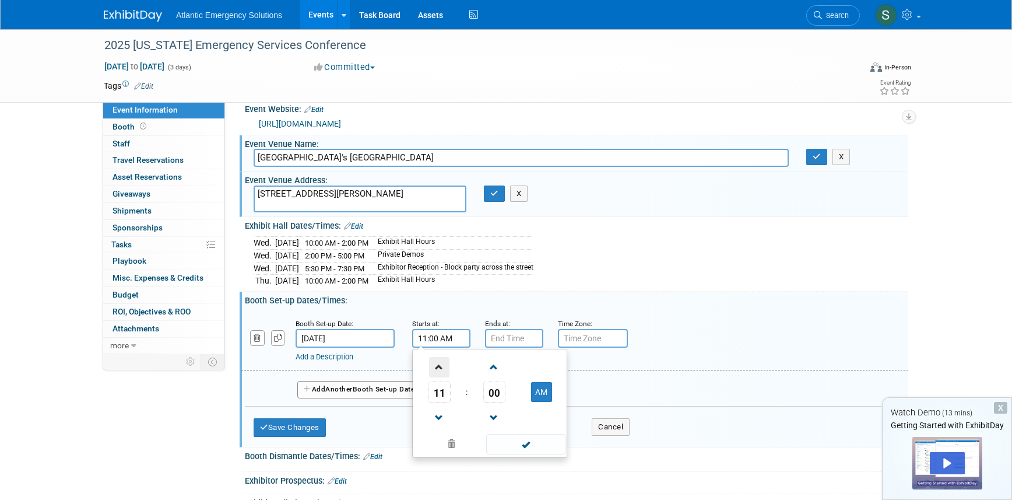
click at [444, 371] on span at bounding box center [439, 367] width 20 height 20
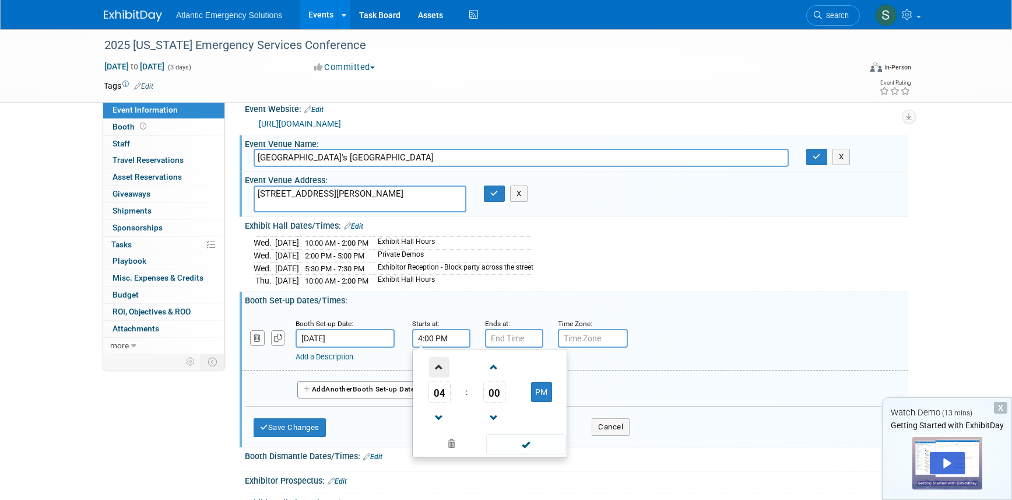
click at [444, 371] on span at bounding box center [439, 367] width 20 height 20
click at [438, 417] on span at bounding box center [439, 417] width 20 height 20
click at [495, 367] on span at bounding box center [494, 367] width 20 height 20
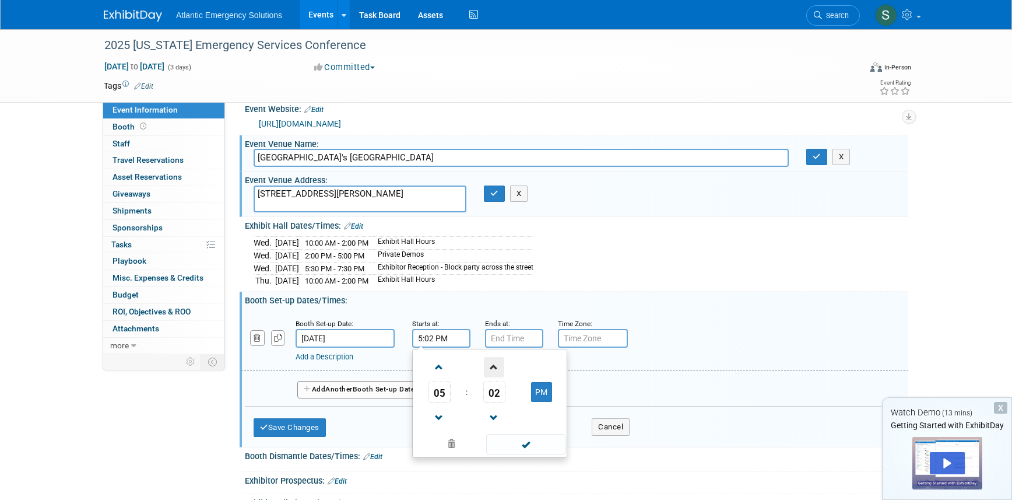
click at [495, 367] on span at bounding box center [494, 367] width 20 height 20
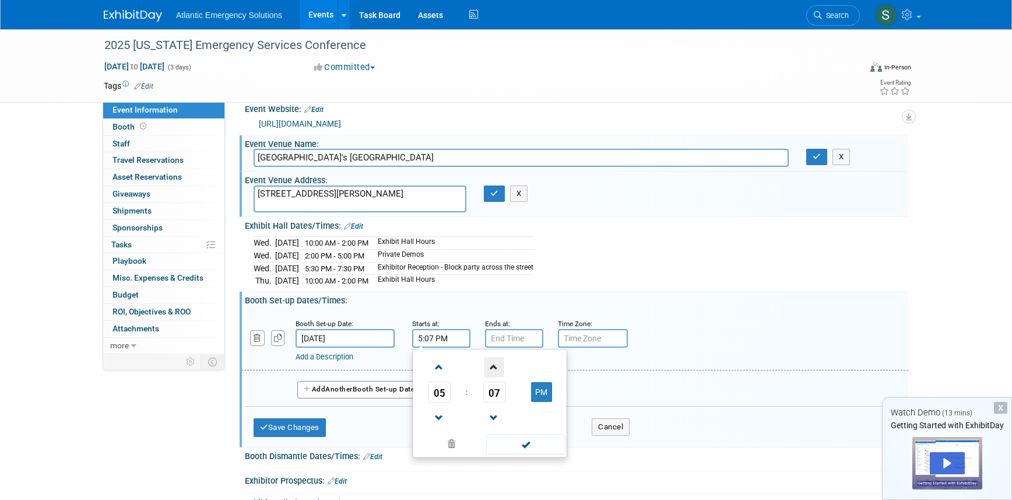
click at [495, 367] on span at bounding box center [494, 367] width 20 height 20
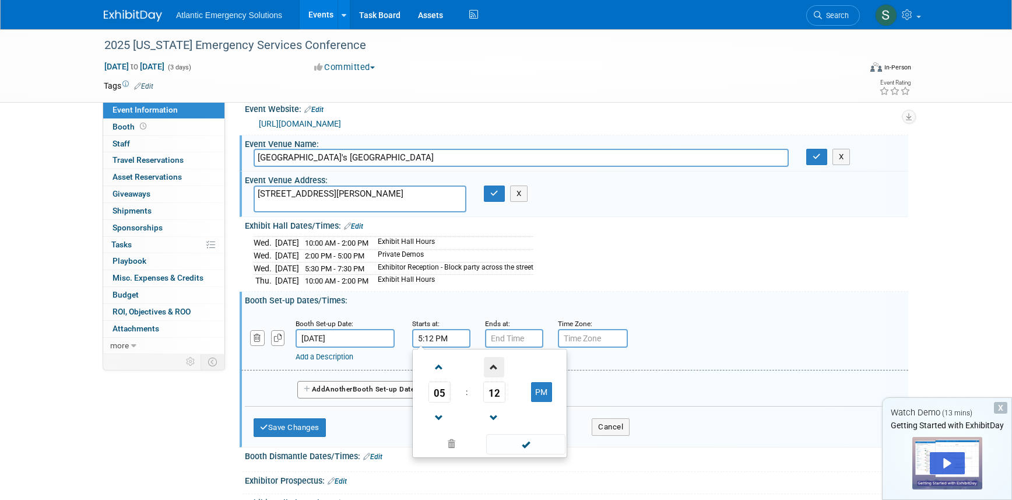
click at [495, 367] on span at bounding box center [494, 367] width 20 height 20
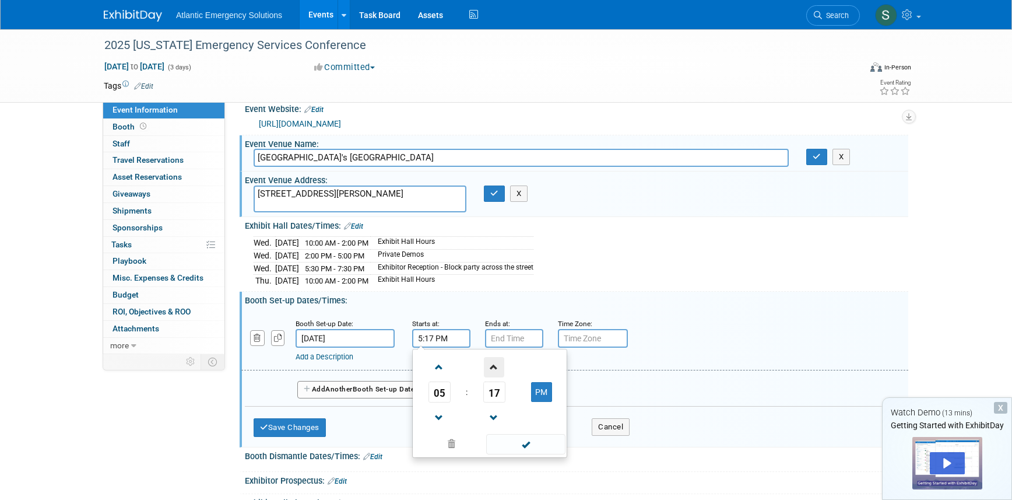
click at [495, 367] on span at bounding box center [494, 367] width 20 height 20
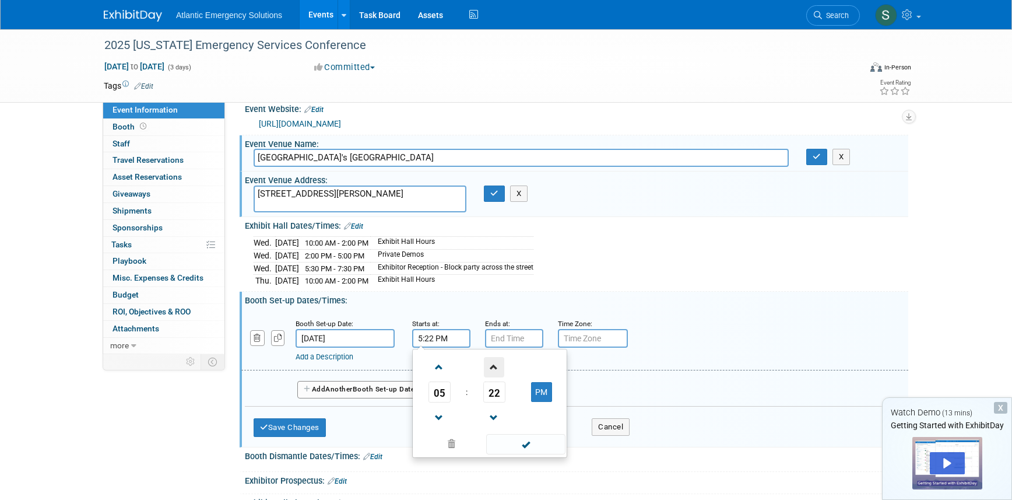
click at [495, 367] on span at bounding box center [494, 367] width 20 height 20
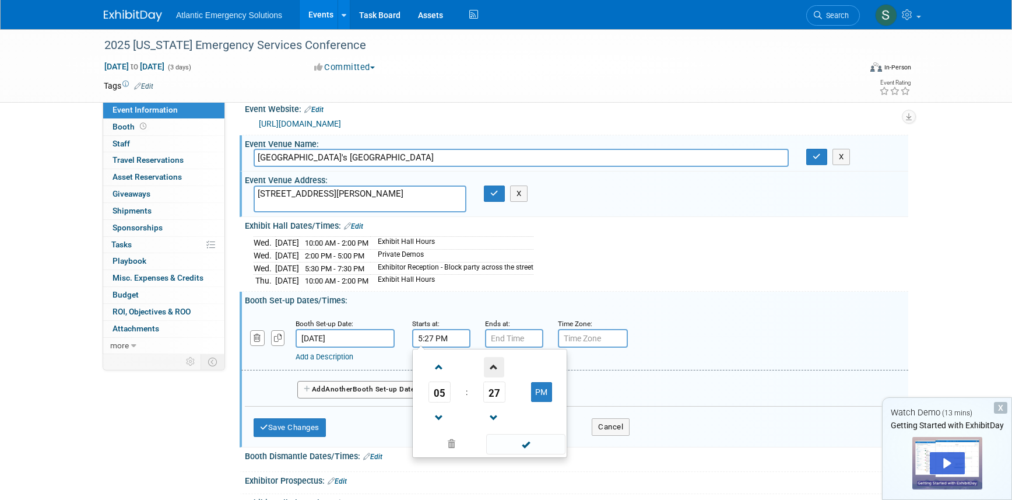
click at [495, 367] on span at bounding box center [494, 367] width 20 height 20
click at [497, 415] on span at bounding box center [494, 417] width 20 height 20
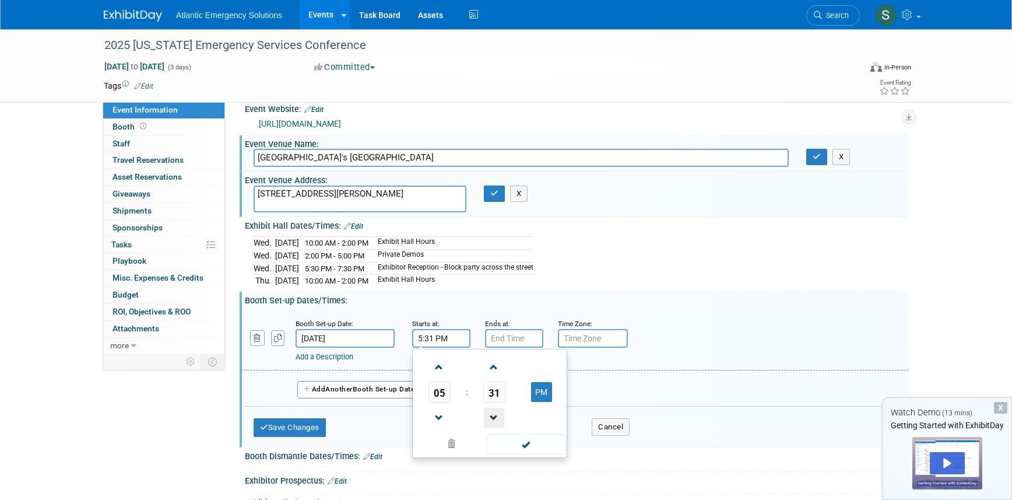
type input "5:30 PM"
click at [520, 446] on span at bounding box center [525, 444] width 79 height 20
click at [392, 389] on button "Add Another Booth Set-up Date" at bounding box center [359, 389] width 124 height 17
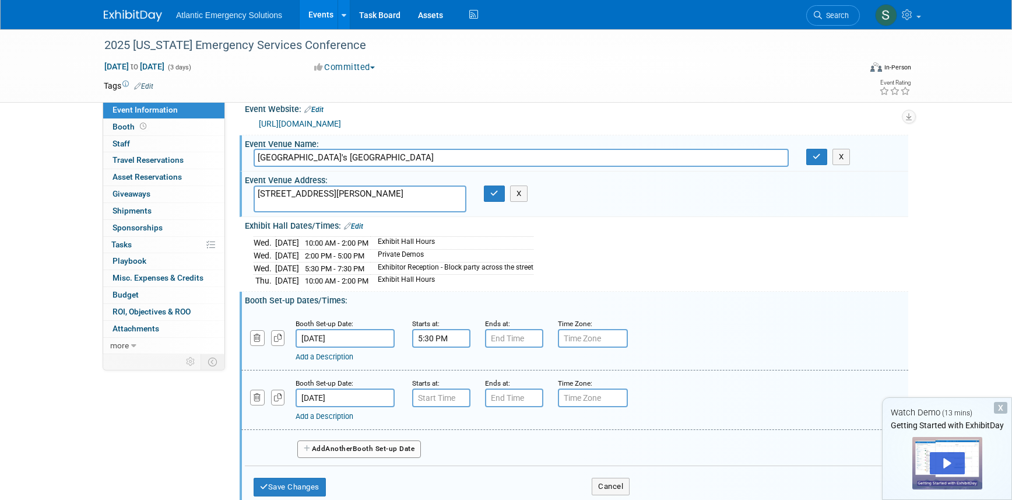
click at [335, 354] on link "Add a Description" at bounding box center [325, 356] width 58 height 9
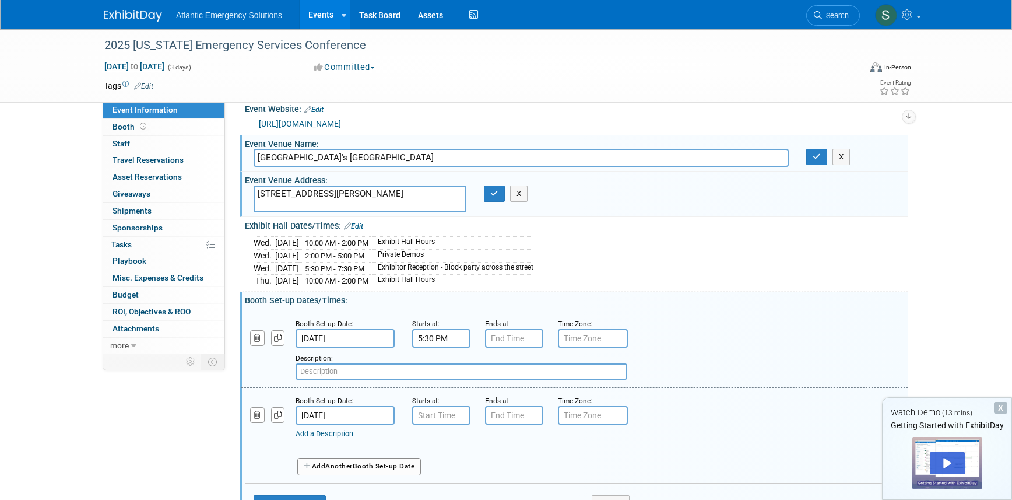
click at [339, 376] on input "text" at bounding box center [462, 371] width 332 height 16
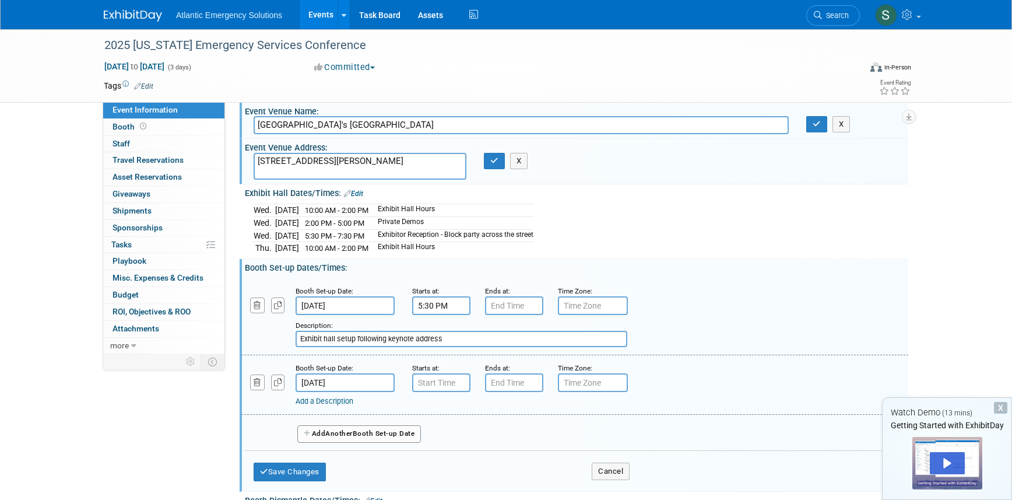
scroll to position [50, 0]
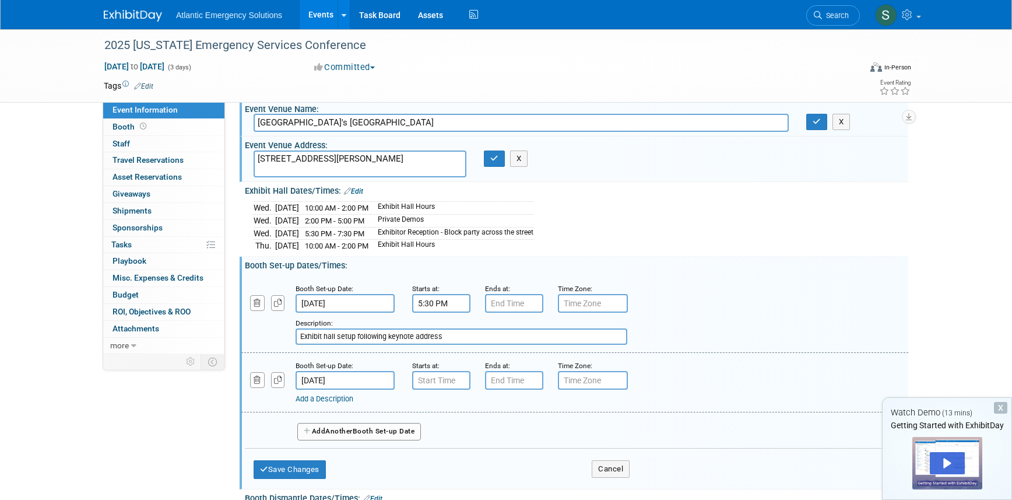
type input "Exhibit hall setup following keynote address"
type input "7:00 AM"
click at [452, 382] on input "7:00 AM" at bounding box center [441, 380] width 58 height 19
click at [519, 382] on input "7:00 PM" at bounding box center [514, 380] width 58 height 19
click at [512, 412] on span at bounding box center [512, 409] width 20 height 20
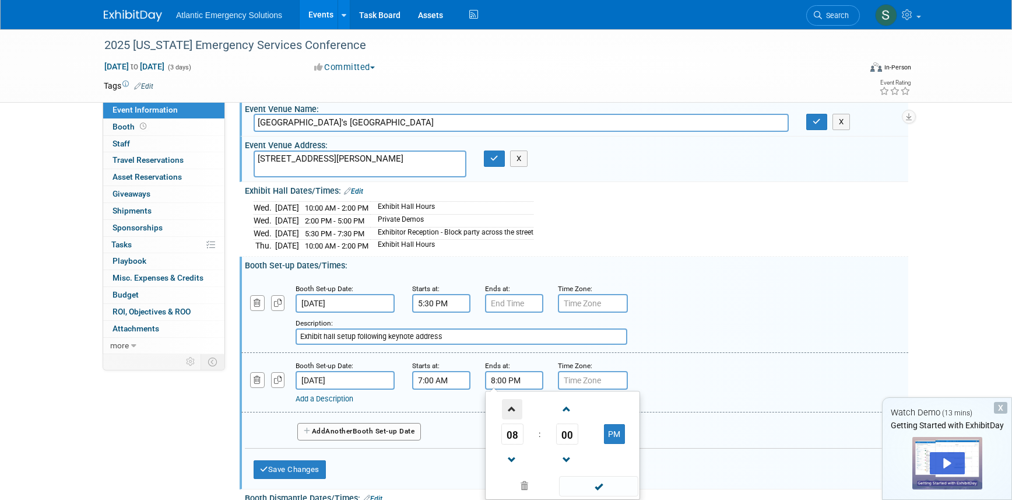
click at [512, 412] on span at bounding box center [512, 409] width 20 height 20
type input "9:00 PM"
click at [597, 489] on span at bounding box center [598, 486] width 79 height 20
click at [329, 398] on link "Add a Description" at bounding box center [325, 398] width 58 height 9
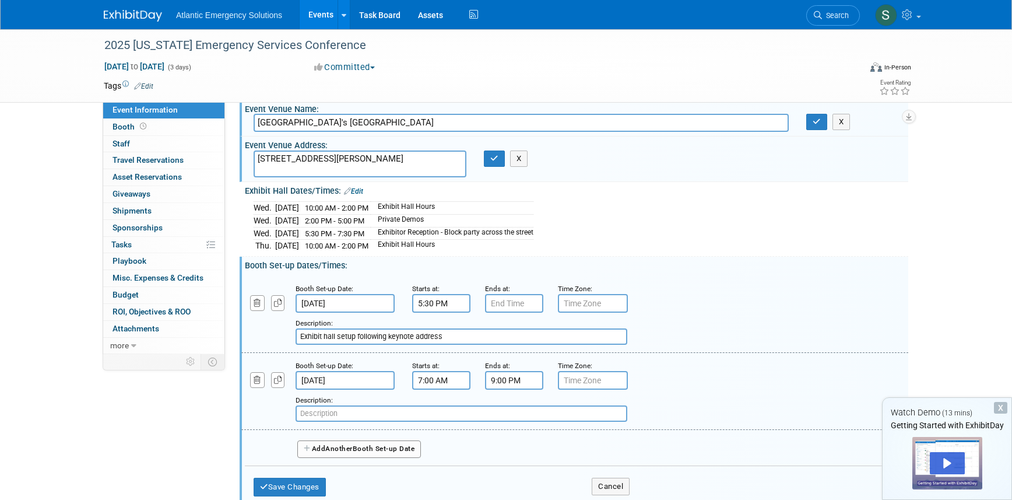
click at [360, 417] on input "text" at bounding box center [462, 413] width 332 height 16
type input "Additional set up time if needed"
click at [635, 458] on div "Add Another Booth Set-up Date" at bounding box center [576, 445] width 663 height 31
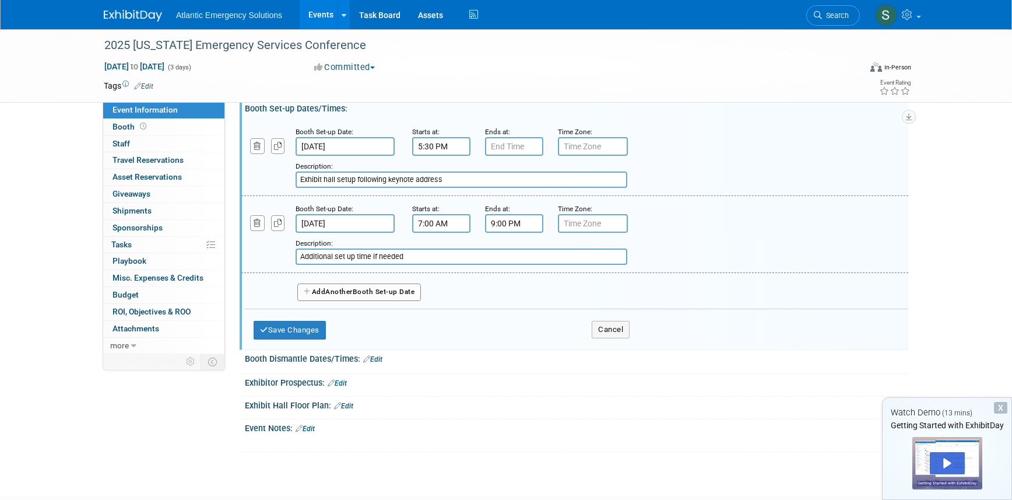
scroll to position [231, 0]
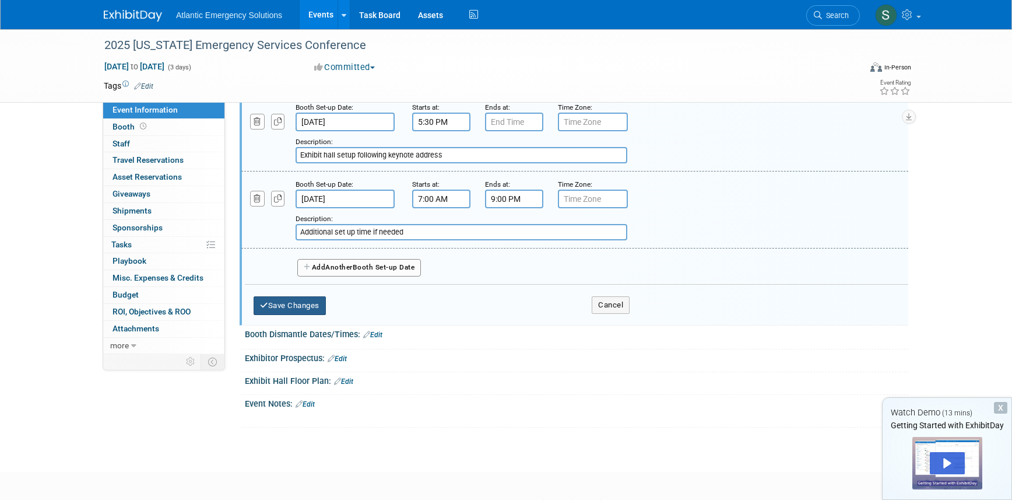
click at [286, 304] on button "Save Changes" at bounding box center [290, 305] width 72 height 19
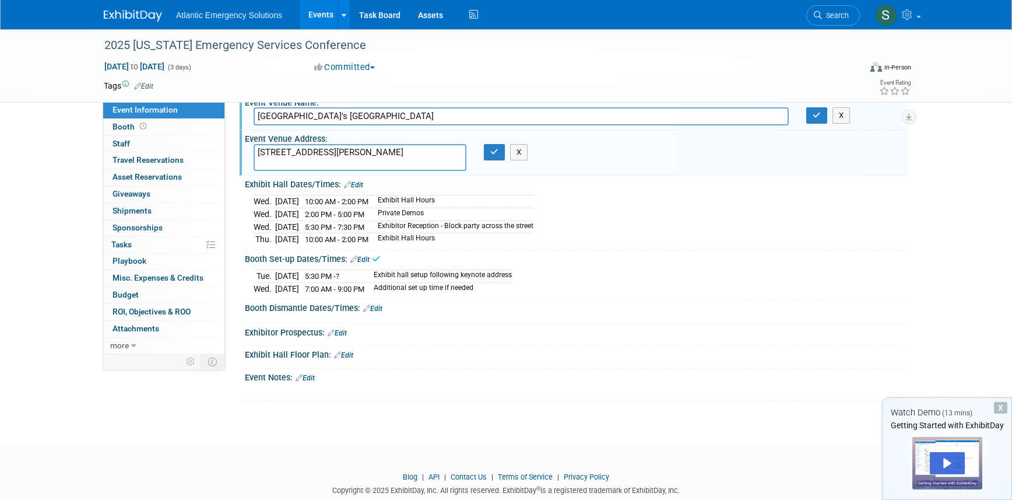
click at [379, 308] on link "Edit" at bounding box center [372, 308] width 19 height 8
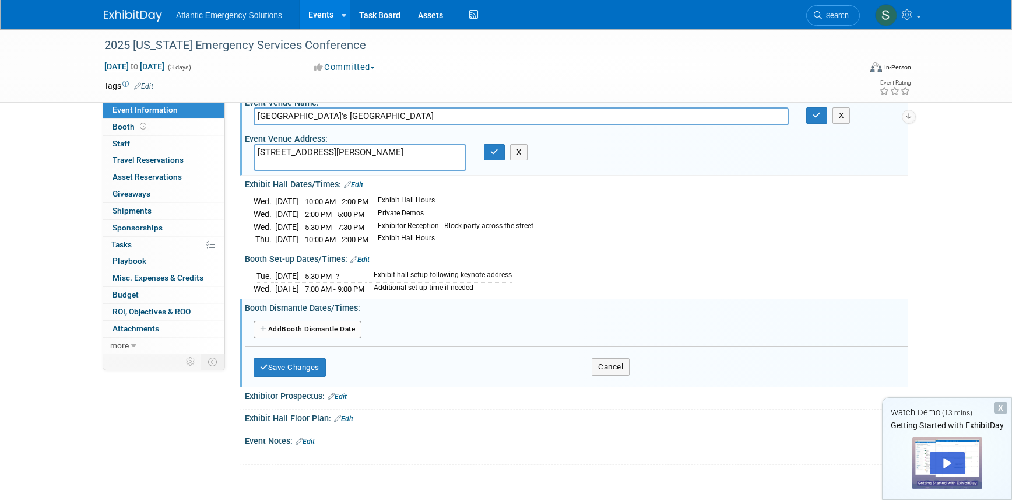
click at [319, 331] on button "Add Another Booth Dismantle Date" at bounding box center [308, 329] width 108 height 17
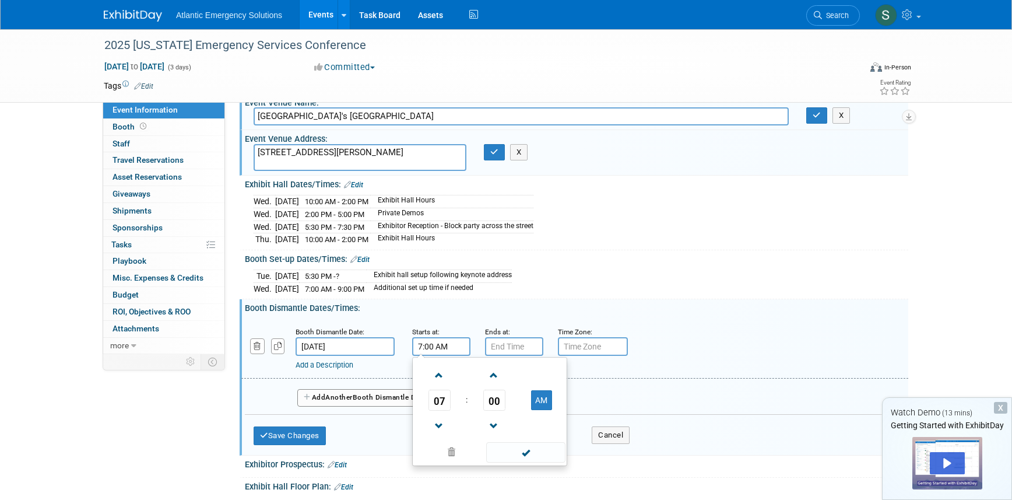
click at [440, 347] on input "7:00 AM" at bounding box center [441, 346] width 58 height 19
click at [440, 374] on span at bounding box center [439, 375] width 20 height 20
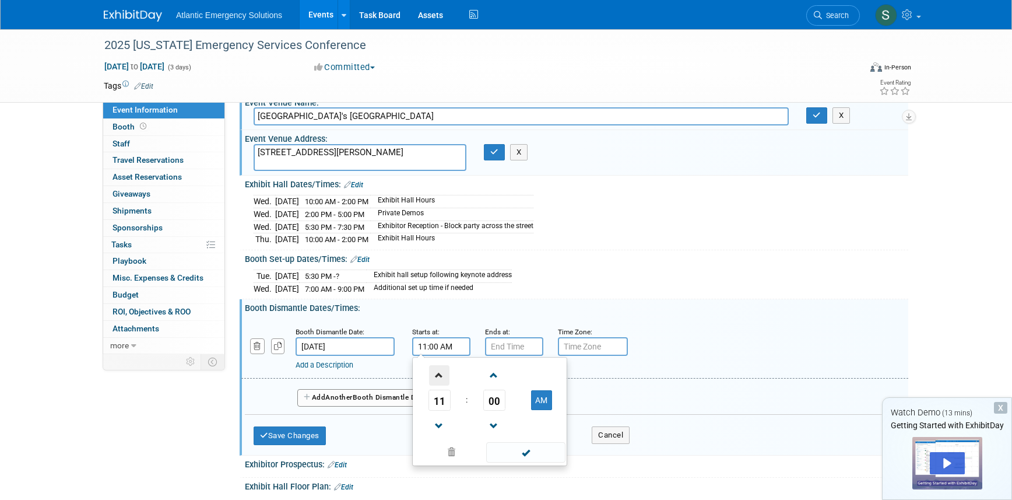
click at [440, 374] on span at bounding box center [439, 375] width 20 height 20
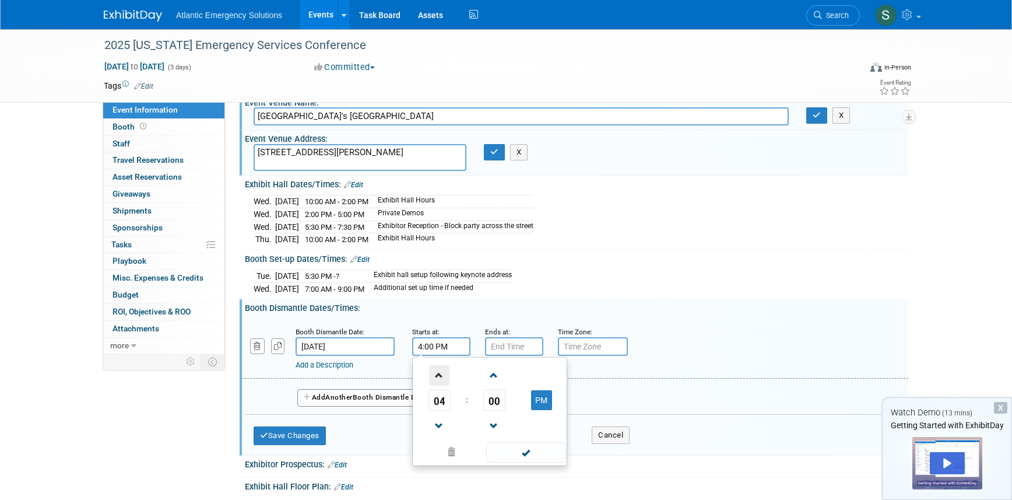
click at [440, 374] on span at bounding box center [439, 375] width 20 height 20
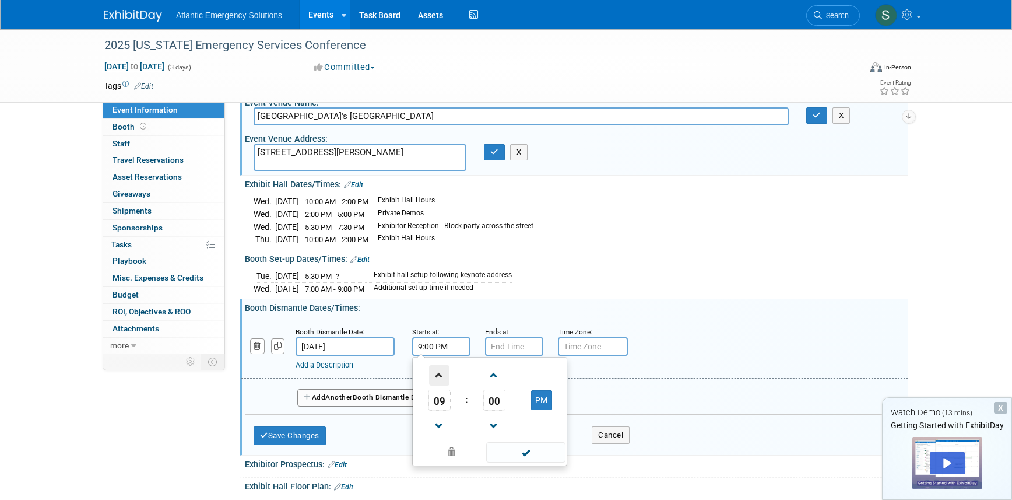
click at [440, 374] on span at bounding box center [439, 375] width 20 height 20
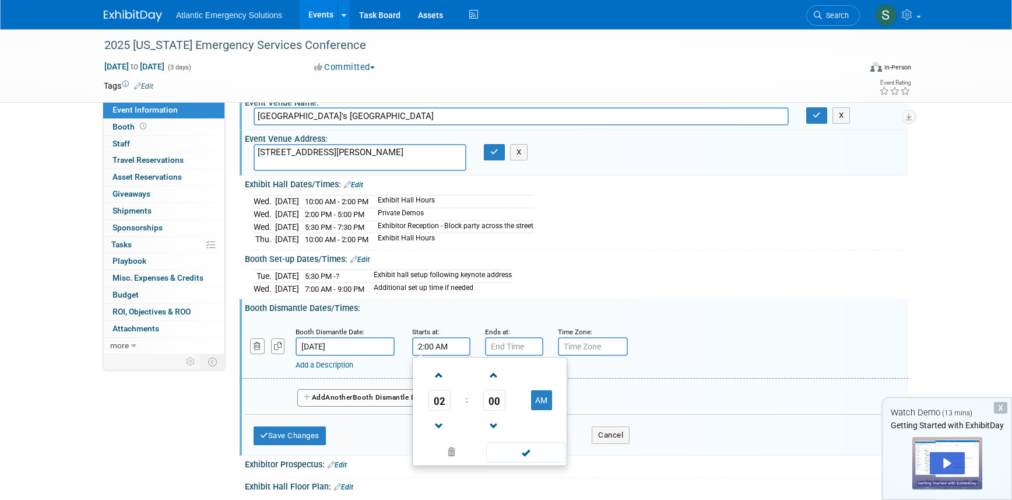
click at [555, 400] on td "AM" at bounding box center [541, 399] width 46 height 21
click at [545, 401] on button "AM" at bounding box center [541, 400] width 21 height 20
type input "2:00 PM"
click at [822, 305] on div "Booth Dismantle Dates/Times: Edit" at bounding box center [576, 306] width 663 height 15
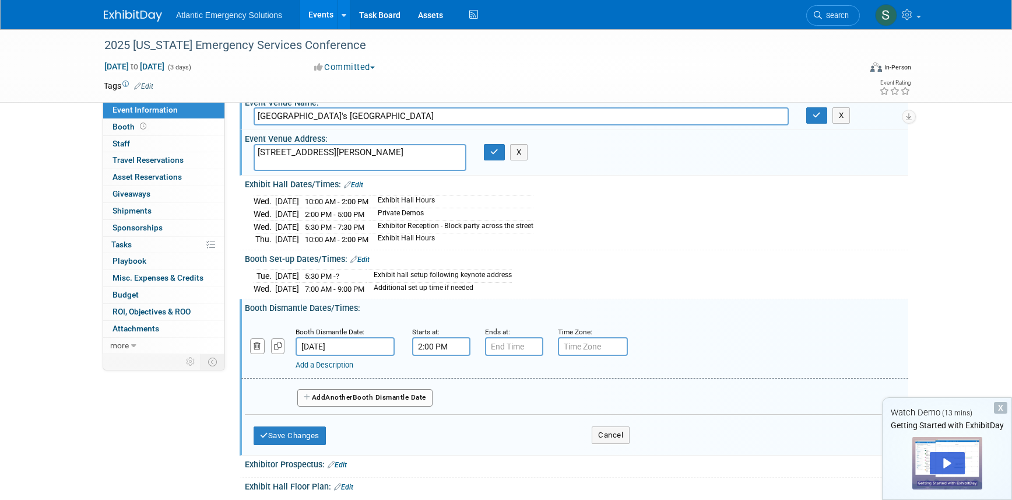
click at [321, 363] on link "Add a Description" at bounding box center [325, 364] width 58 height 9
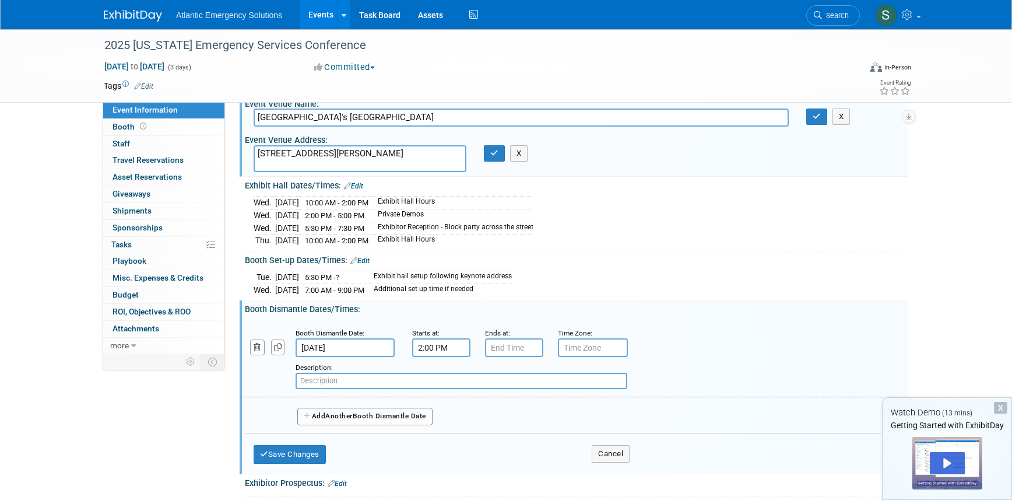
scroll to position [54, 0]
click at [329, 382] on input "text" at bounding box center [462, 381] width 332 height 16
type input "Tear Down"
click at [310, 456] on button "Save Changes" at bounding box center [290, 454] width 72 height 19
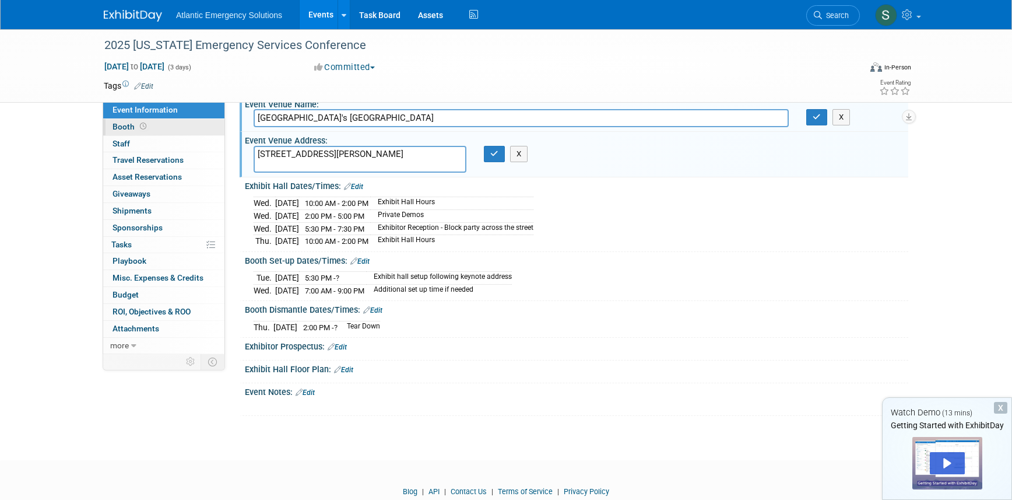
click at [135, 125] on span "Booth" at bounding box center [131, 126] width 36 height 9
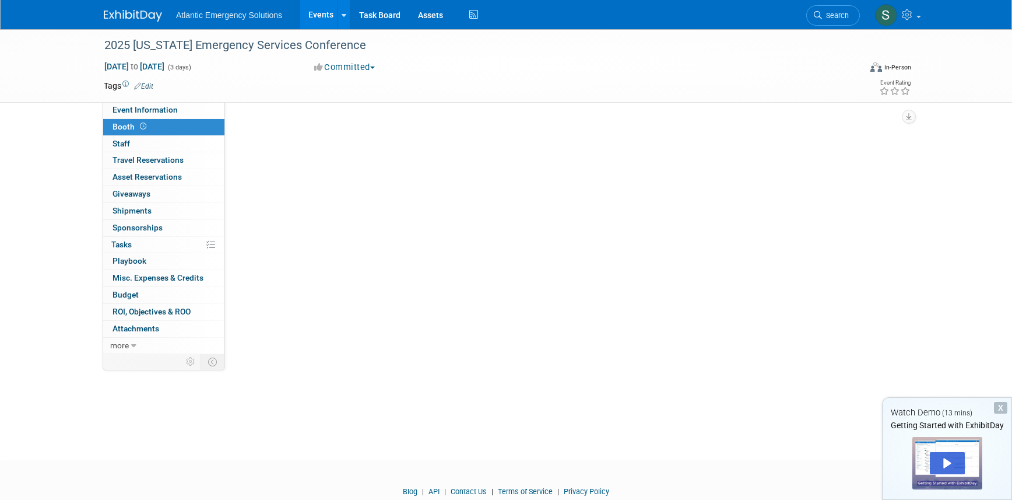
scroll to position [0, 0]
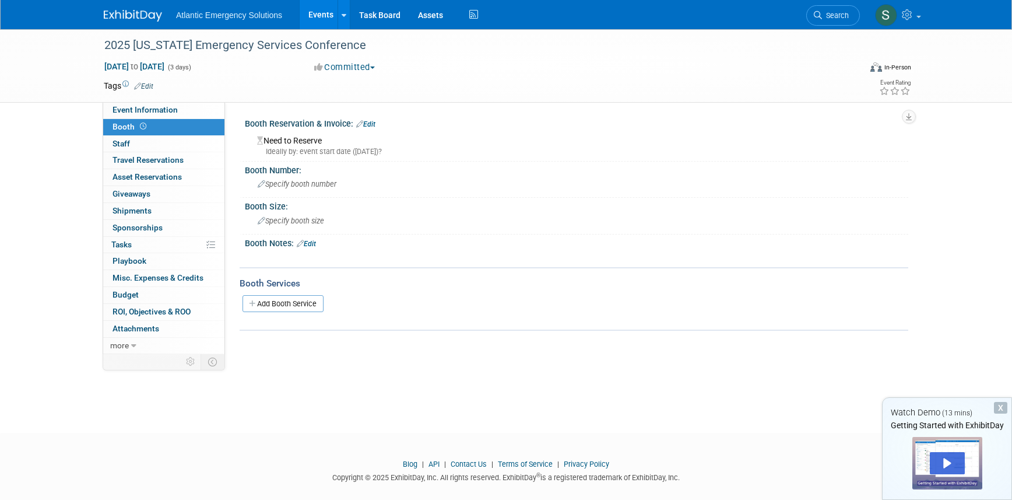
click at [370, 124] on link "Edit" at bounding box center [365, 124] width 19 height 8
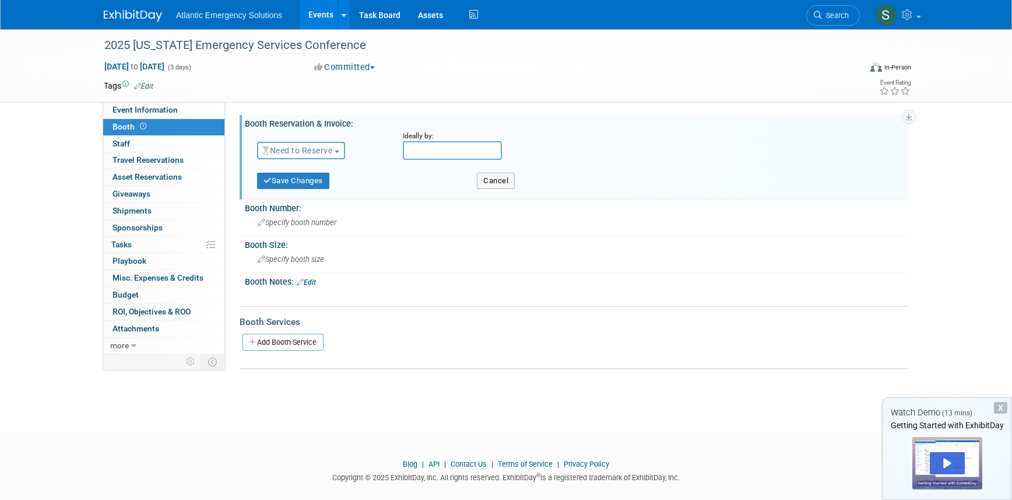
click at [328, 149] on span "Need to Reserve" at bounding box center [297, 150] width 69 height 9
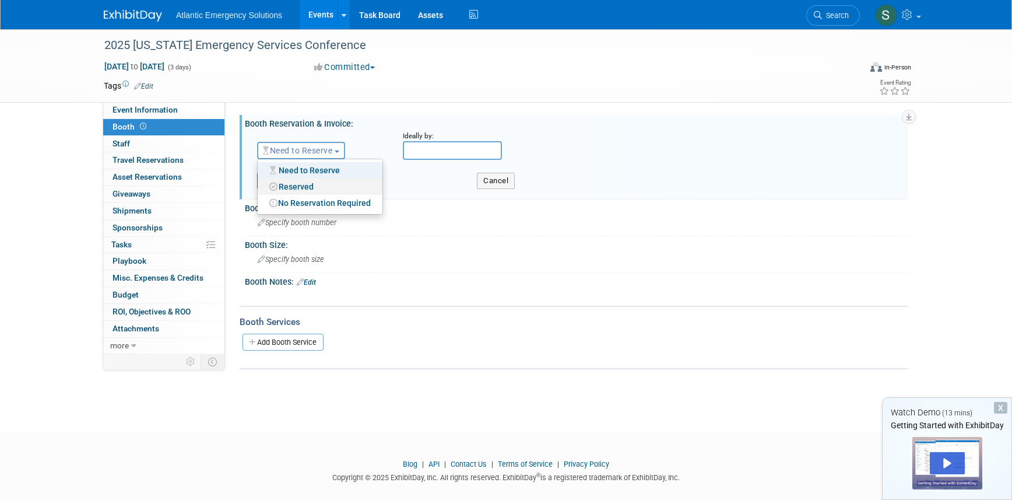
click at [307, 185] on link "Reserved" at bounding box center [320, 186] width 125 height 16
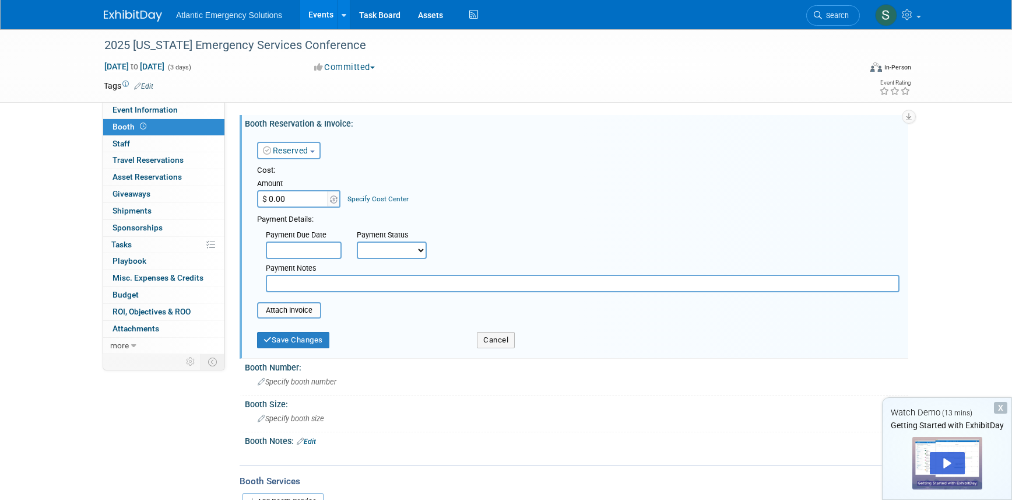
click at [302, 199] on input "$ 0.00" at bounding box center [293, 198] width 73 height 17
type input "$ 3,000.00"
click at [610, 215] on div "Payment Details:" at bounding box center [578, 218] width 642 height 14
click at [394, 248] on select "Not Paid Yet Partially Paid Paid in Full" at bounding box center [392, 249] width 70 height 17
select select "1"
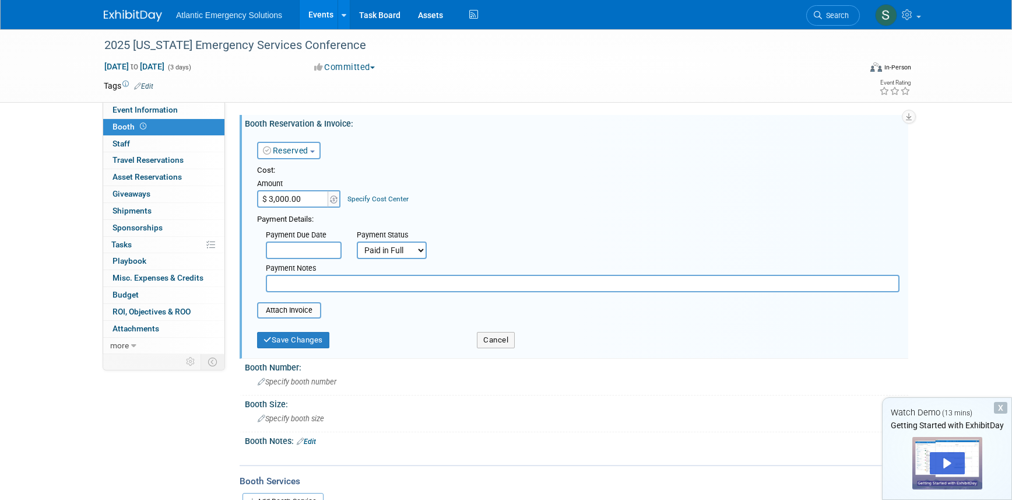
click at [357, 241] on select "Not Paid Yet Partially Paid Paid in Full" at bounding box center [392, 249] width 70 height 17
click at [288, 346] on button "Save Changes" at bounding box center [293, 340] width 72 height 16
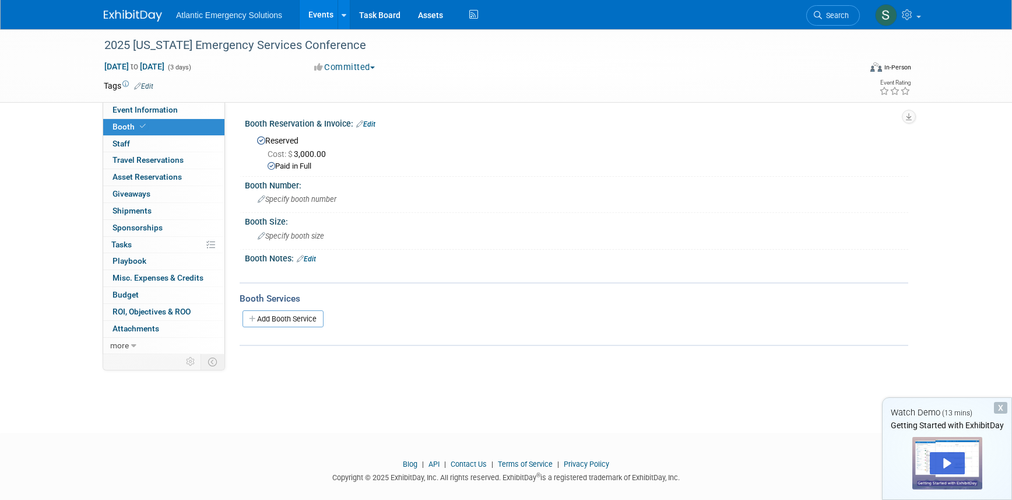
click at [316, 258] on link "Edit" at bounding box center [306, 259] width 19 height 8
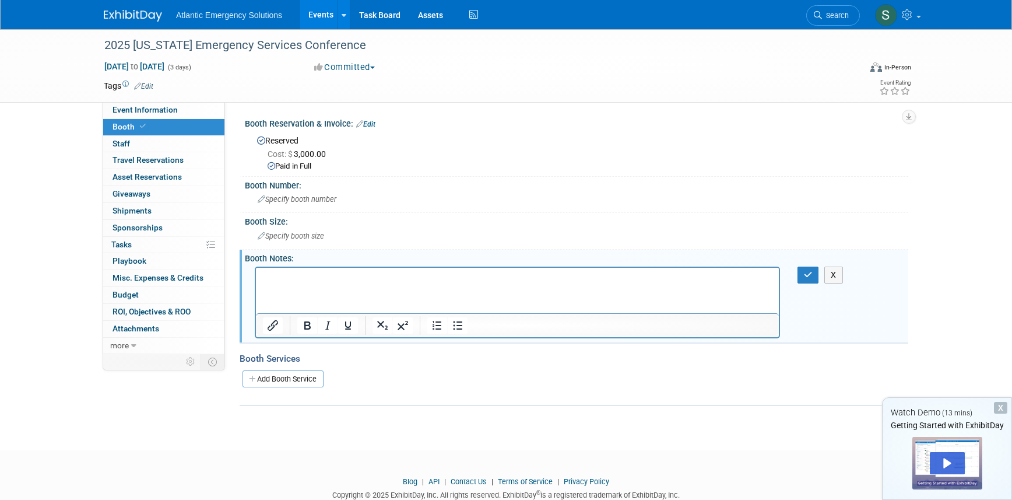
click at [300, 275] on p "Rich Text Area. Press ALT-0 for help." at bounding box center [517, 278] width 509 height 12
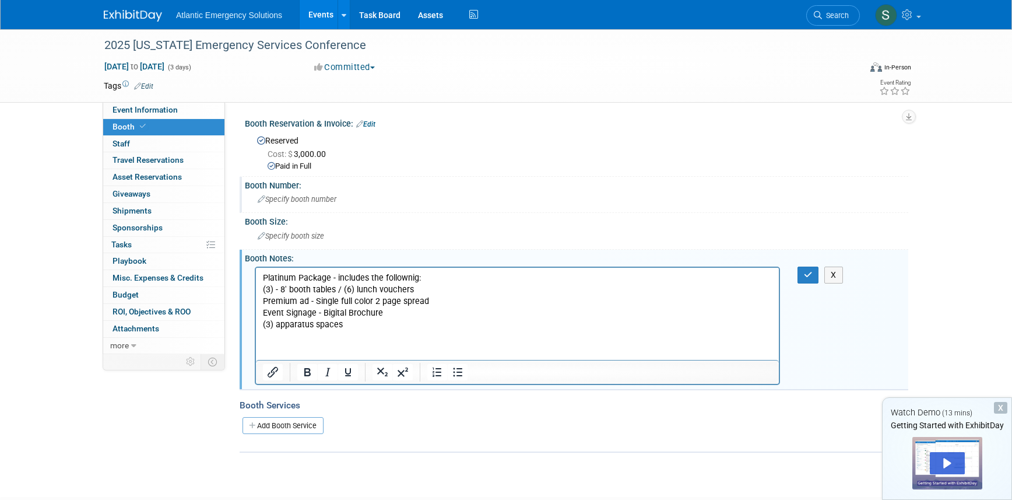
click at [322, 198] on span "Specify booth number" at bounding box center [297, 199] width 79 height 9
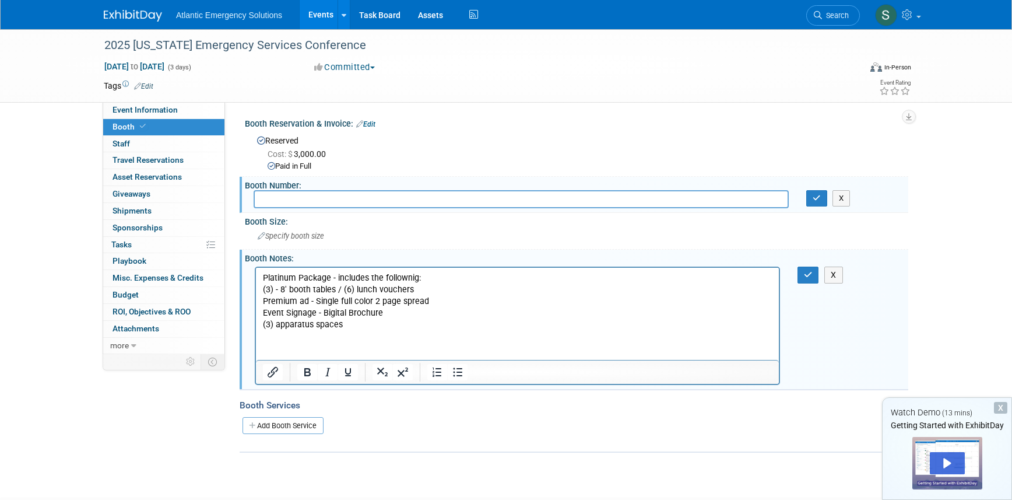
click at [324, 199] on input "text" at bounding box center [521, 199] width 535 height 18
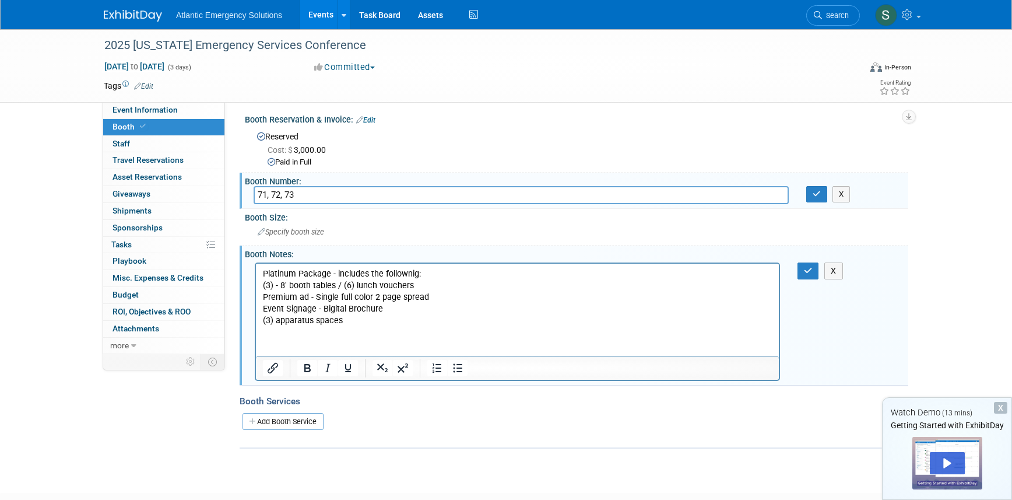
type input "71, 72, 73"
click at [563, 140] on div "Reserved Cost: $ 3,000.00 Paid in Full" at bounding box center [577, 148] width 646 height 40
click at [817, 190] on icon "button" at bounding box center [817, 194] width 8 height 8
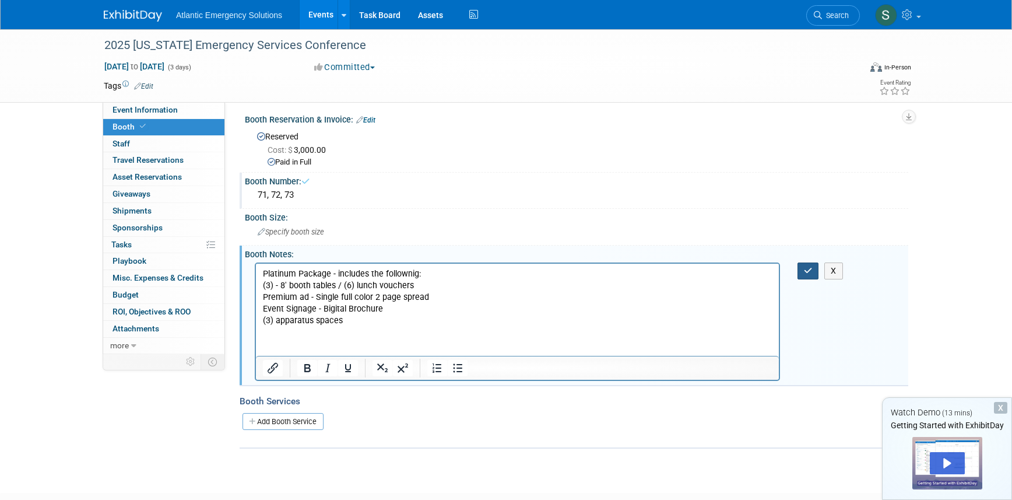
click at [807, 273] on icon "button" at bounding box center [808, 270] width 9 height 8
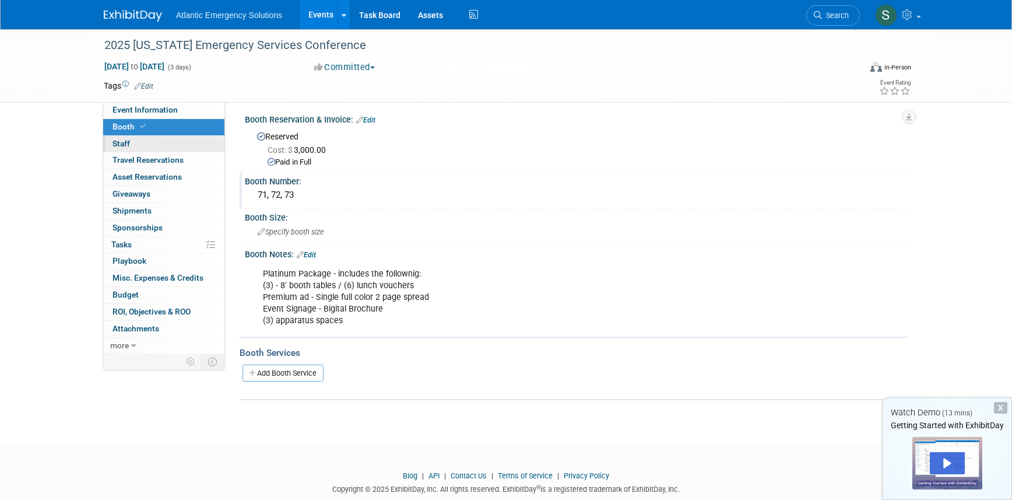
click at [123, 139] on span "Staff 0" at bounding box center [121, 143] width 17 height 9
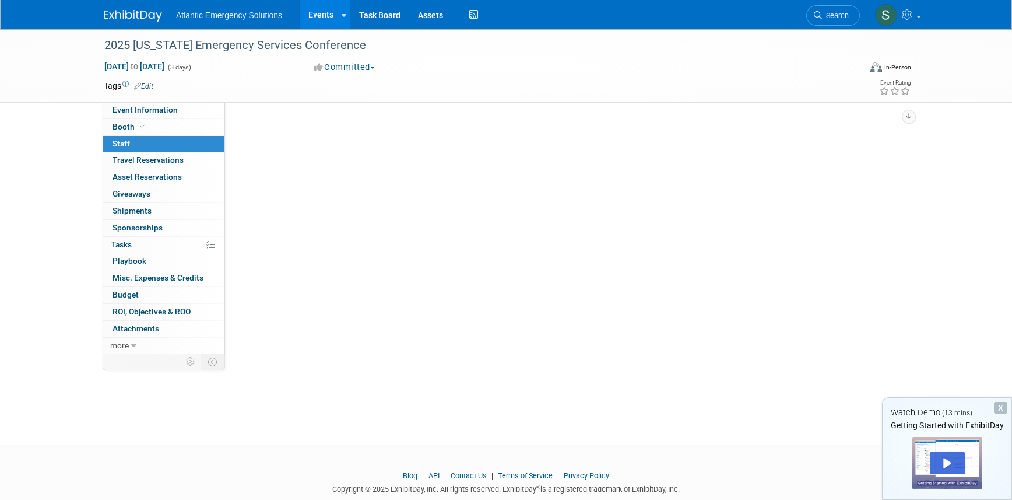
scroll to position [0, 0]
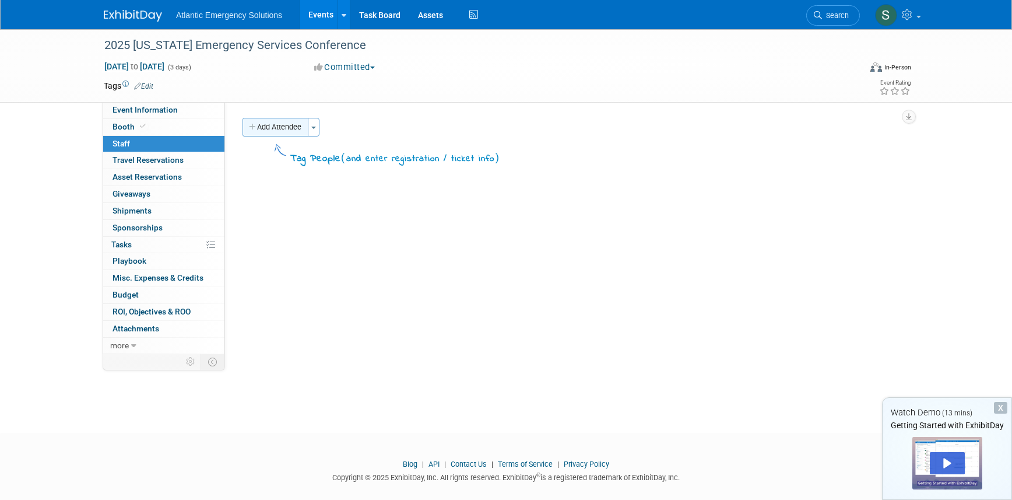
click at [301, 129] on button "Add Attendee" at bounding box center [275, 127] width 66 height 19
select select "ba0dc384-0cdf-4030-90c1-e567e17107a5"
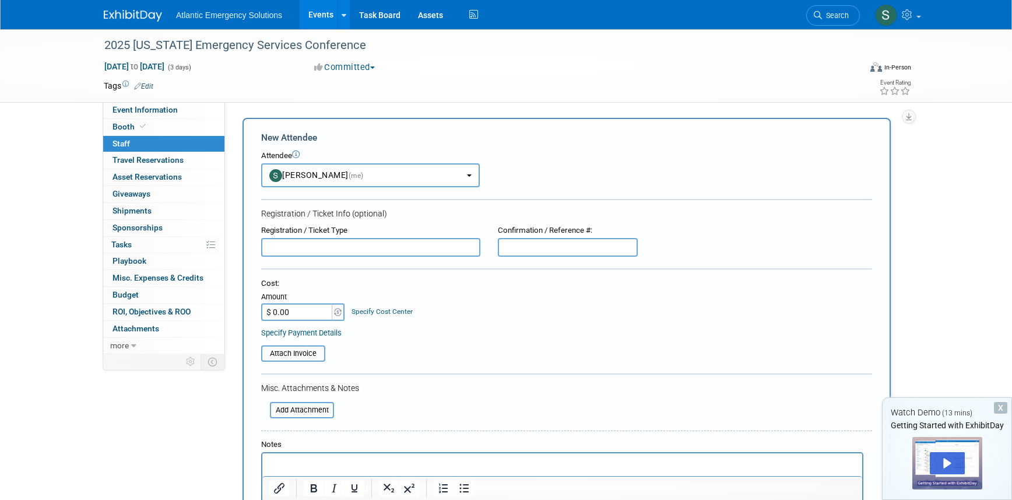
click at [164, 151] on div "Event Information Event Info Booth Booth 0 Staff 0 Staff 0 Travel Reservations …" at bounding box center [164, 228] width 122 height 252
click at [161, 156] on span "Travel Reservations 0" at bounding box center [148, 159] width 71 height 9
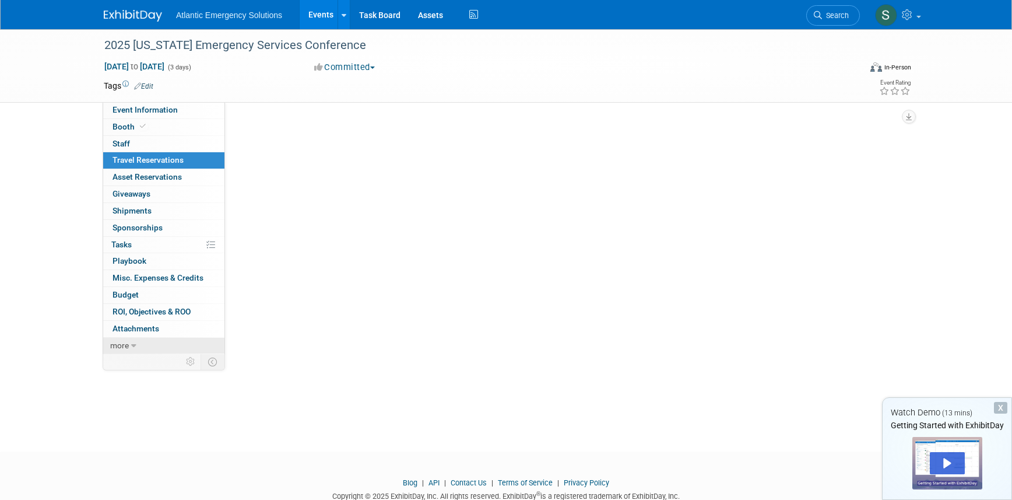
scroll to position [89, 0]
click at [158, 176] on span "Asset Reservations 0" at bounding box center [147, 176] width 69 height 9
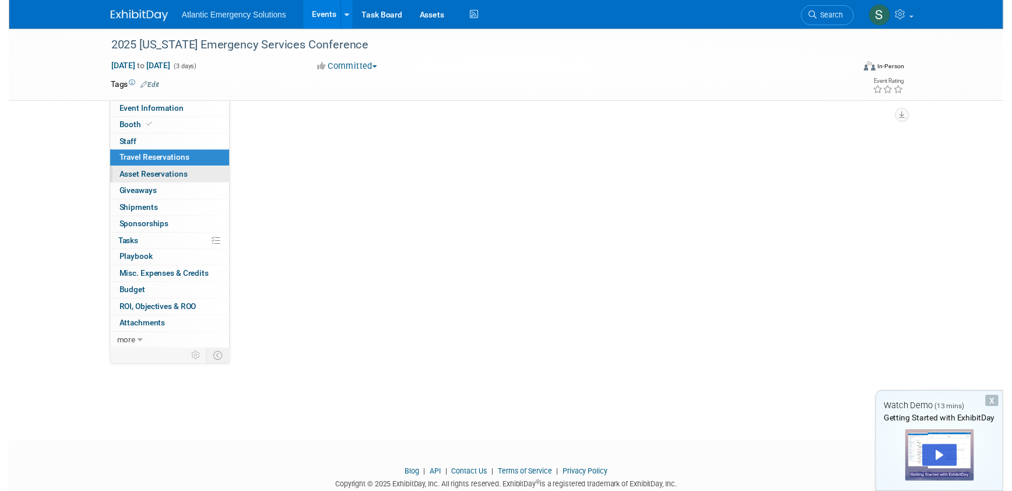
scroll to position [0, 0]
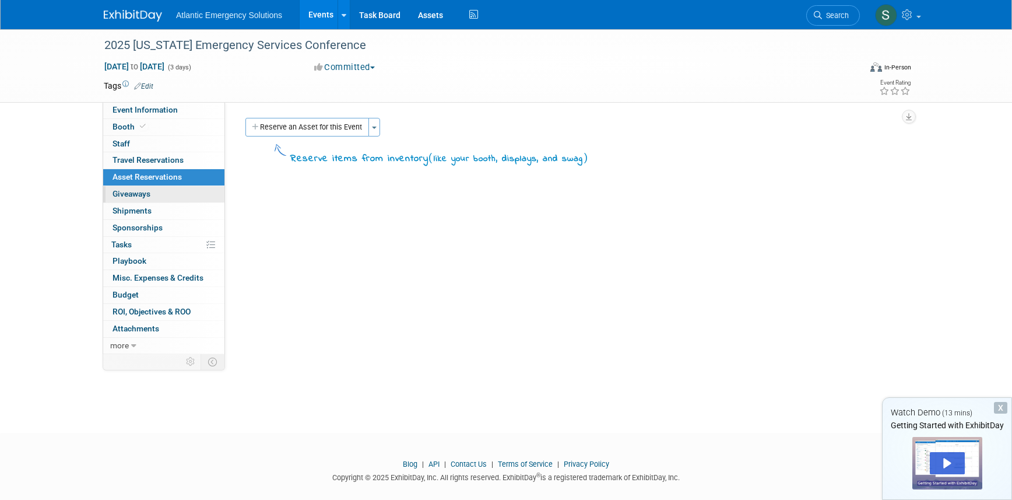
click at [135, 198] on link "0 Giveaways 0" at bounding box center [163, 194] width 121 height 16
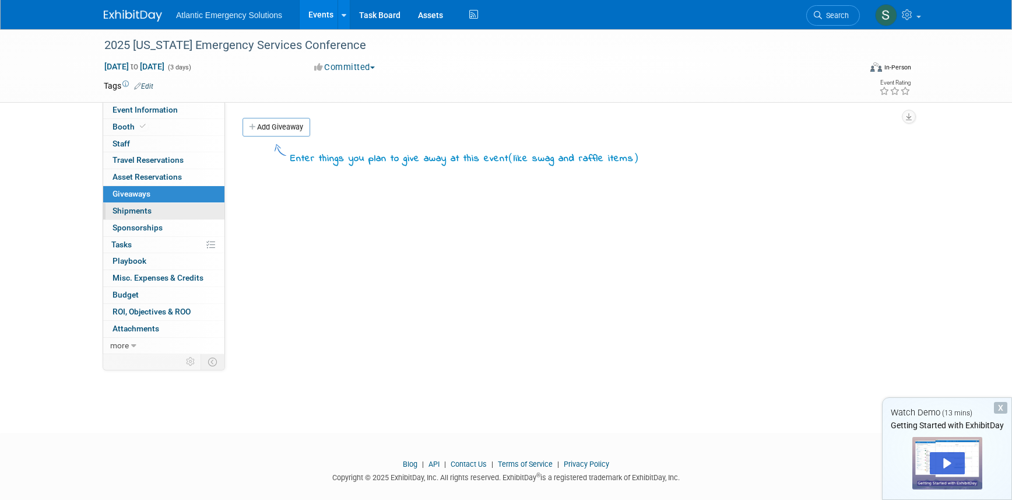
click at [136, 210] on span "Shipments 0" at bounding box center [132, 210] width 39 height 9
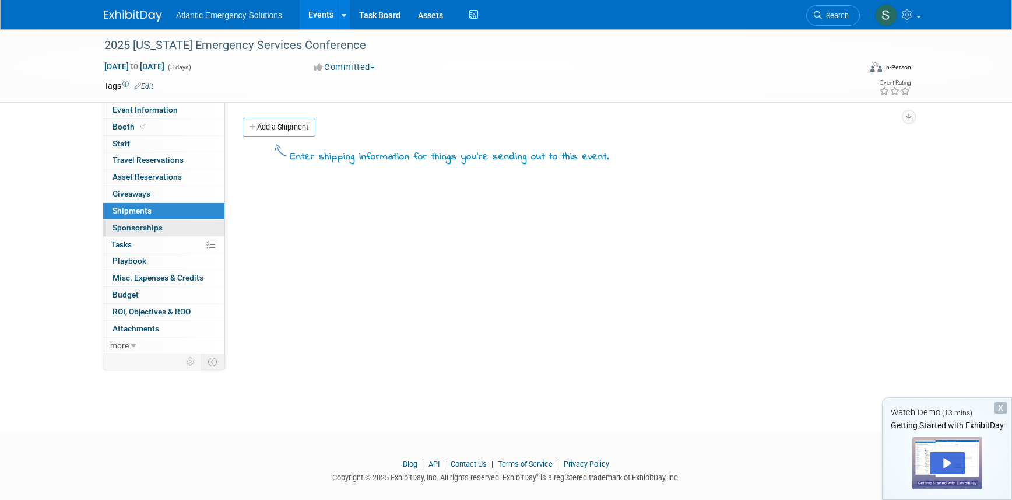
click at [135, 228] on span "Sponsorships 0" at bounding box center [138, 227] width 50 height 9
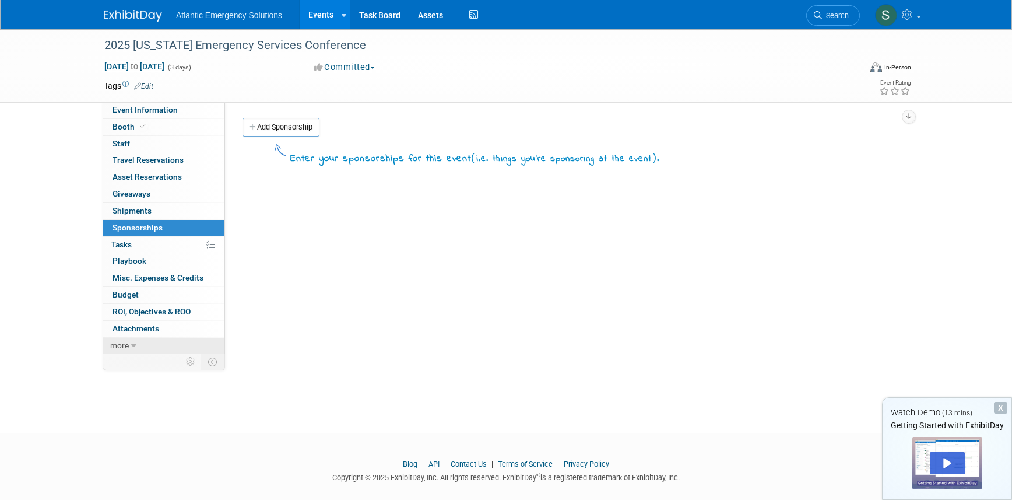
click at [132, 344] on icon at bounding box center [133, 346] width 5 height 8
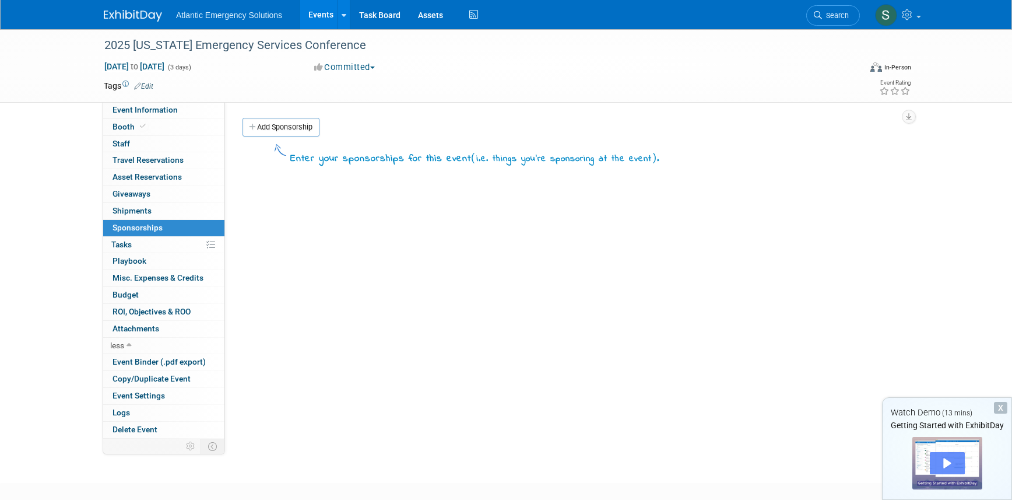
click at [941, 455] on div "Play" at bounding box center [947, 463] width 35 height 22
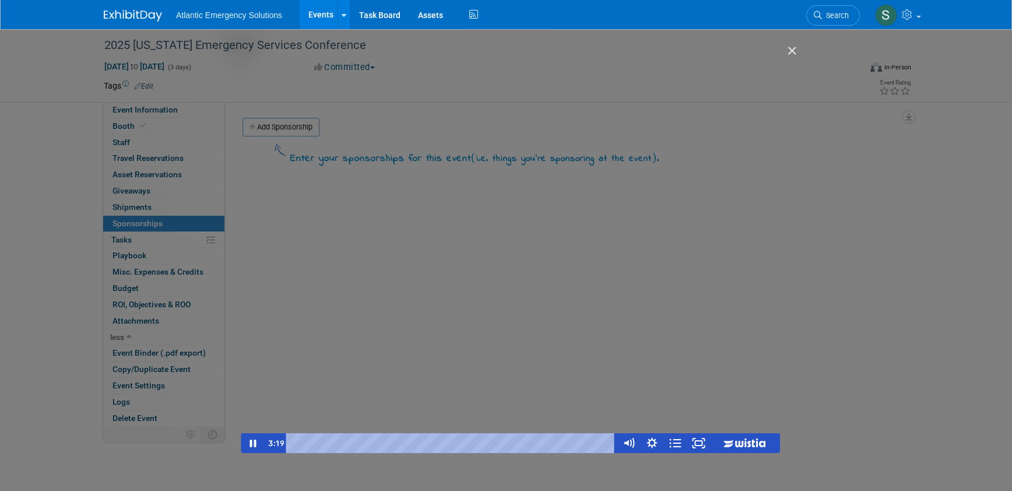
click at [557, 251] on div "Getting Started with ExhibitDay" at bounding box center [510, 250] width 539 height 406
